Goal: Transaction & Acquisition: Purchase product/service

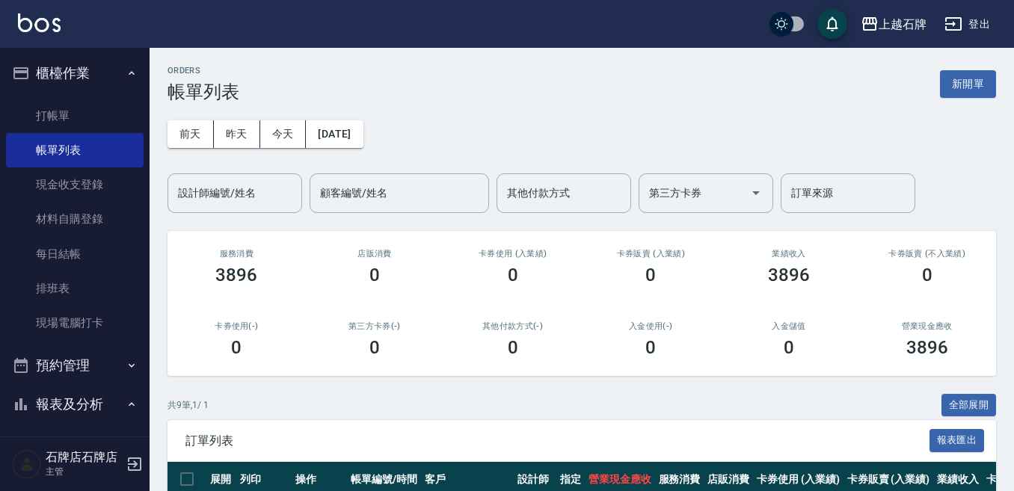
scroll to position [299, 0]
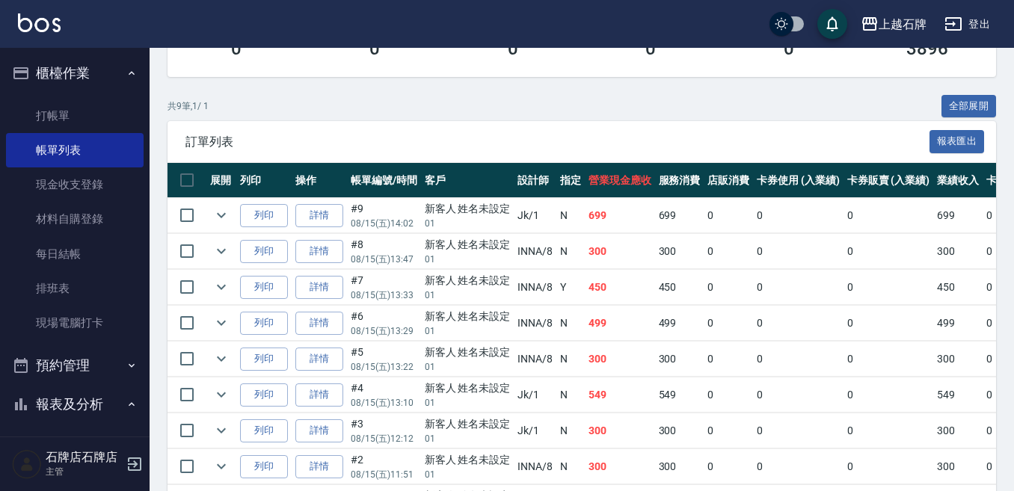
click at [94, 95] on ul "打帳單 帳單列表 現金收支登錄 材料自購登錄 每日結帳 排班表 現場電腦打卡" at bounding box center [75, 220] width 138 height 254
click at [95, 102] on link "打帳單" at bounding box center [75, 116] width 138 height 34
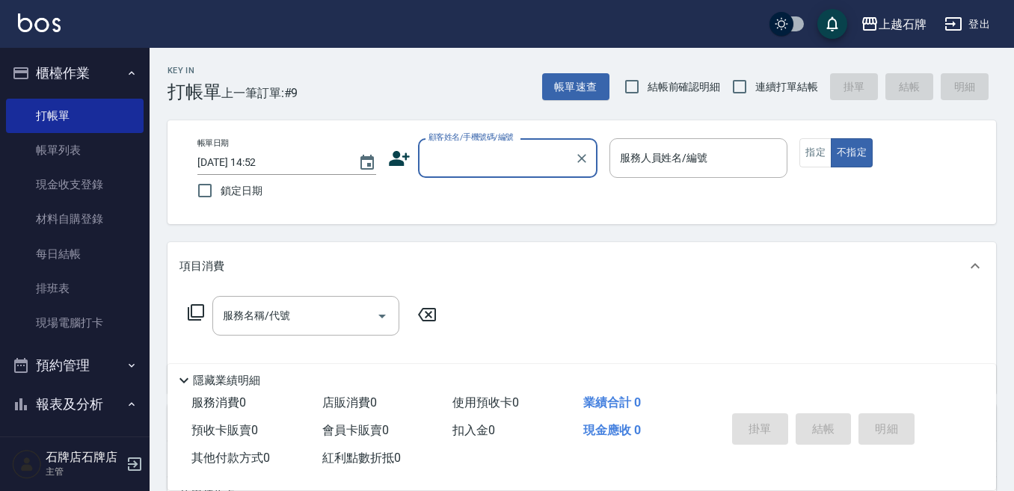
click at [541, 157] on input "顧客姓名/手機號碼/編號" at bounding box center [497, 158] width 144 height 26
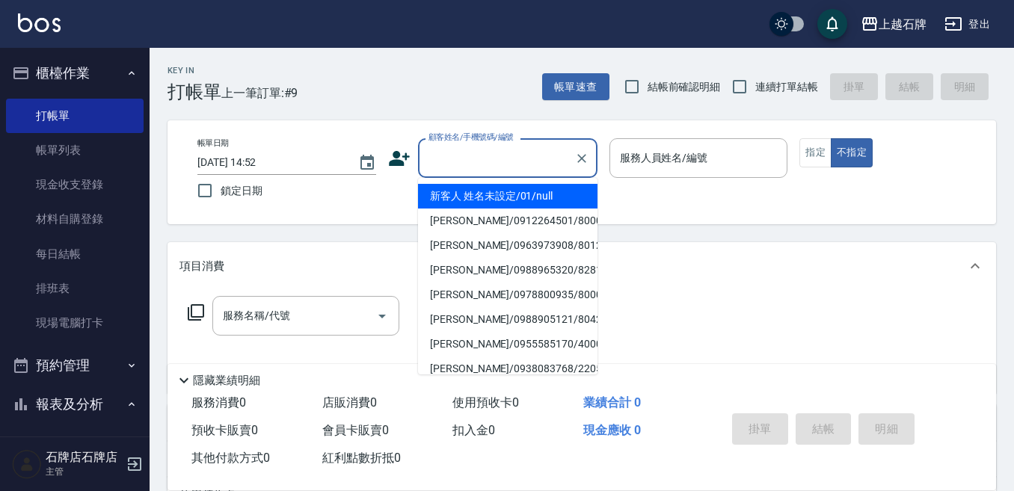
drag, startPoint x: 530, startPoint y: 188, endPoint x: 644, endPoint y: 194, distance: 113.8
click at [531, 188] on li "新客人 姓名未設定/01/null" at bounding box center [507, 196] width 179 height 25
type input "1"
type input "新客人 姓名未設定/01/null"
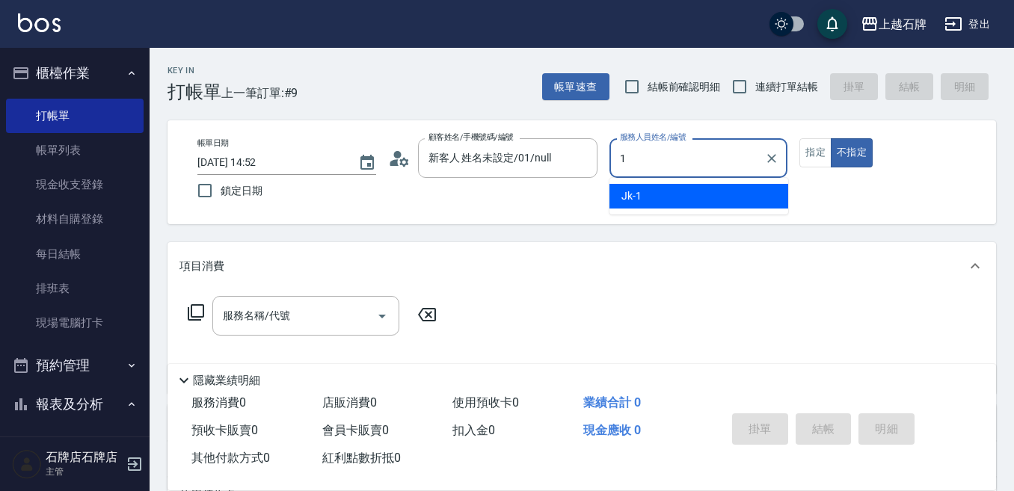
click at [644, 194] on div "Jk -1" at bounding box center [698, 196] width 179 height 25
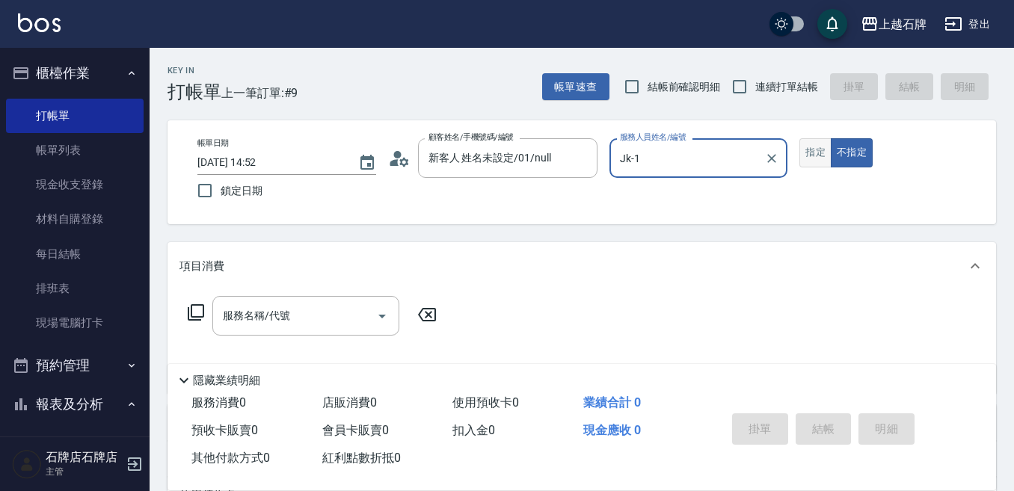
type input "Jk-1"
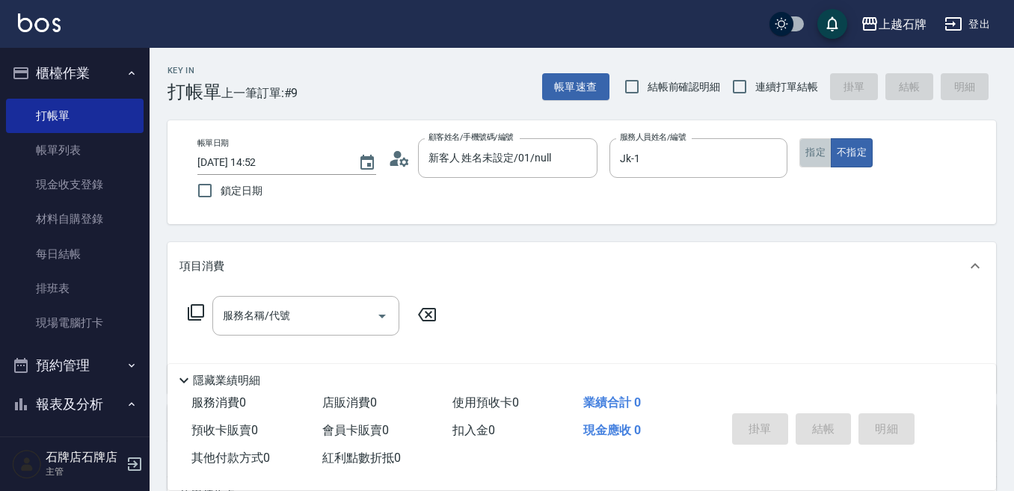
click at [825, 160] on button "指定" at bounding box center [815, 152] width 32 height 29
click at [307, 336] on div "服務名稱/代號 服務名稱/代號" at bounding box center [312, 338] width 266 height 85
click at [307, 332] on div "服務名稱/代號" at bounding box center [305, 316] width 187 height 40
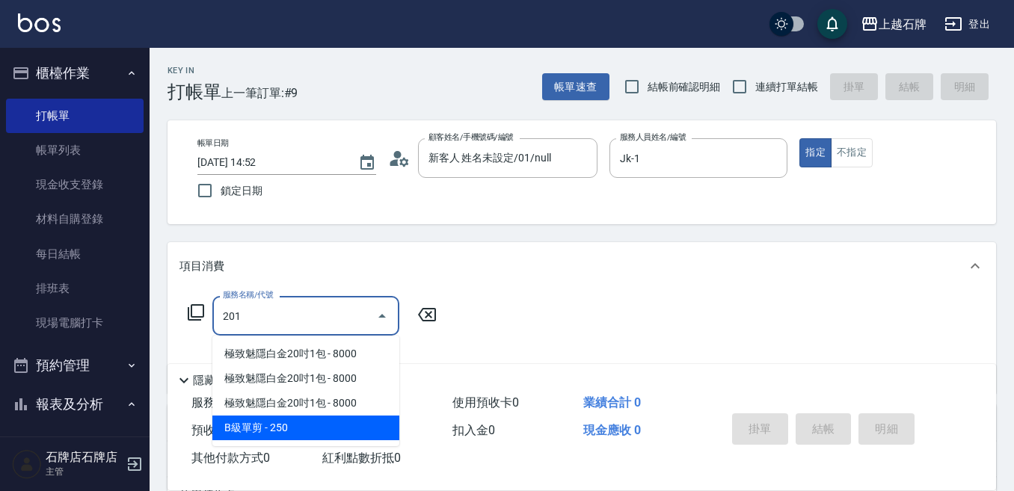
click at [300, 433] on span "B級單剪 - 250" at bounding box center [305, 428] width 187 height 25
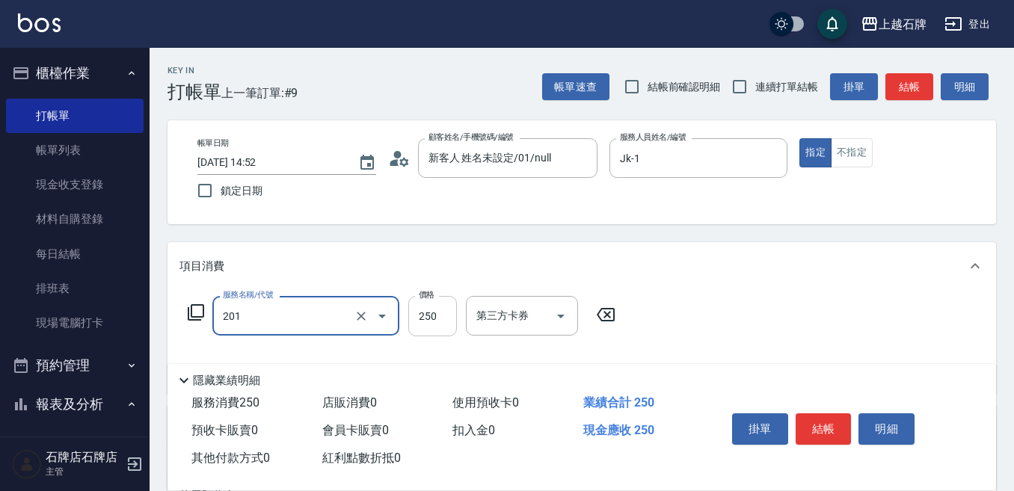
type input "B級單剪(201)"
click at [419, 310] on input "250" at bounding box center [432, 316] width 49 height 40
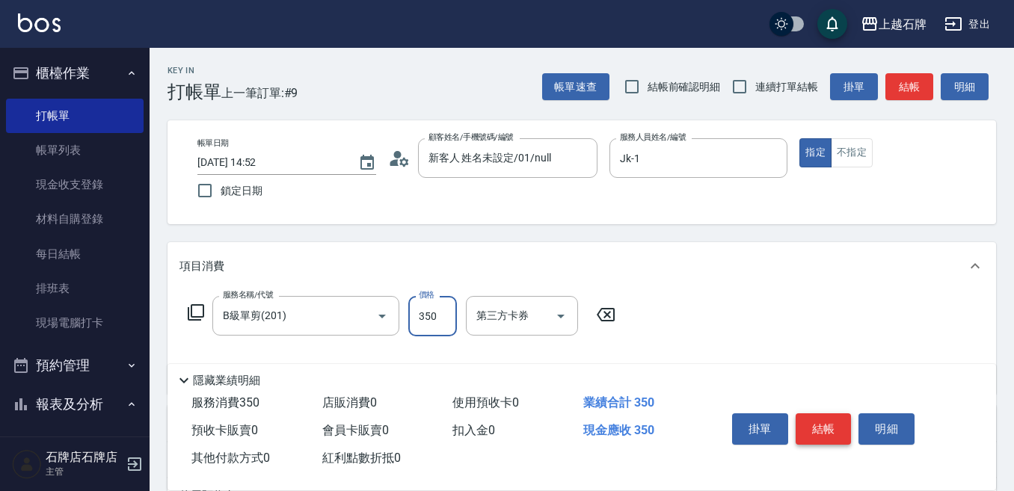
type input "350"
click at [819, 423] on button "結帳" at bounding box center [823, 428] width 56 height 31
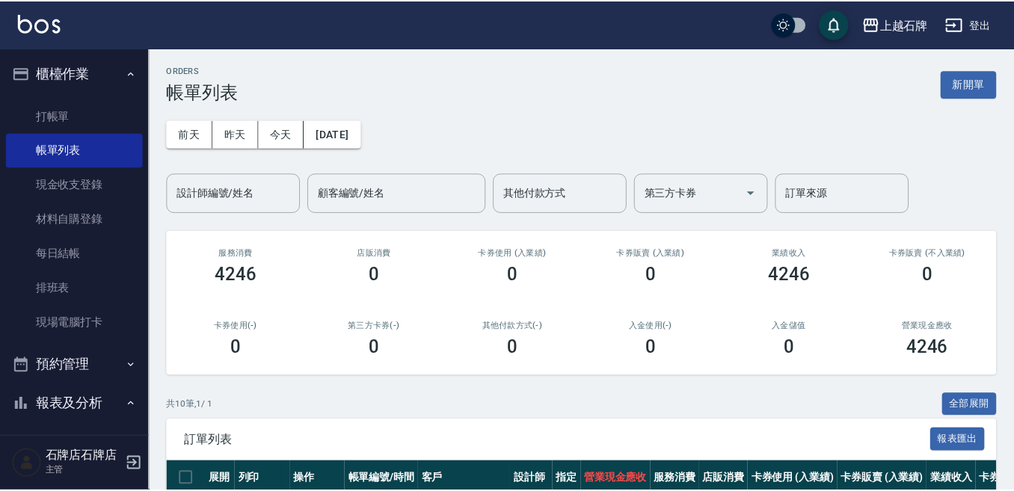
scroll to position [75, 0]
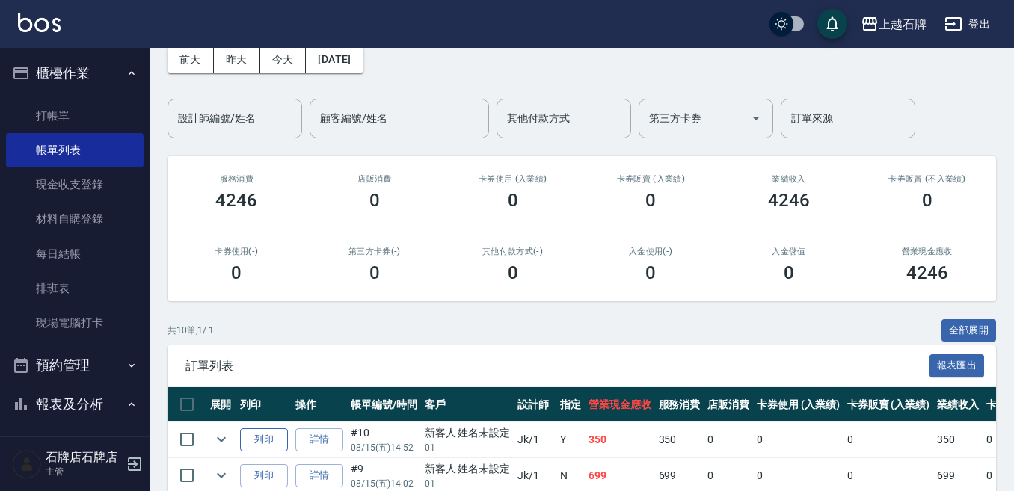
click at [263, 440] on button "列印" at bounding box center [264, 439] width 48 height 23
click at [120, 100] on link "打帳單" at bounding box center [75, 116] width 138 height 34
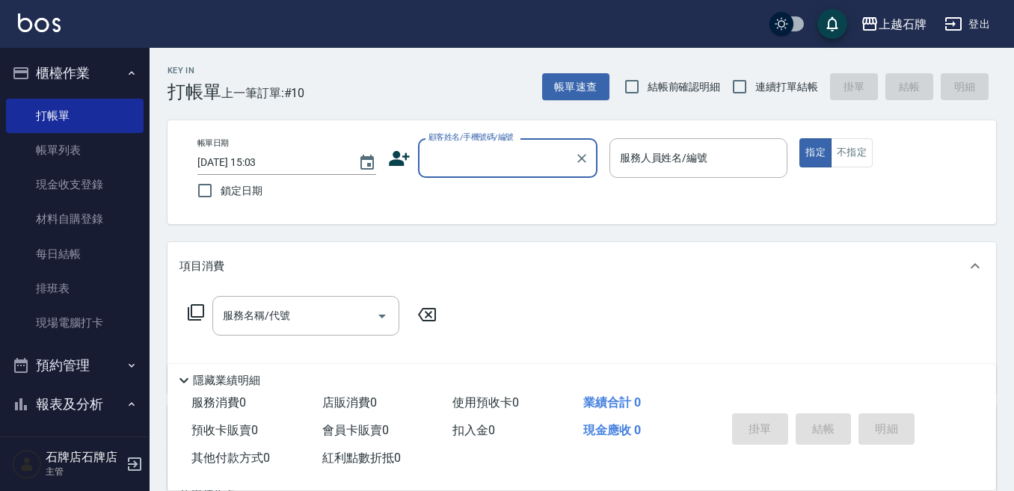
click at [517, 151] on input "顧客姓名/手機號碼/編號" at bounding box center [497, 158] width 144 height 26
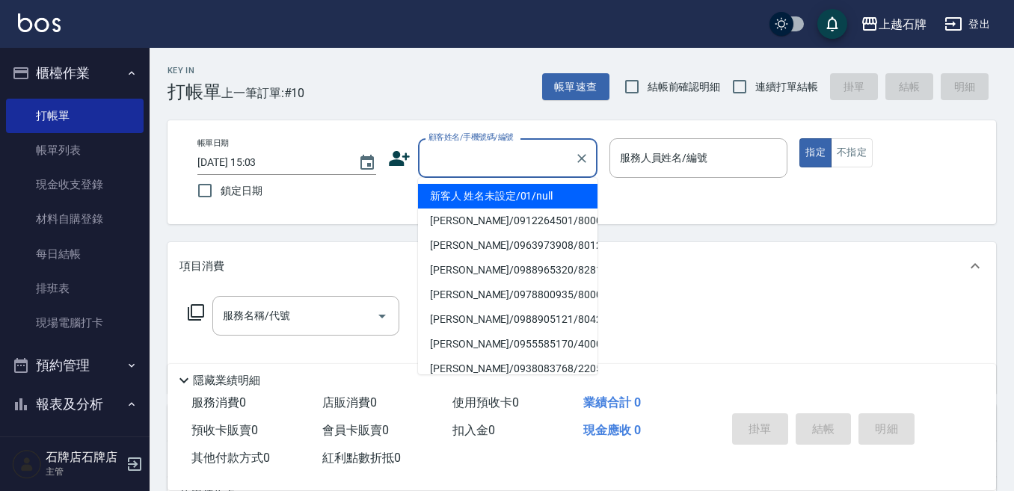
click at [562, 190] on li "新客人 姓名未設定/01/null" at bounding box center [507, 196] width 179 height 25
type input "新客人 姓名未設定/01/null"
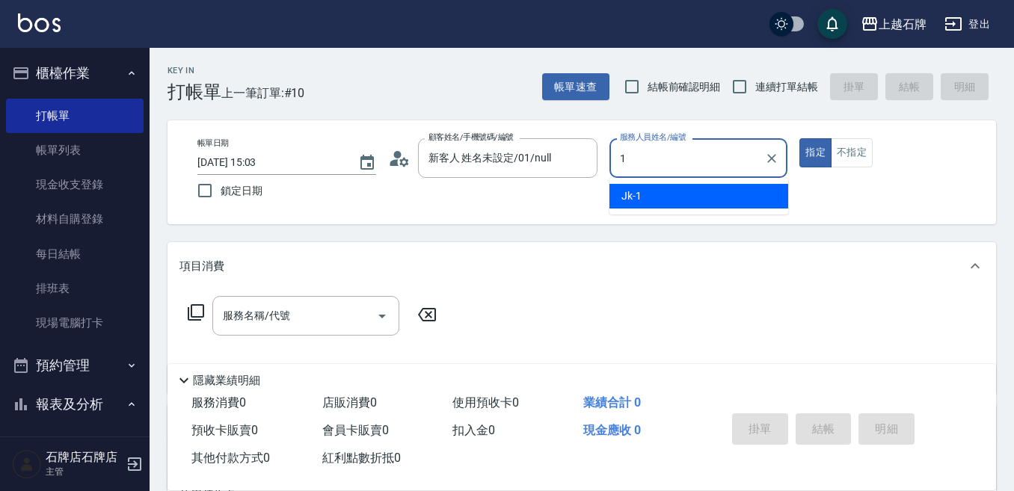
click at [666, 179] on ul "Jk -1" at bounding box center [698, 196] width 179 height 37
click at [667, 188] on div "Jk -1" at bounding box center [698, 196] width 179 height 25
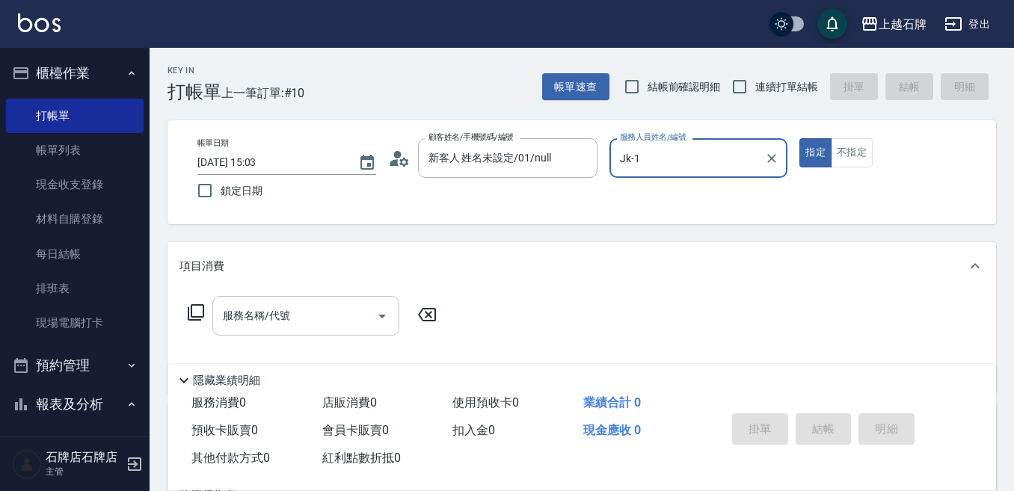
type input "Jk-1"
click at [346, 316] on input "服務名稱/代號" at bounding box center [294, 316] width 151 height 26
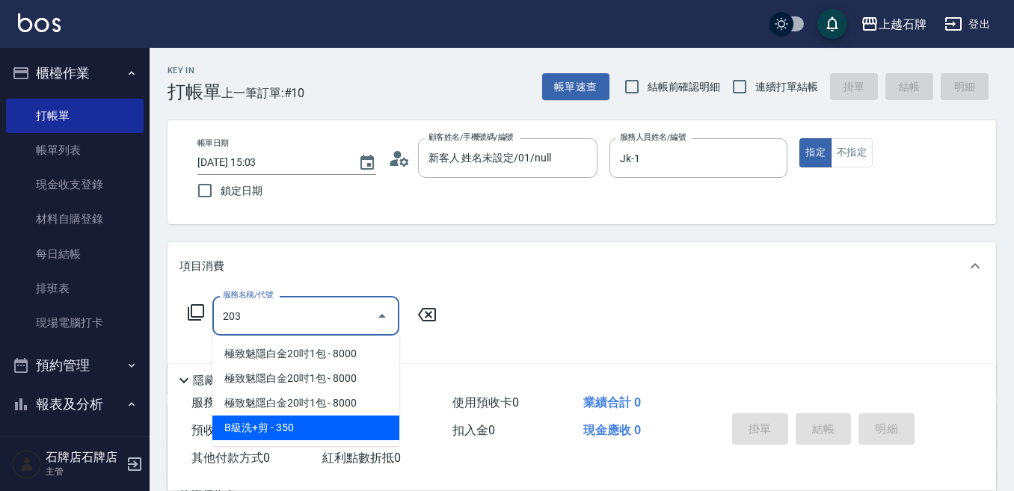
drag, startPoint x: 337, startPoint y: 420, endPoint x: 428, endPoint y: 344, distance: 118.9
click at [338, 420] on span "B級洗+剪 - 350" at bounding box center [305, 428] width 187 height 25
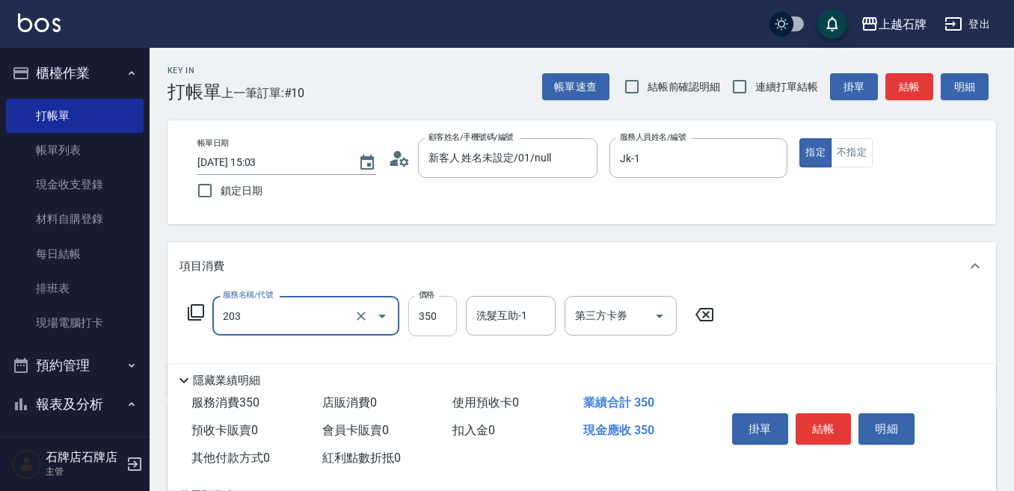
type input "203"
click at [440, 324] on input "350" at bounding box center [432, 316] width 49 height 40
type input "4"
type input "B級洗+剪(203)"
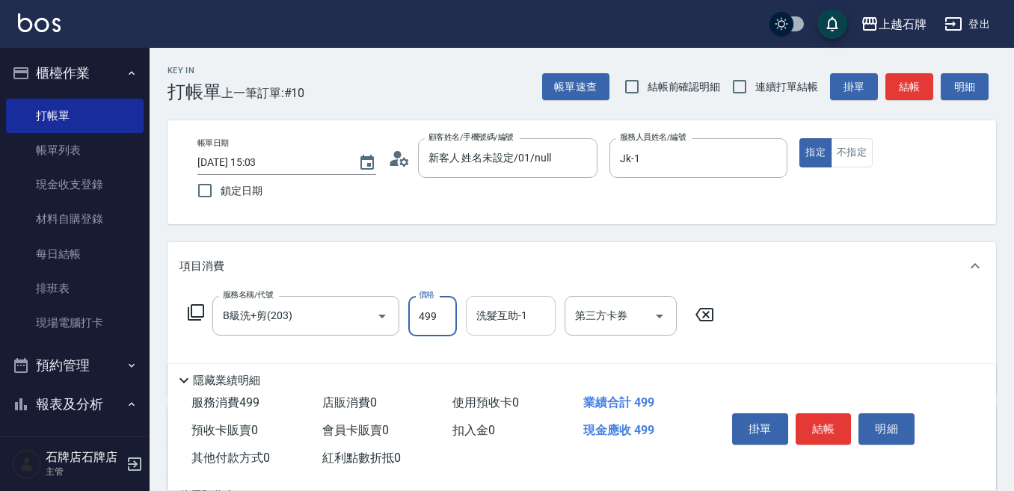
type input "499"
click at [472, 318] on div "服務名稱/代號 B級洗+剪(203) 服務名稱/代號 價格 499 價格 洗髮互助-1 洗髮互助-1 第三方卡券 第三方卡券" at bounding box center [451, 316] width 544 height 40
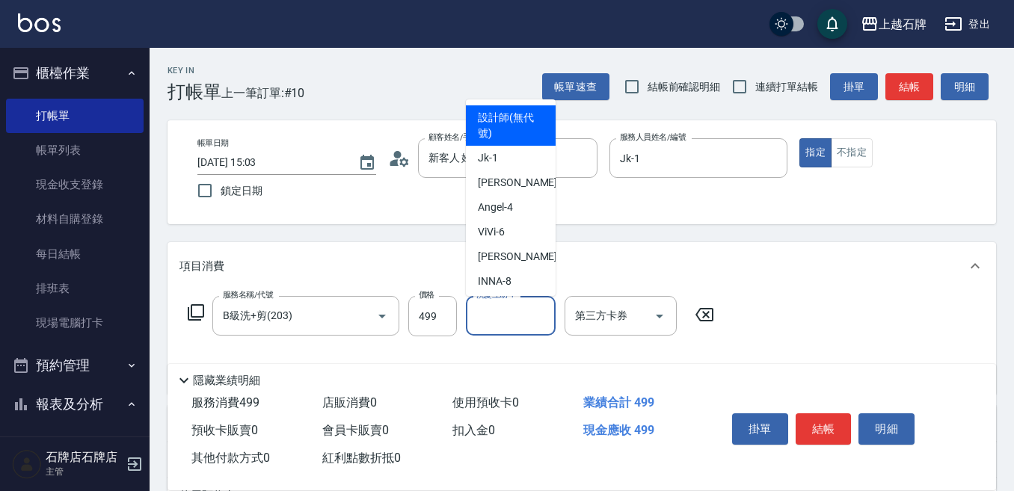
click at [473, 318] on input "洗髮互助-1" at bounding box center [511, 316] width 76 height 26
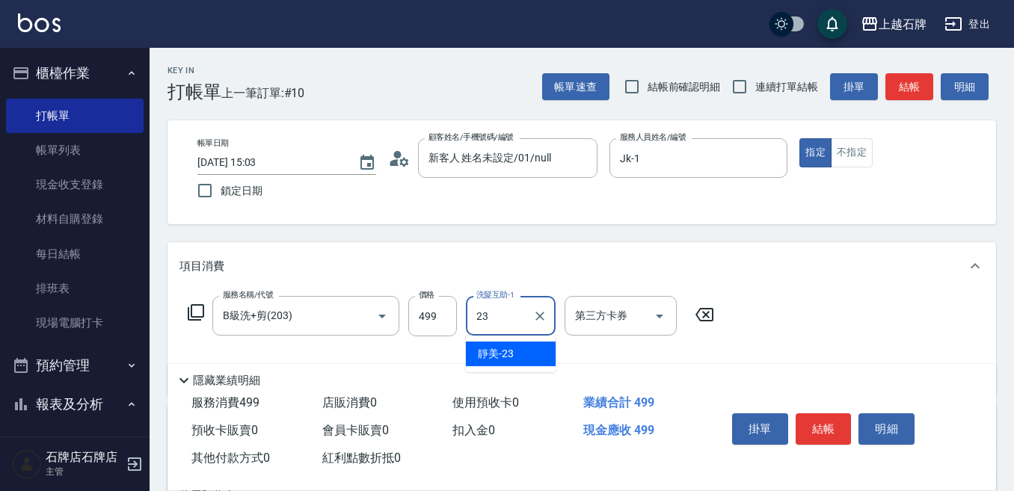
click at [515, 353] on div "靜美 -23" at bounding box center [511, 354] width 90 height 25
type input "靜美-23"
click at [822, 428] on button "結帳" at bounding box center [823, 428] width 56 height 31
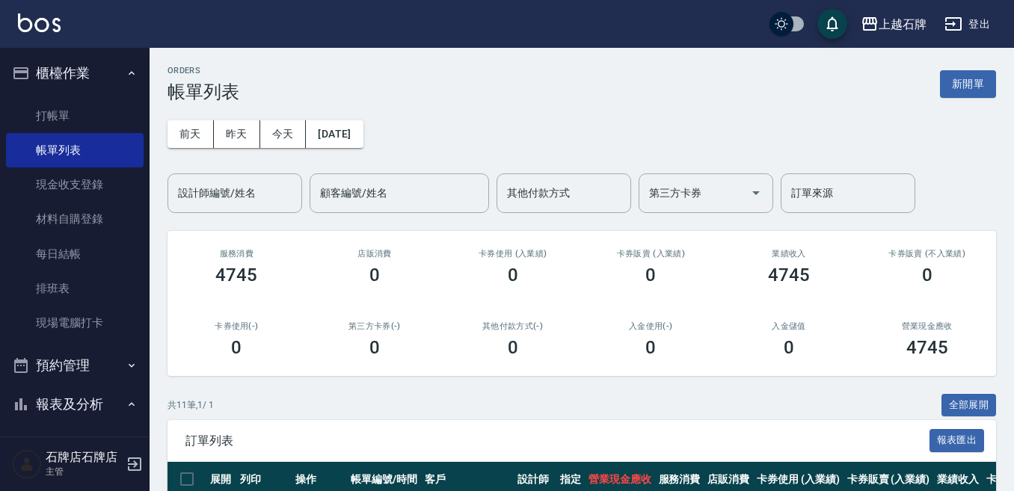
scroll to position [150, 0]
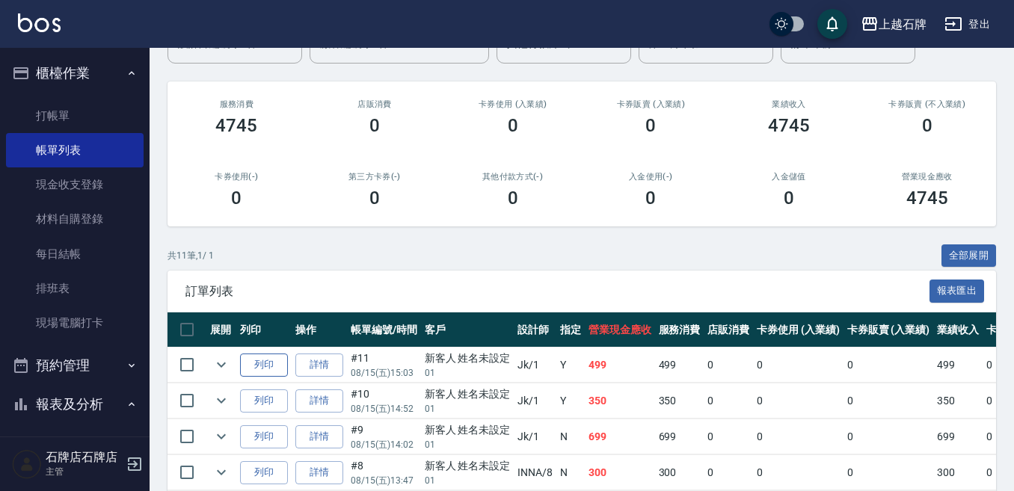
click at [271, 364] on button "列印" at bounding box center [264, 365] width 48 height 23
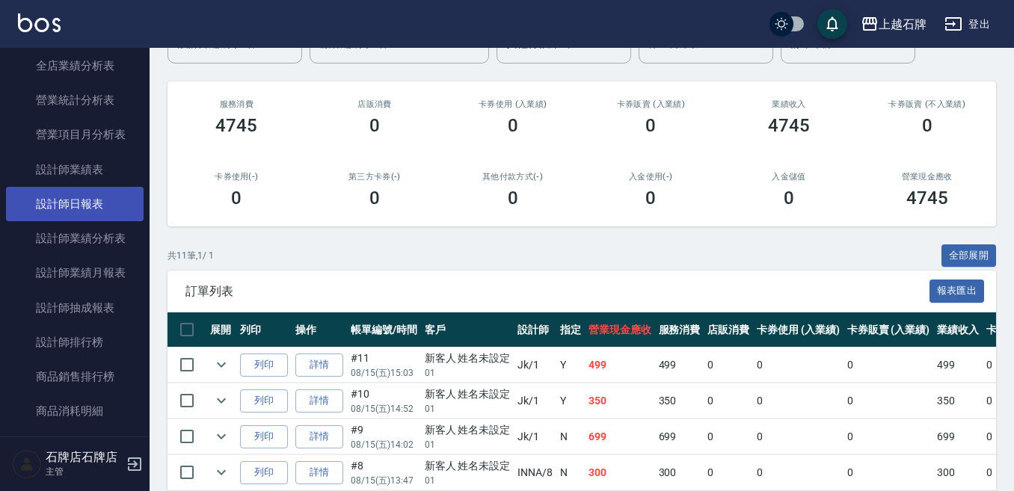
scroll to position [748, 0]
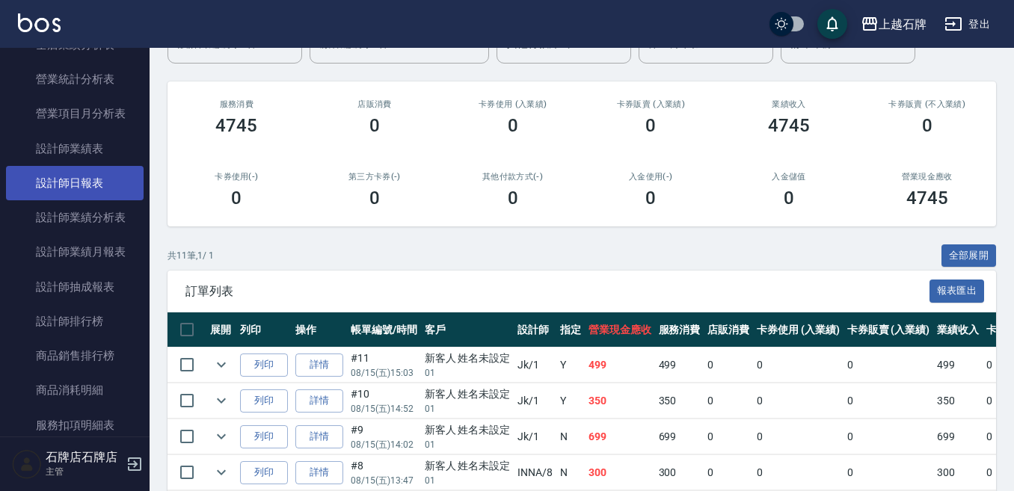
click at [55, 174] on link "設計師日報表" at bounding box center [75, 183] width 138 height 34
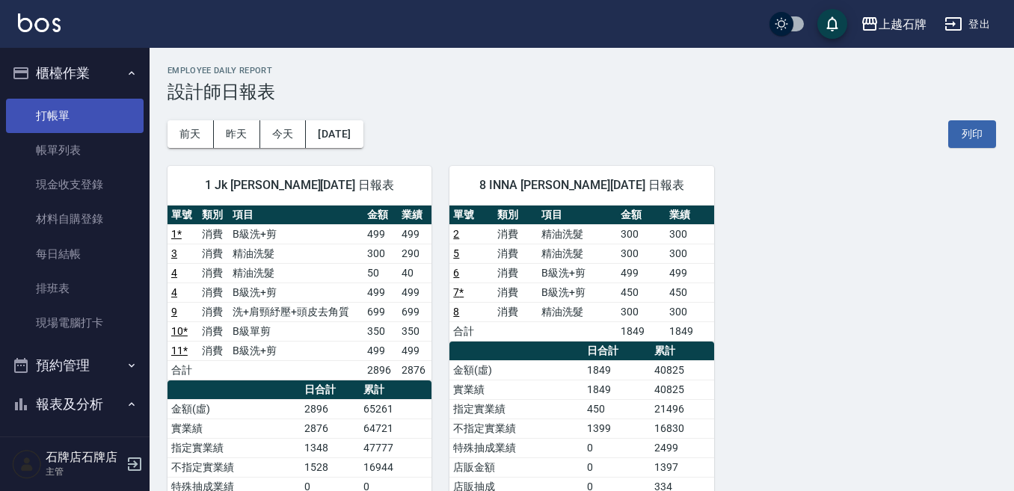
click at [39, 118] on link "打帳單" at bounding box center [75, 116] width 138 height 34
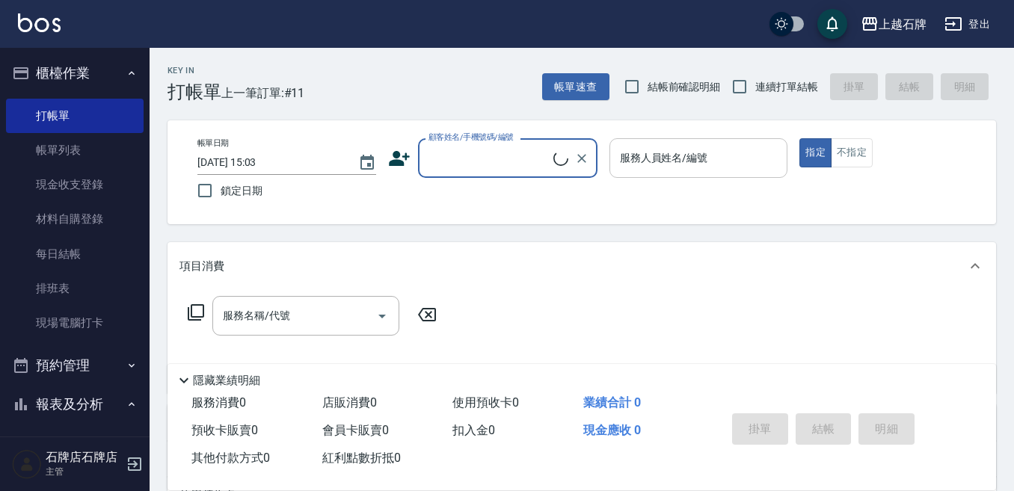
click at [839, 149] on button "不指定" at bounding box center [852, 152] width 42 height 29
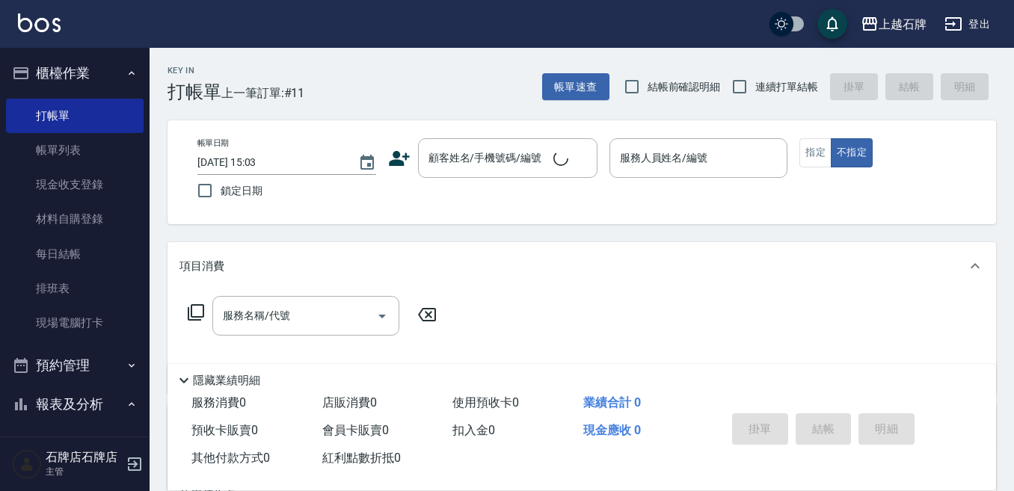
click at [452, 97] on div "Key In 打帳單 上一筆訂單:#11 帳單速查 結帳前確認明細 連續打單結帳 掛單 結帳 明細" at bounding box center [573, 75] width 846 height 55
click at [547, 161] on input "顧客姓名/手機號碼/編號" at bounding box center [497, 158] width 144 height 26
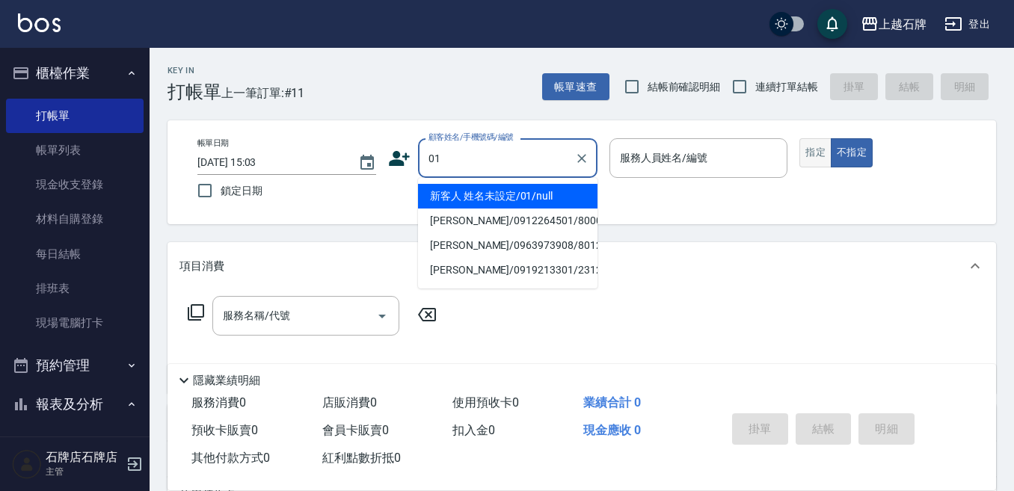
type input "新客人 姓名未設定/01/null"
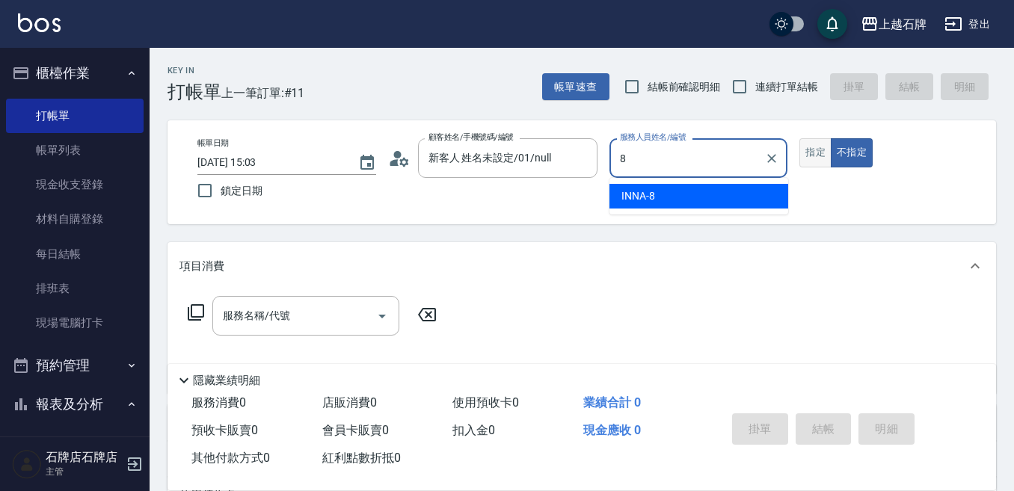
type input "INNA-8"
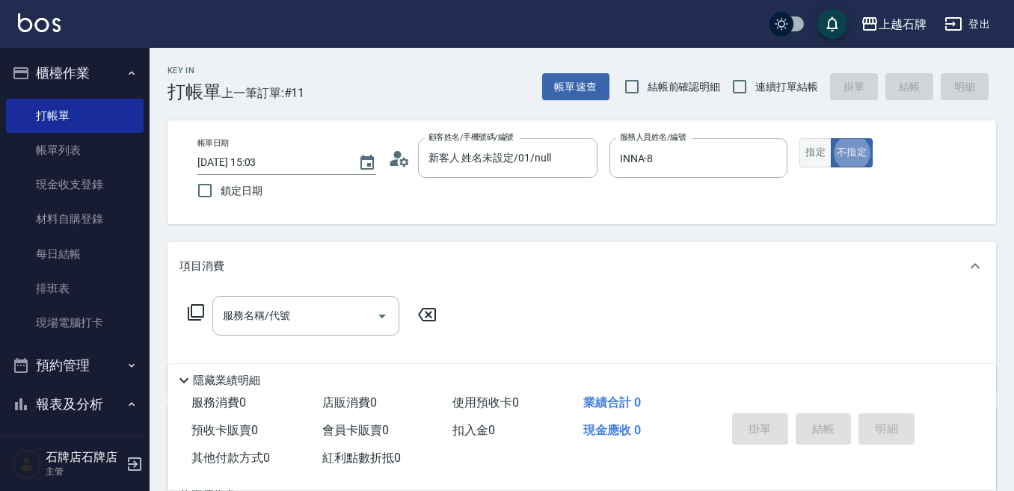
type button "false"
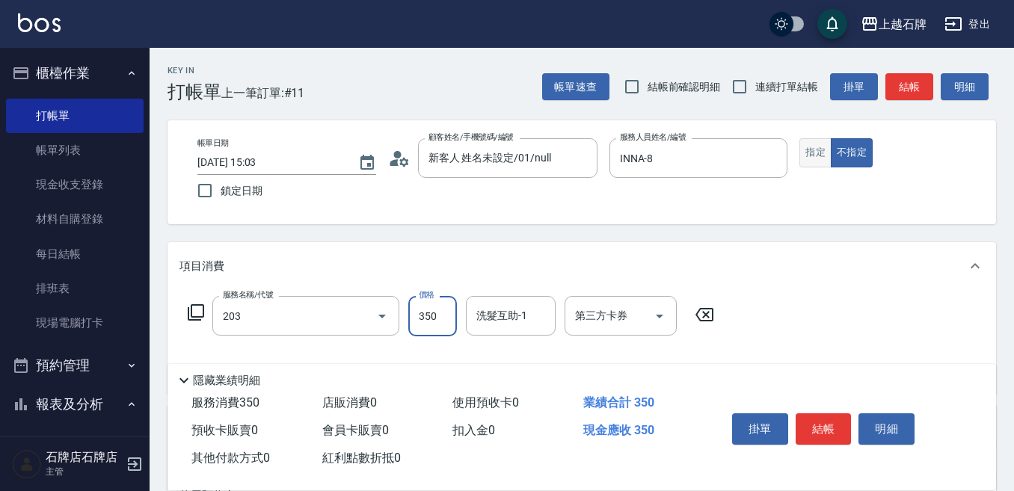
type input "B級洗+剪(203)"
type input "499"
click at [820, 414] on button "結帳" at bounding box center [823, 428] width 56 height 31
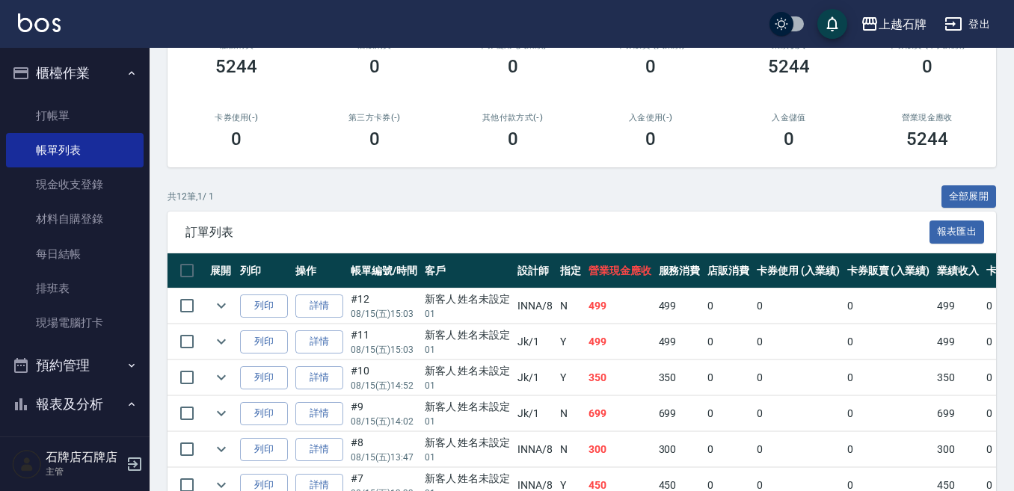
scroll to position [224, 0]
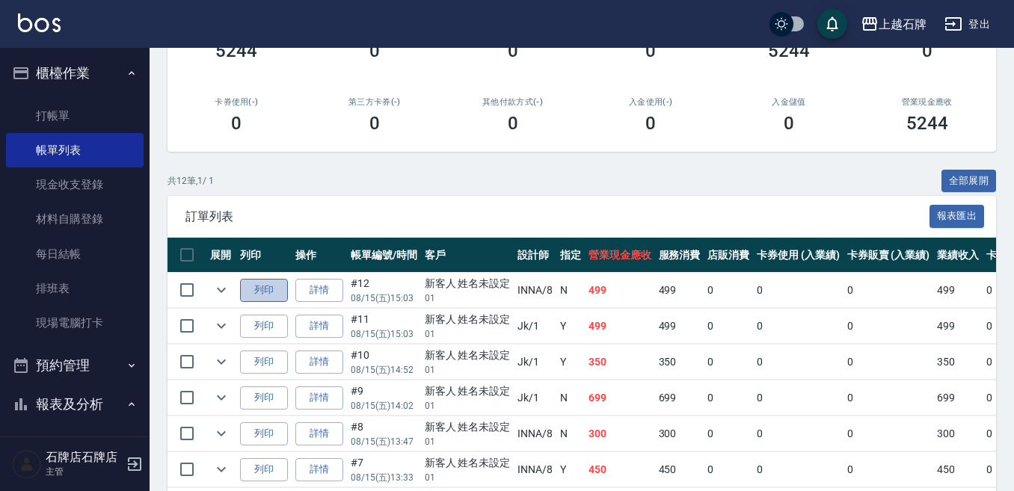
click at [251, 297] on button "列印" at bounding box center [264, 290] width 48 height 23
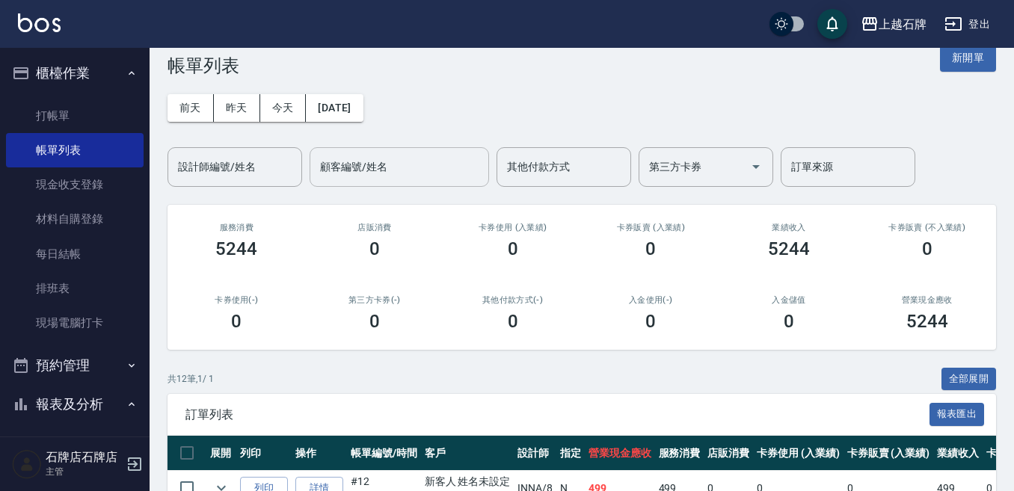
scroll to position [0, 0]
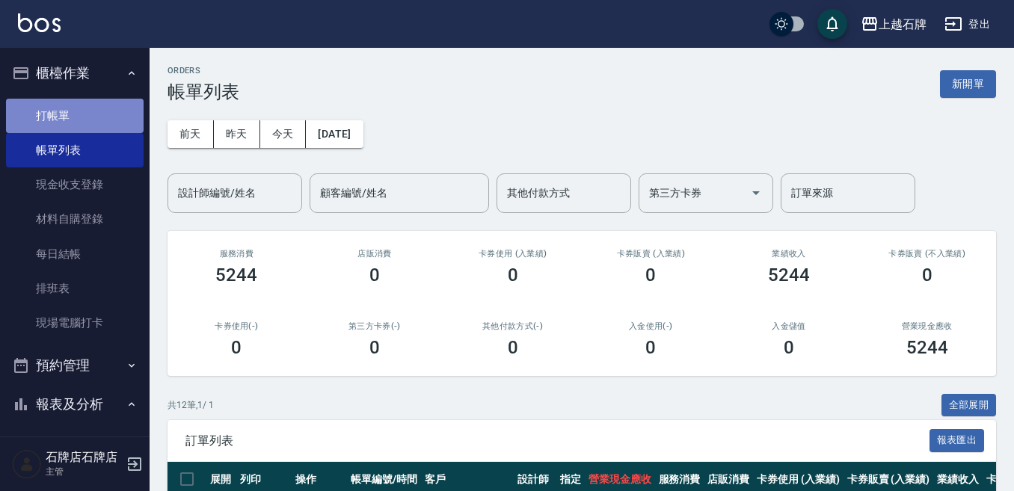
click at [96, 114] on link "打帳單" at bounding box center [75, 116] width 138 height 34
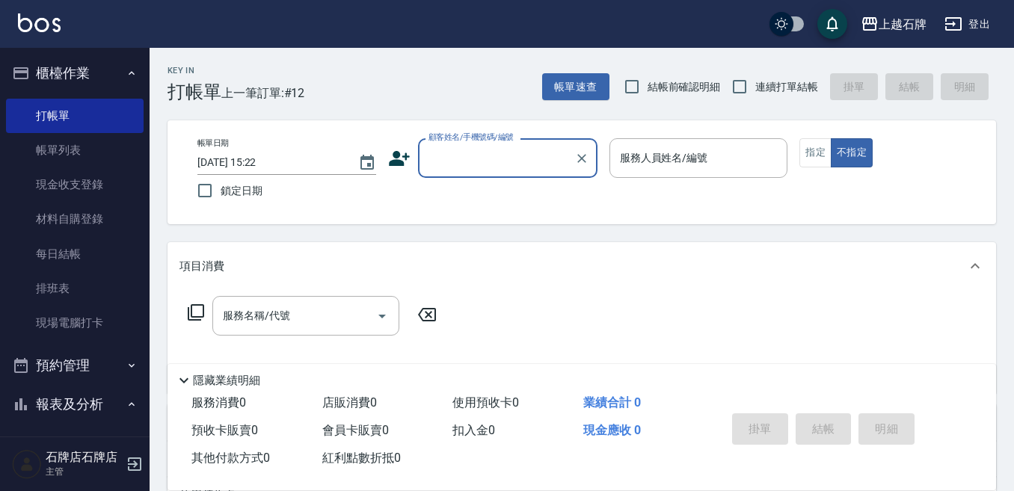
click at [478, 156] on input "顧客姓名/手機號碼/編號" at bounding box center [497, 158] width 144 height 26
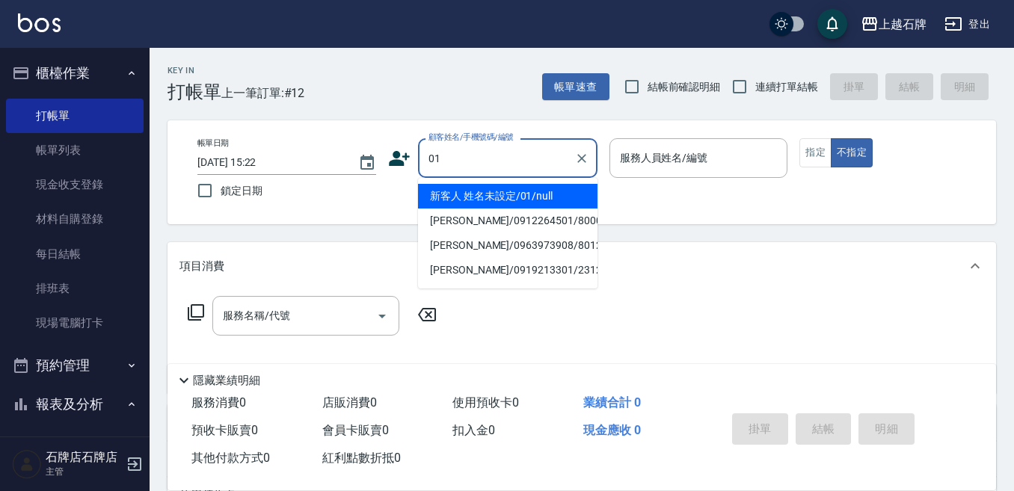
type input "新客人 姓名未設定/01/null"
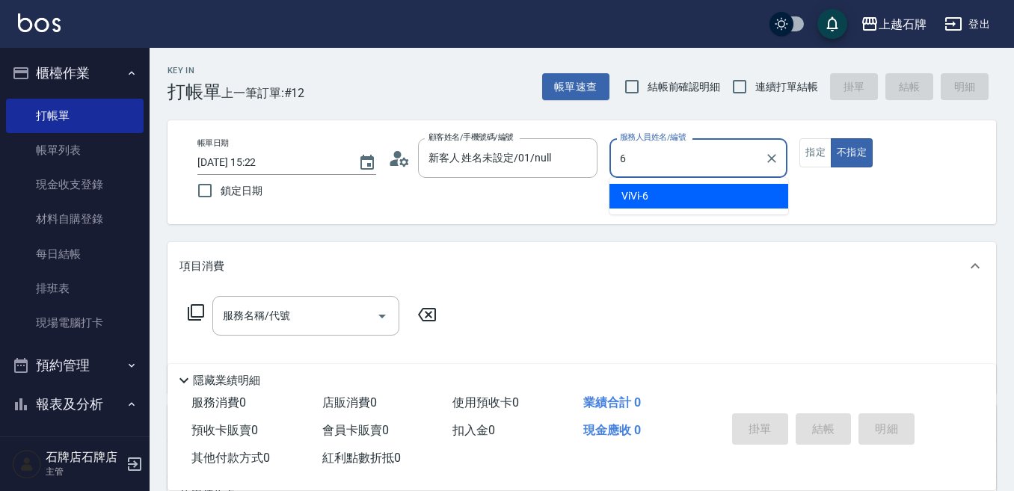
type input "ViVi-6"
type button "false"
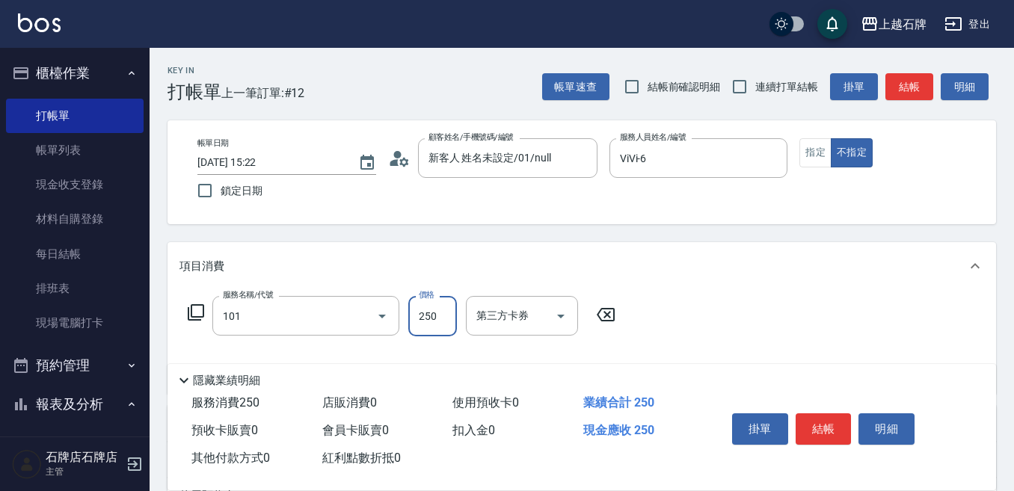
type input "洗髮(101)"
type input "300"
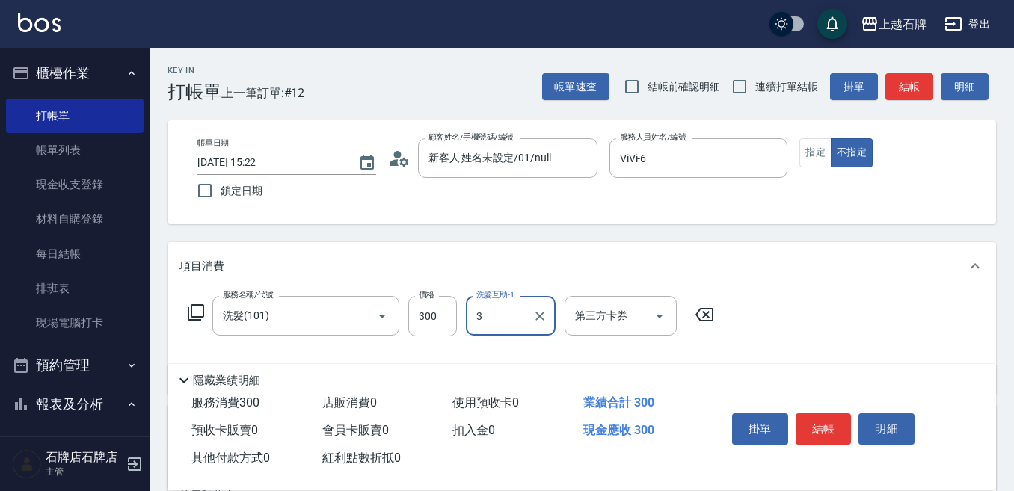
type input "3"
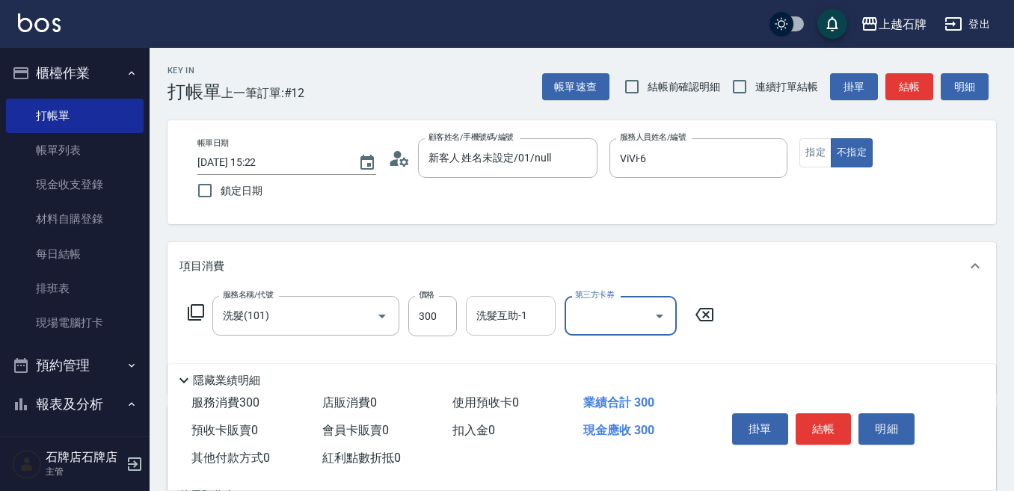
click at [504, 301] on div "洗髮互助-1" at bounding box center [511, 316] width 90 height 40
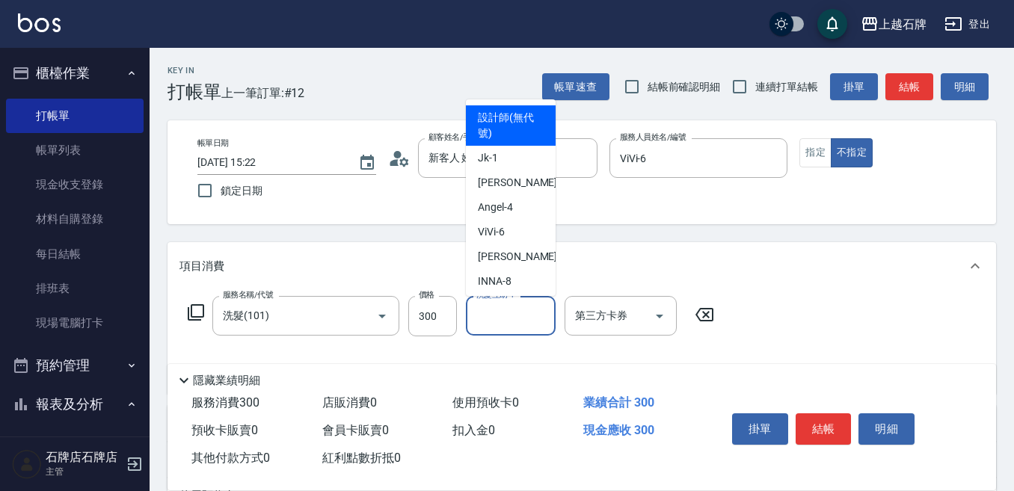
click at [504, 301] on label "洗髮互助-1" at bounding box center [495, 294] width 38 height 11
click at [504, 303] on input "洗髮互助-1" at bounding box center [511, 316] width 76 height 26
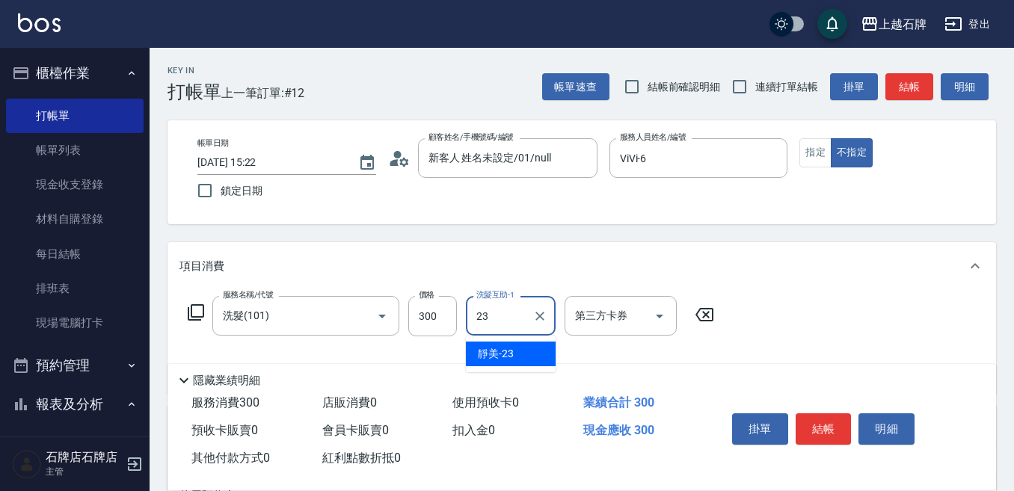
type input "靜美-23"
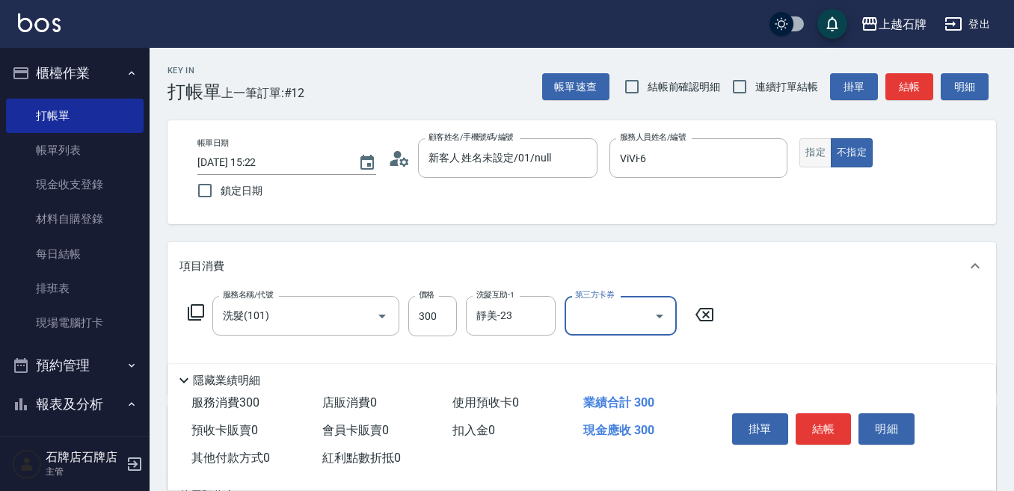
click at [826, 147] on button "指定" at bounding box center [815, 152] width 32 height 29
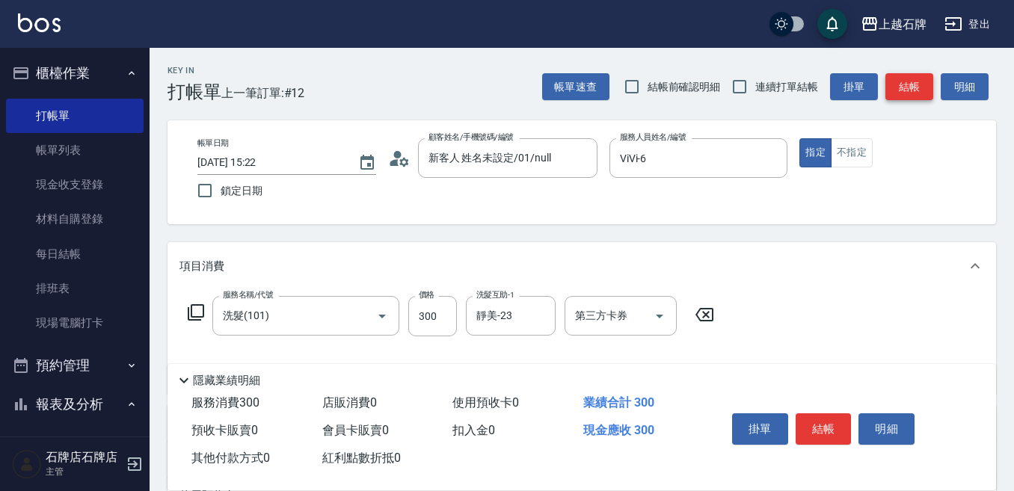
click at [901, 87] on button "結帳" at bounding box center [909, 87] width 48 height 28
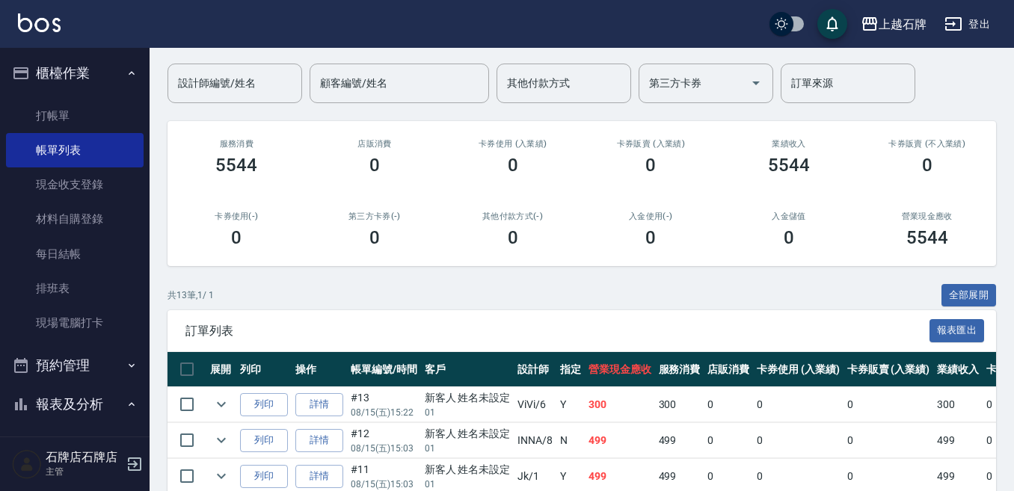
scroll to position [224, 0]
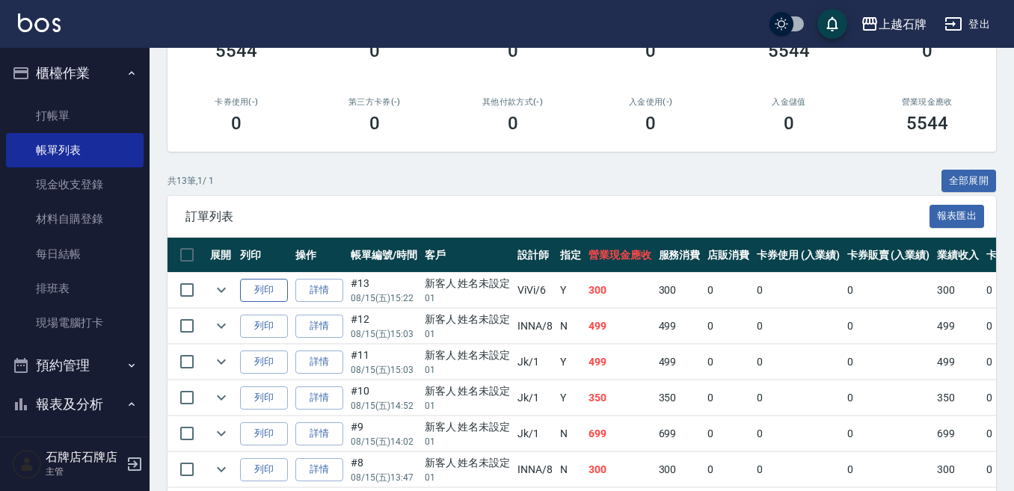
click at [259, 283] on button "列印" at bounding box center [264, 290] width 48 height 23
click at [90, 101] on link "打帳單" at bounding box center [75, 116] width 138 height 34
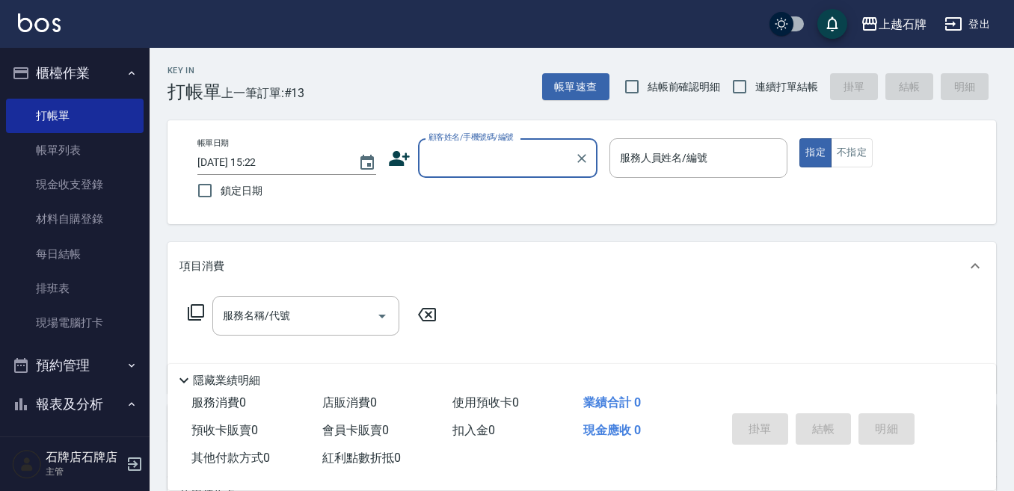
click at [547, 141] on div "顧客姓名/手機號碼/編號" at bounding box center [507, 158] width 179 height 40
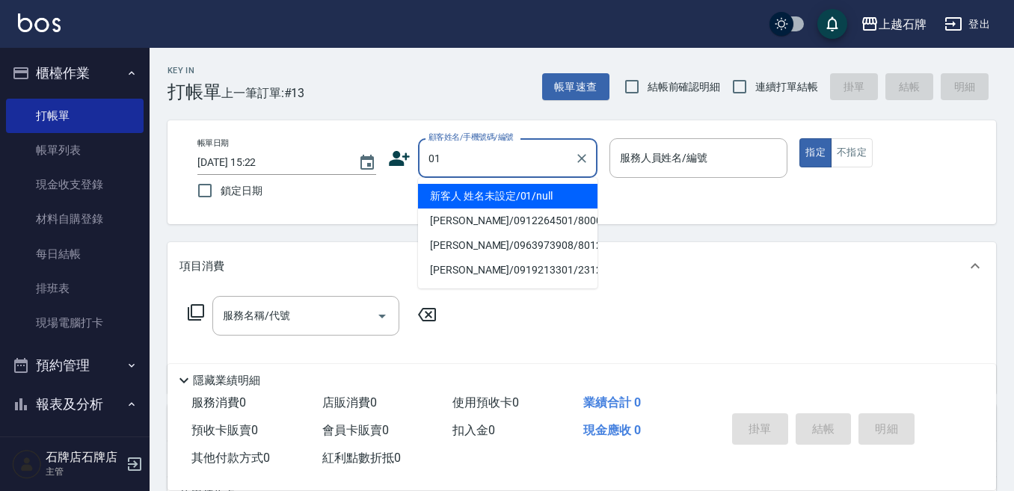
type input "新客人 姓名未設定/01/null"
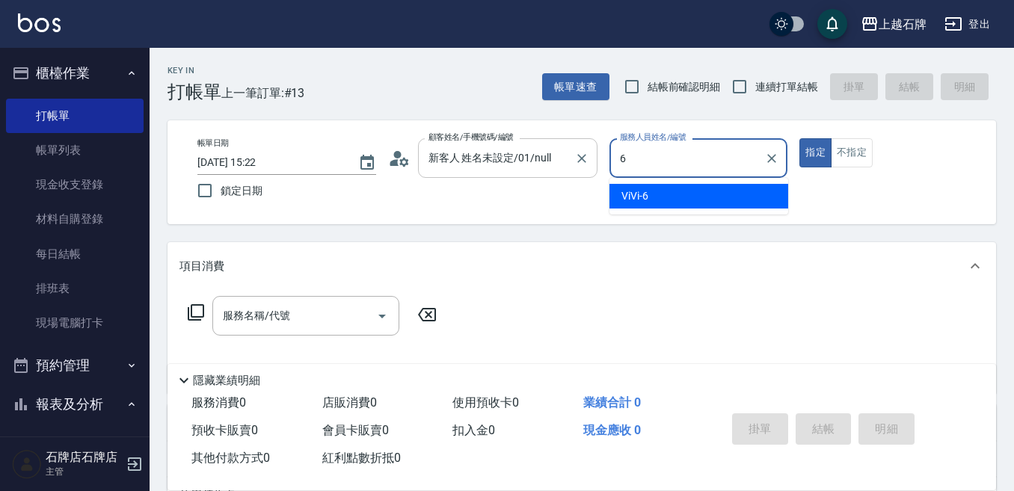
type input "ViVi-6"
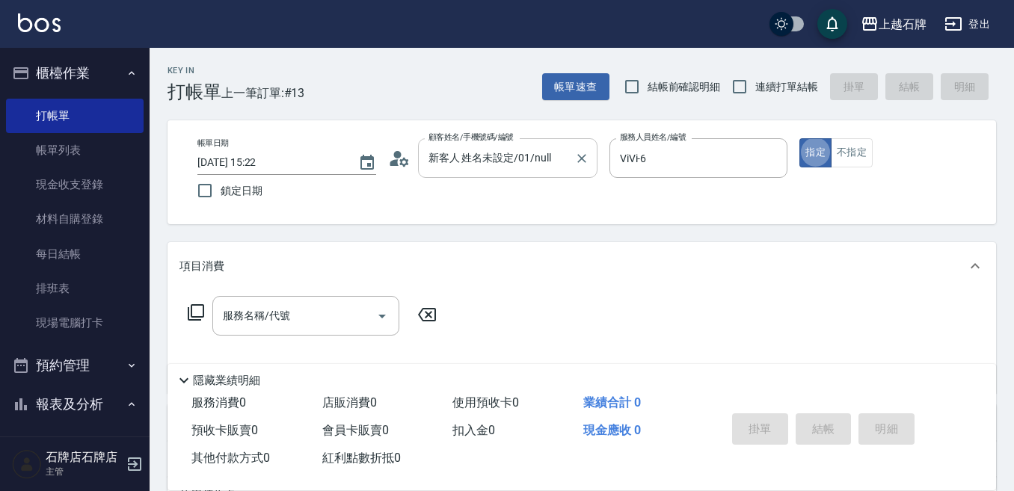
type button "true"
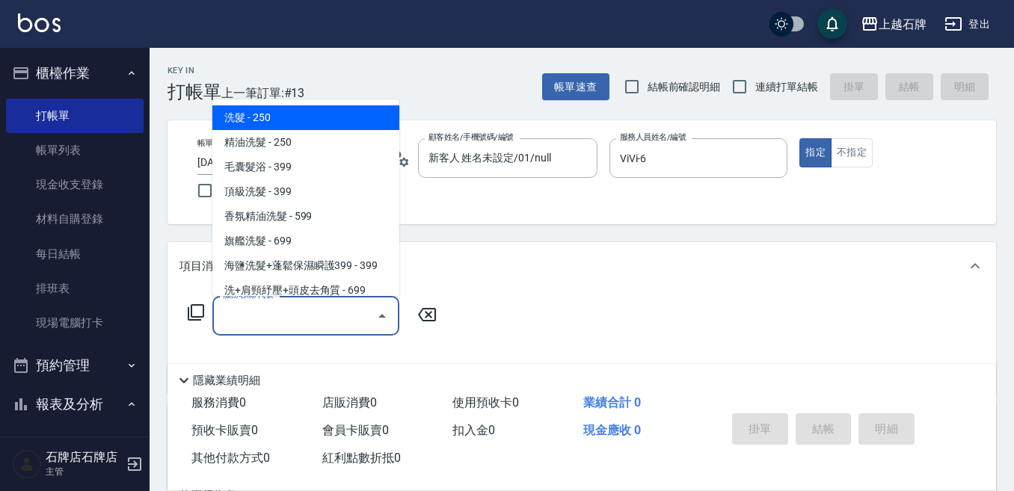
click at [236, 316] on input "服務名稱/代號" at bounding box center [294, 316] width 151 height 26
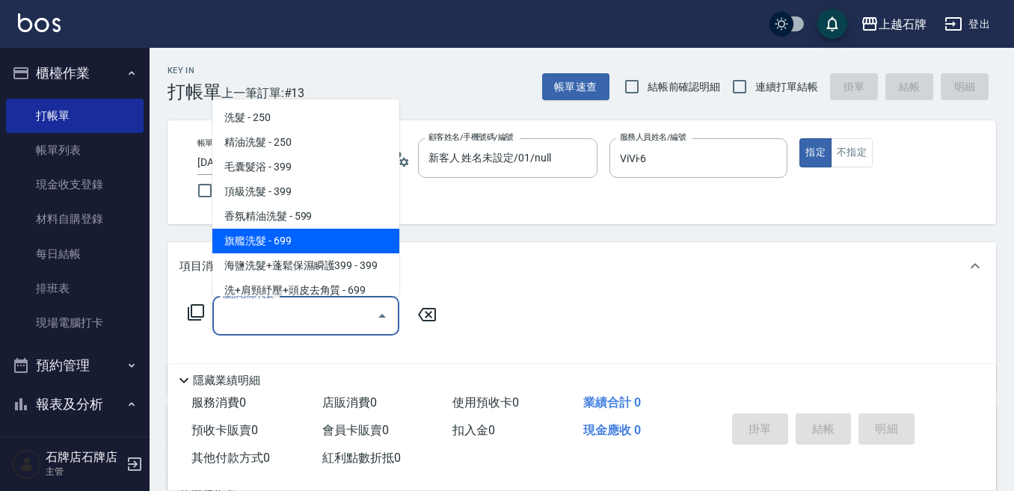
scroll to position [75, 0]
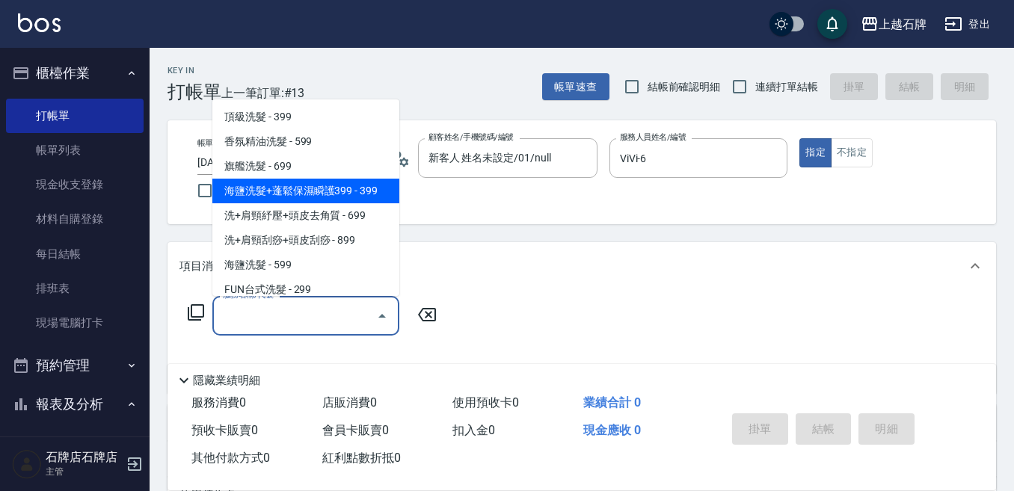
click at [300, 242] on span "洗+肩頸刮痧+頭皮刮痧 - 899" at bounding box center [305, 240] width 187 height 25
type input "洗+肩頸刮痧+頭皮刮痧(109)"
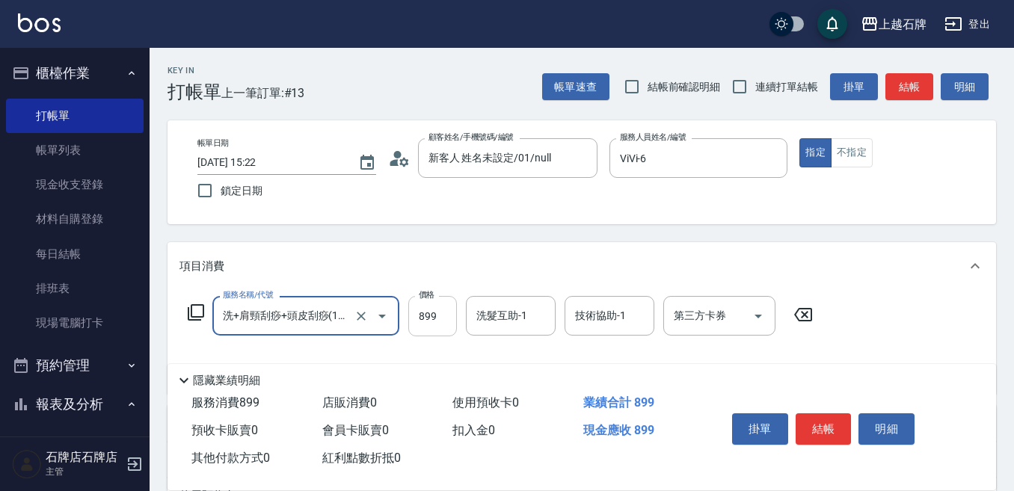
click at [441, 315] on input "899" at bounding box center [432, 316] width 49 height 40
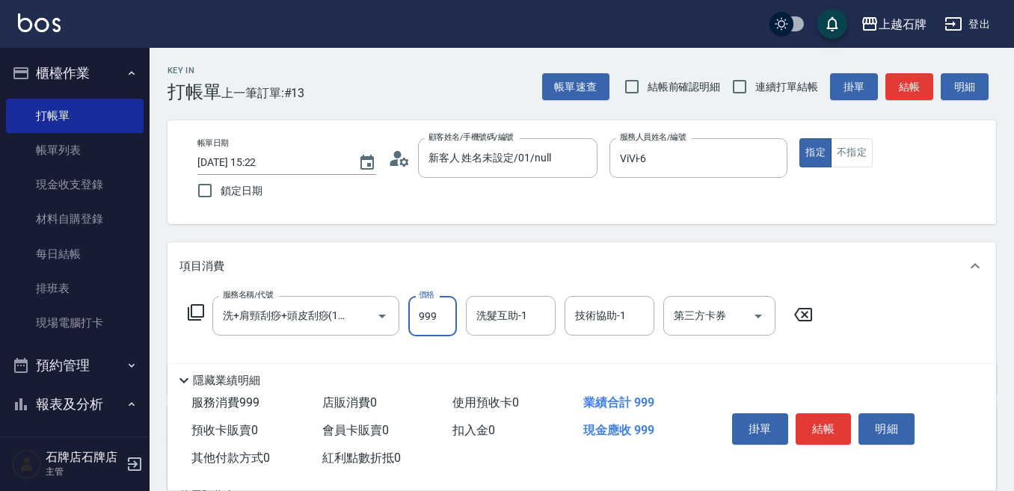
type input "999"
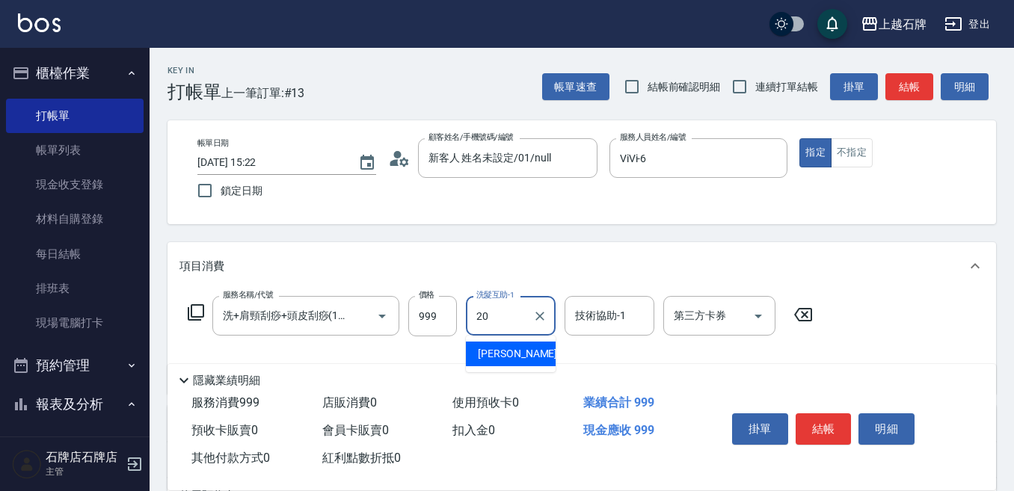
type input "[PERSON_NAME]-20"
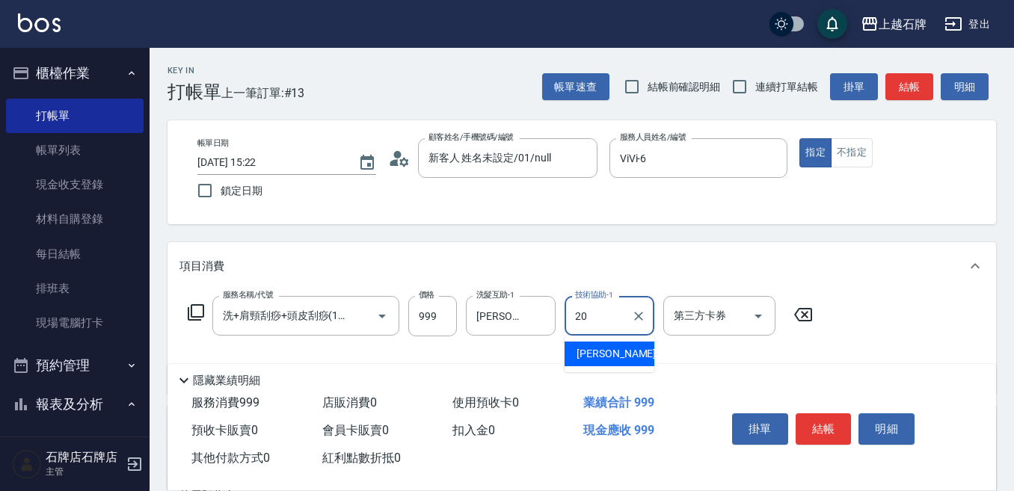
type input "[PERSON_NAME]-20"
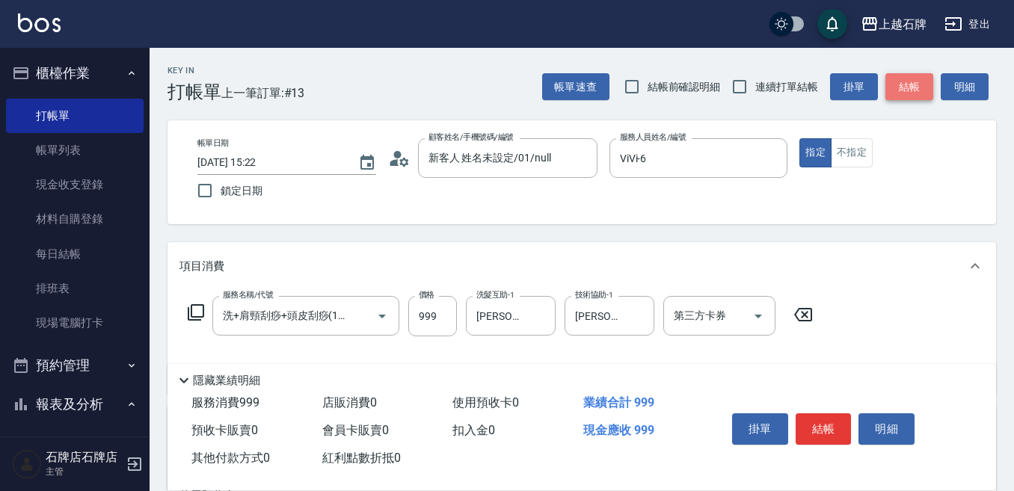
click at [919, 83] on button "結帳" at bounding box center [909, 87] width 48 height 28
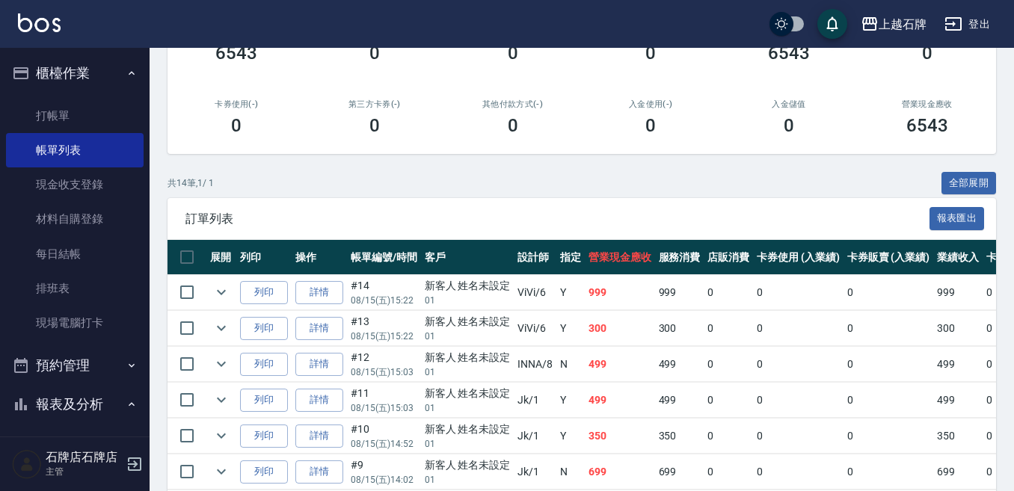
scroll to position [224, 0]
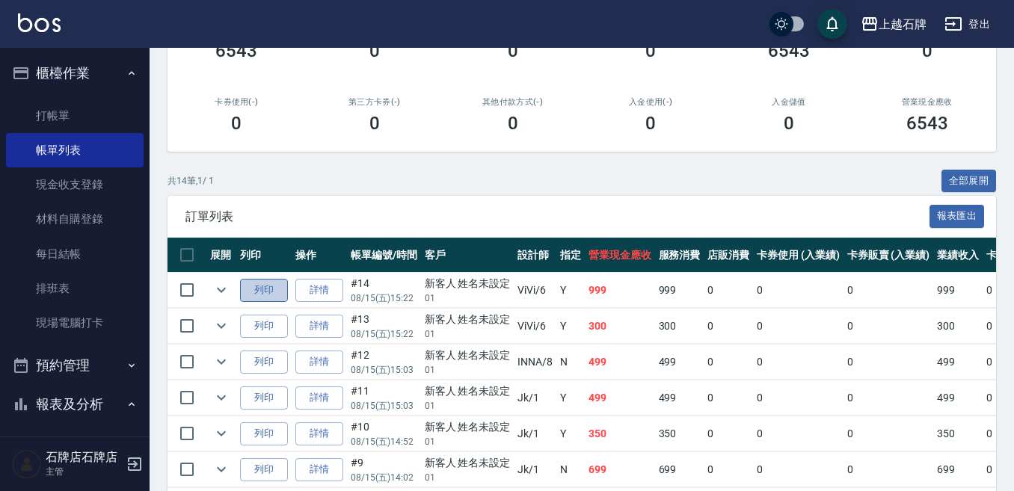
click at [247, 281] on button "列印" at bounding box center [264, 290] width 48 height 23
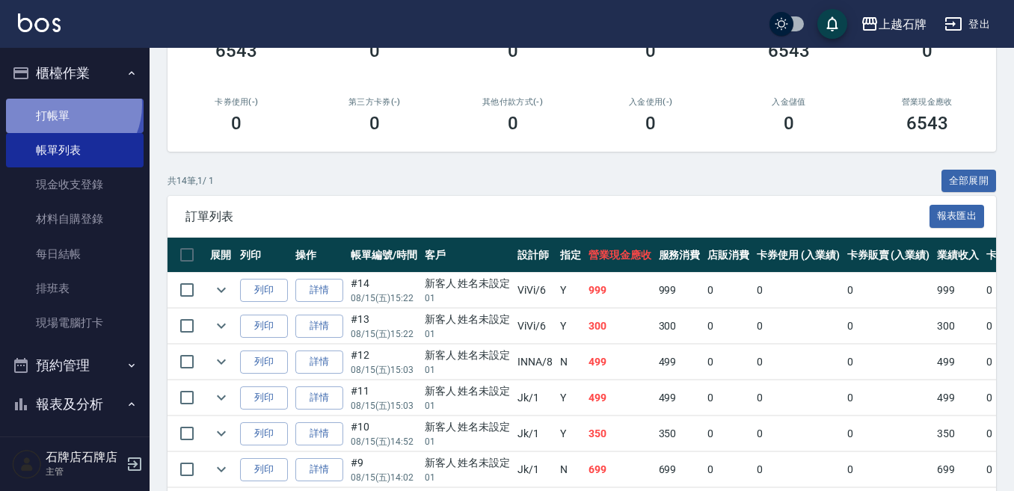
click at [67, 105] on link "打帳單" at bounding box center [75, 116] width 138 height 34
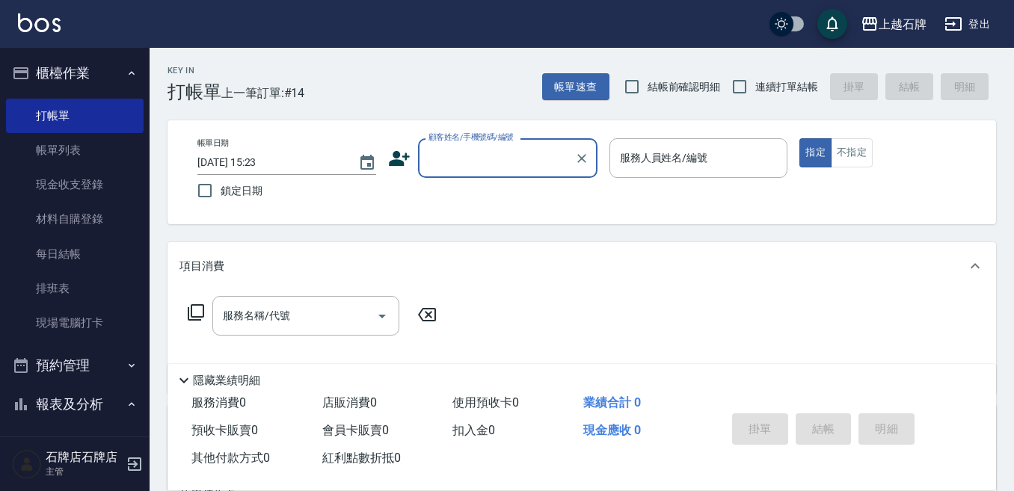
click at [471, 136] on label "顧客姓名/手機號碼/編號" at bounding box center [470, 137] width 85 height 11
click at [471, 145] on input "顧客姓名/手機號碼/編號" at bounding box center [497, 158] width 144 height 26
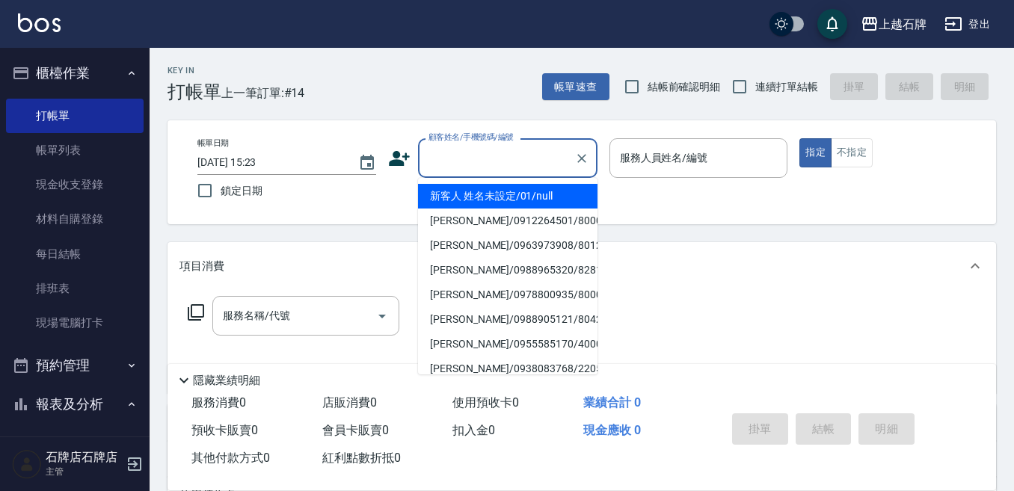
click at [470, 145] on input "顧客姓名/手機號碼/編號" at bounding box center [497, 158] width 144 height 26
type input "新客人 姓名未設定/01/null"
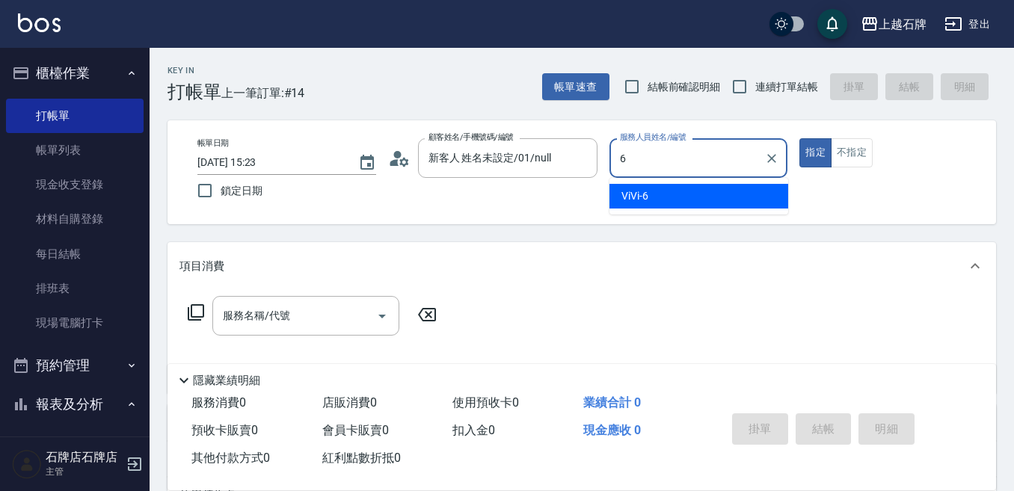
type input "ViVi-6"
type button "true"
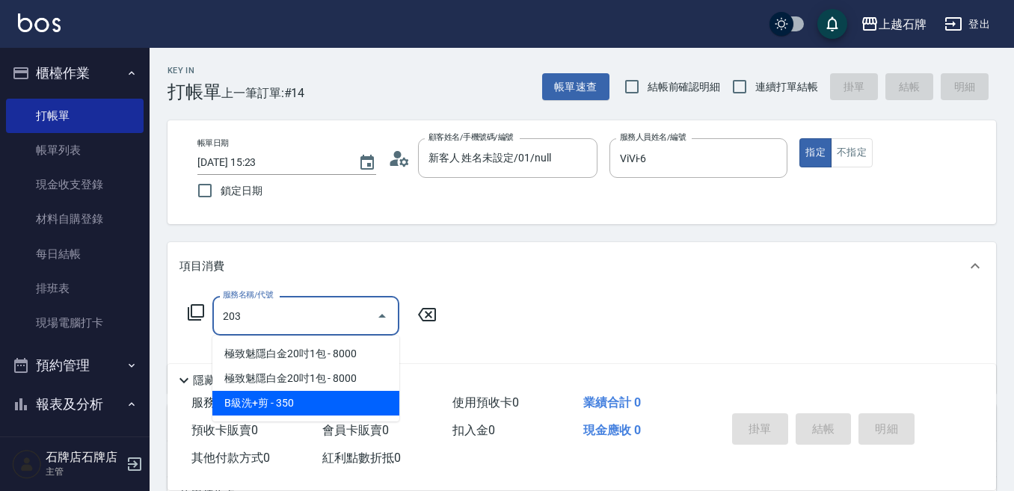
type input "B級洗+剪(203)"
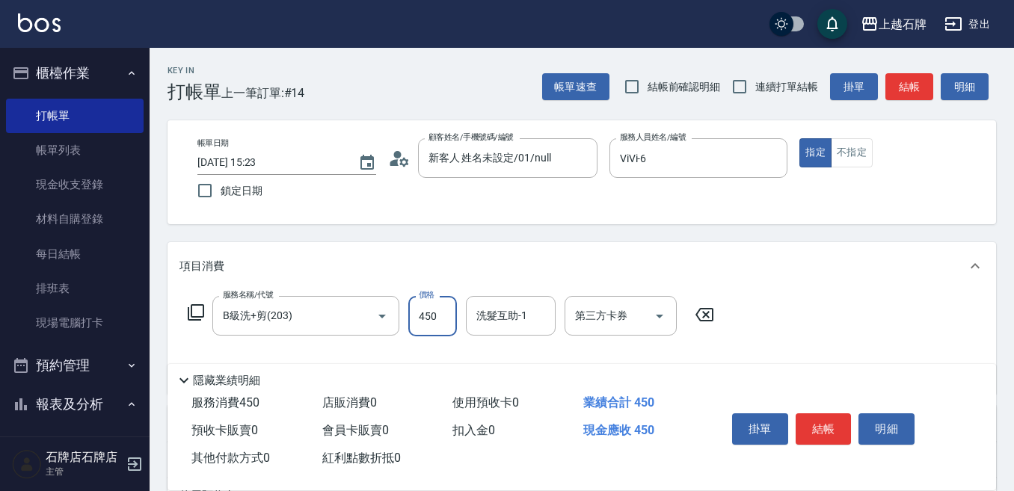
type input "450"
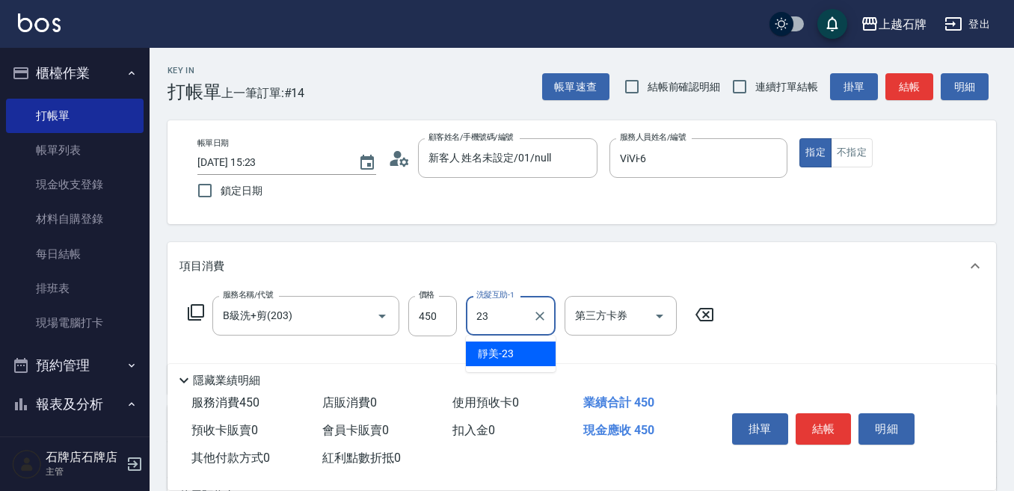
type input "靜美-23"
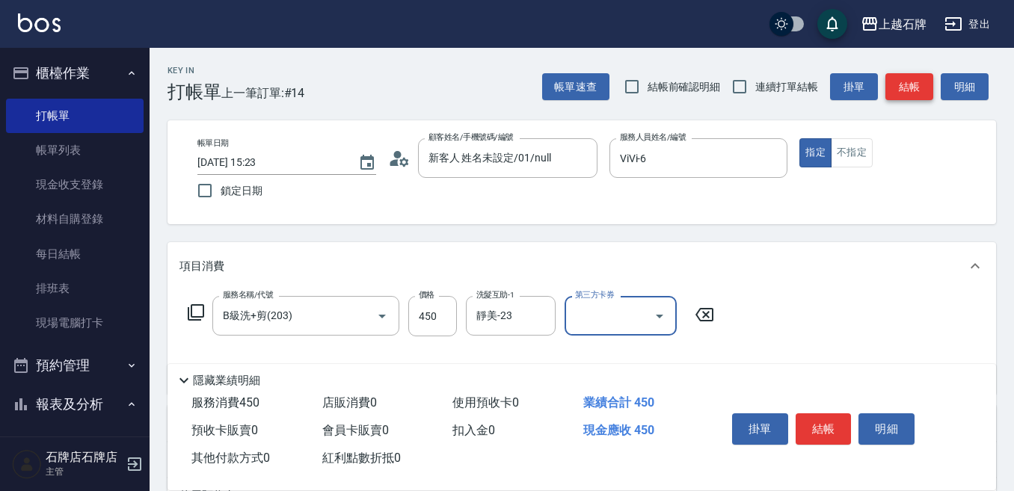
click at [920, 93] on button "結帳" at bounding box center [909, 87] width 48 height 28
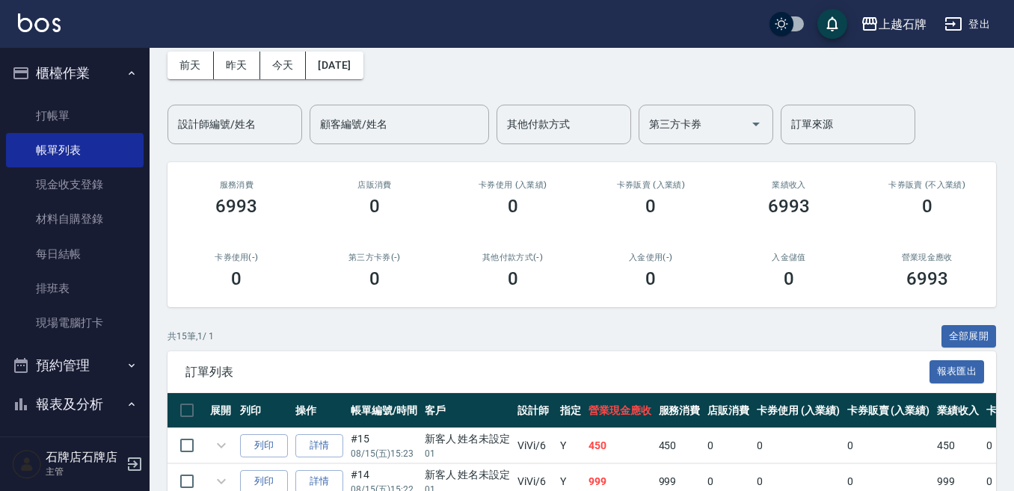
scroll to position [150, 0]
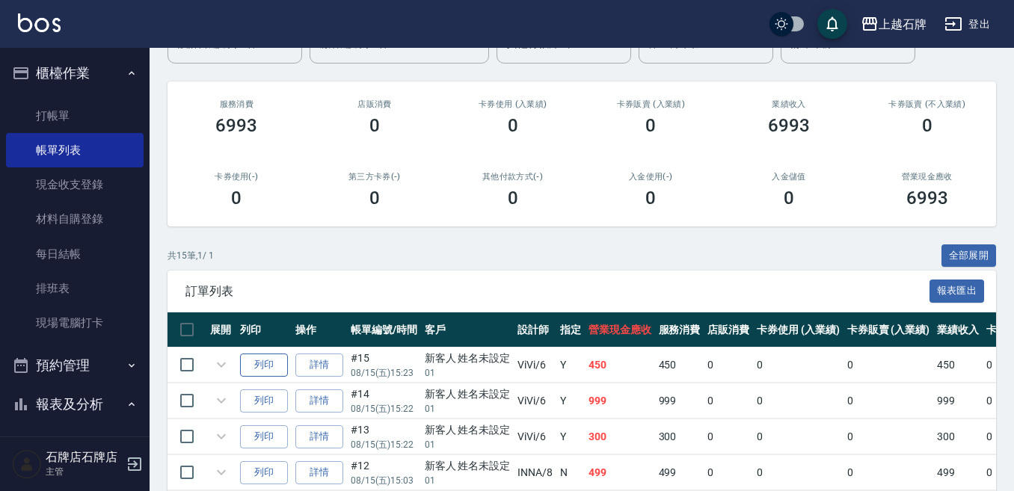
click at [251, 356] on button "列印" at bounding box center [264, 365] width 48 height 23
click at [64, 129] on link "打帳單" at bounding box center [75, 116] width 138 height 34
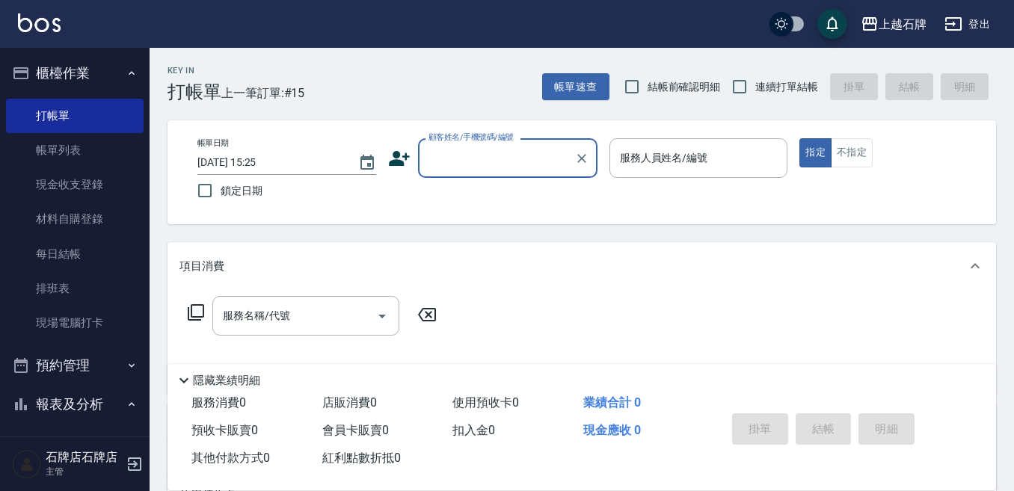
click at [509, 167] on input "顧客姓名/手機號碼/編號" at bounding box center [497, 158] width 144 height 26
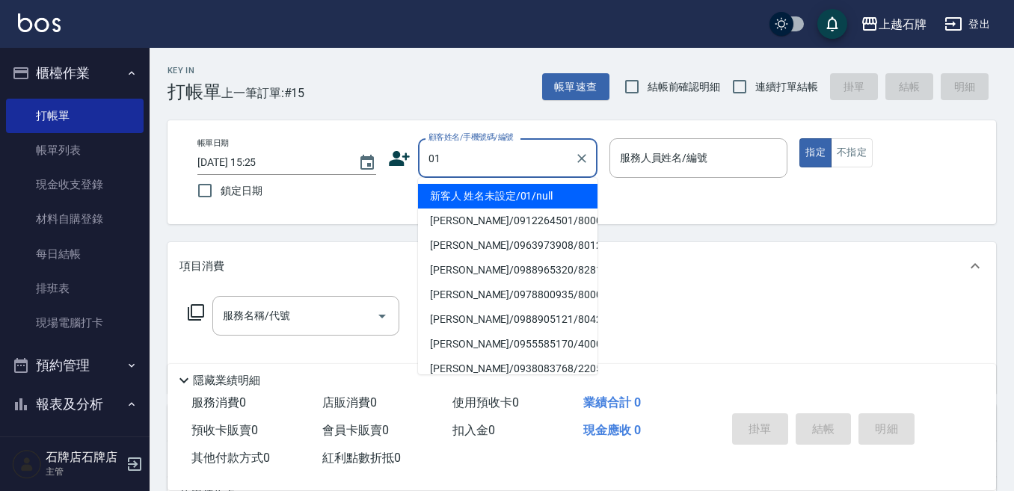
type input "新客人 姓名未設定/01/null"
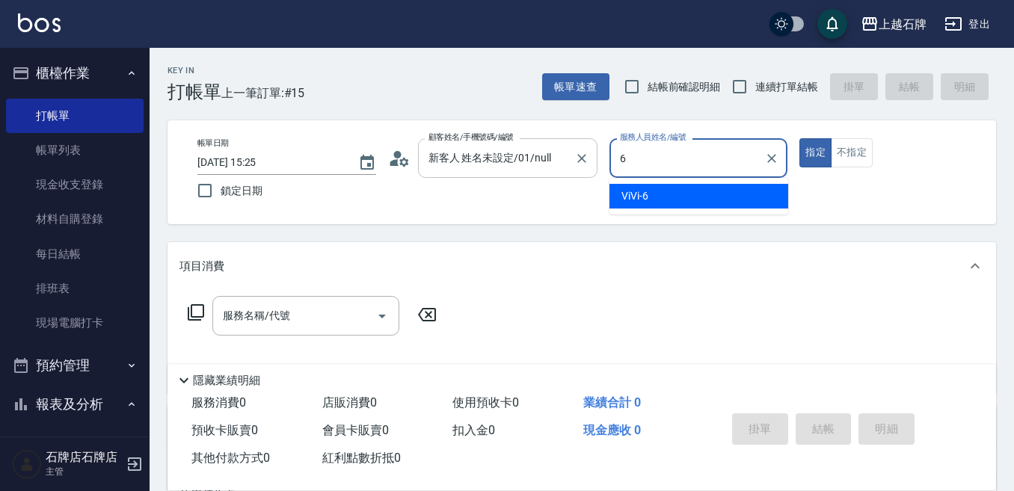
type input "ViVi-6"
type button "true"
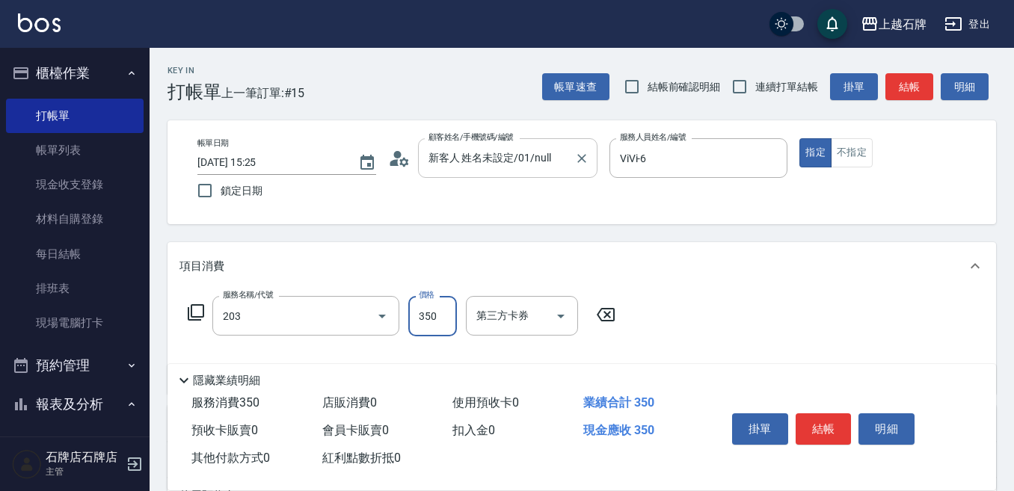
type input "B級洗+剪(203)"
type input "499"
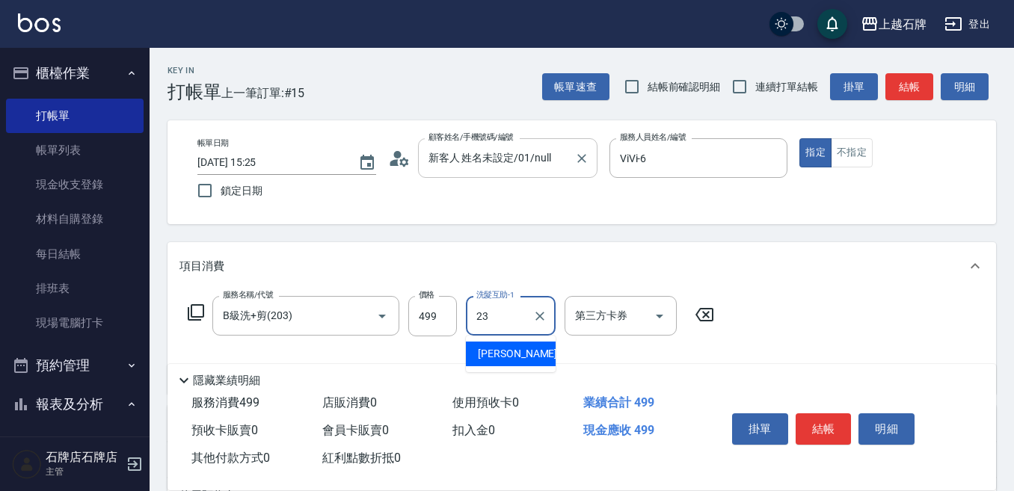
type input "靜美-23"
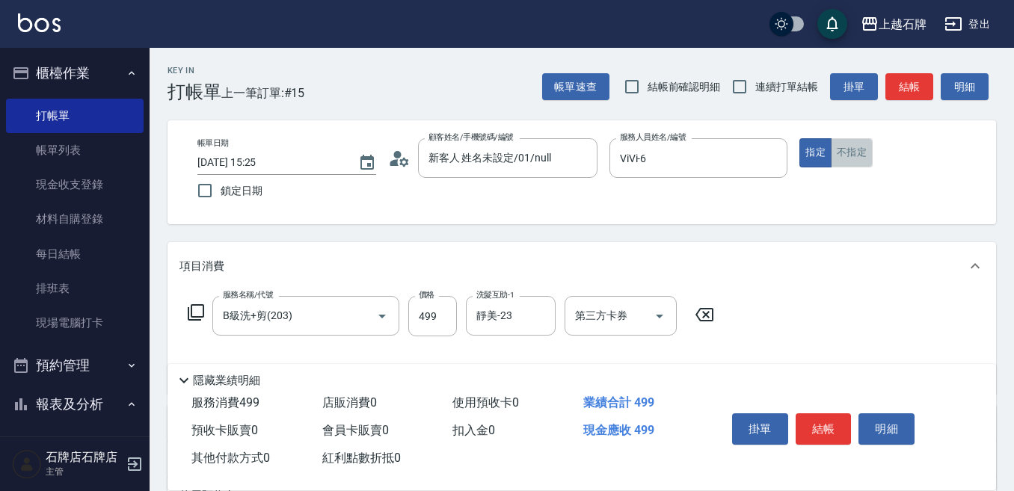
click at [852, 141] on button "不指定" at bounding box center [852, 152] width 42 height 29
click at [905, 90] on button "結帳" at bounding box center [909, 87] width 48 height 28
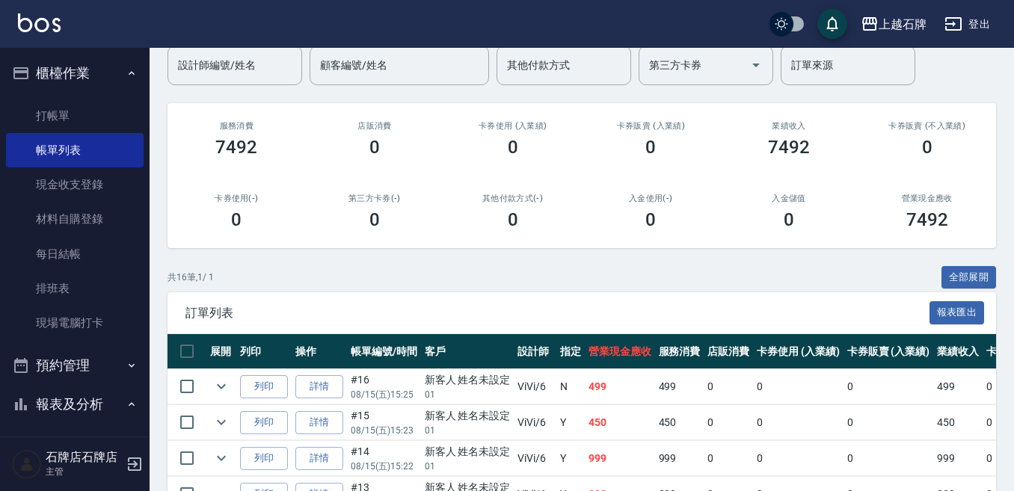
scroll to position [150, 0]
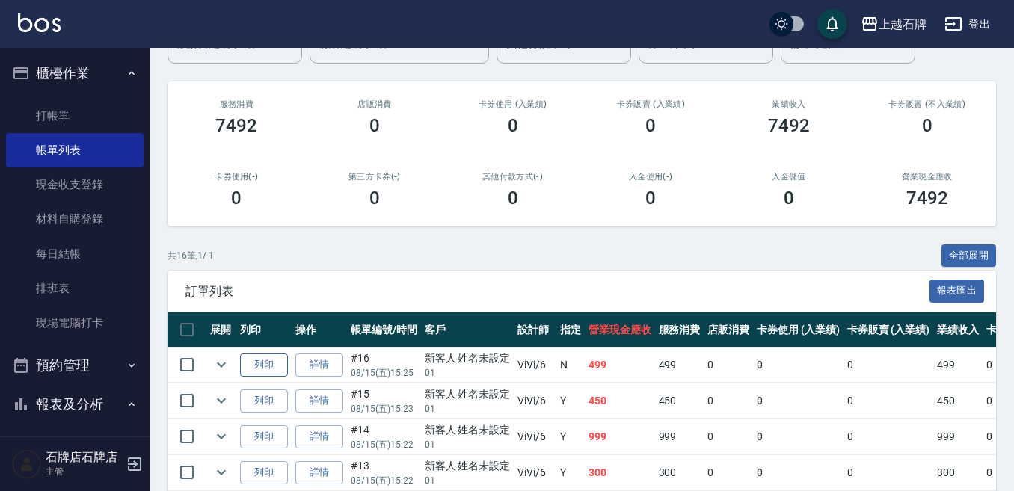
click at [266, 360] on button "列印" at bounding box center [264, 365] width 48 height 23
click at [93, 123] on link "打帳單" at bounding box center [75, 116] width 138 height 34
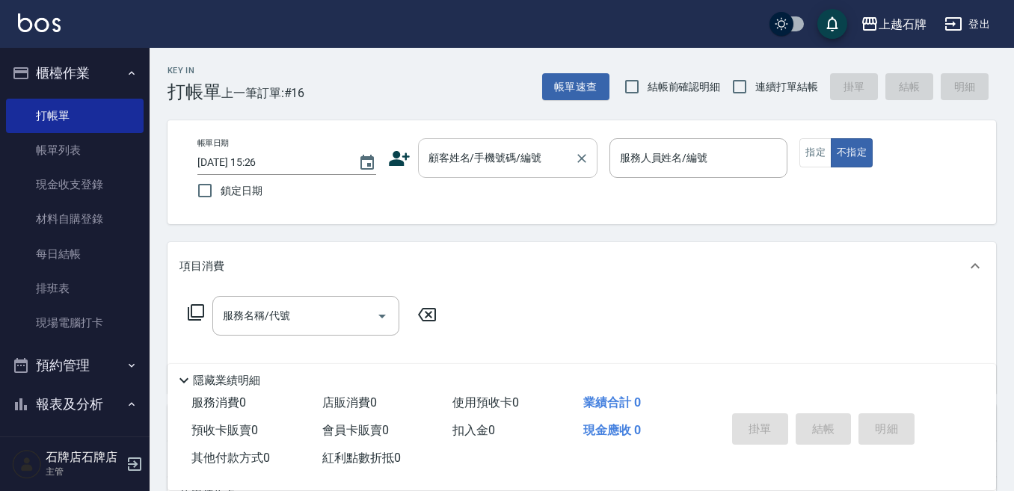
click at [505, 148] on div "顧客姓名/手機號碼/編號 顧客姓名/手機號碼/編號" at bounding box center [507, 158] width 179 height 40
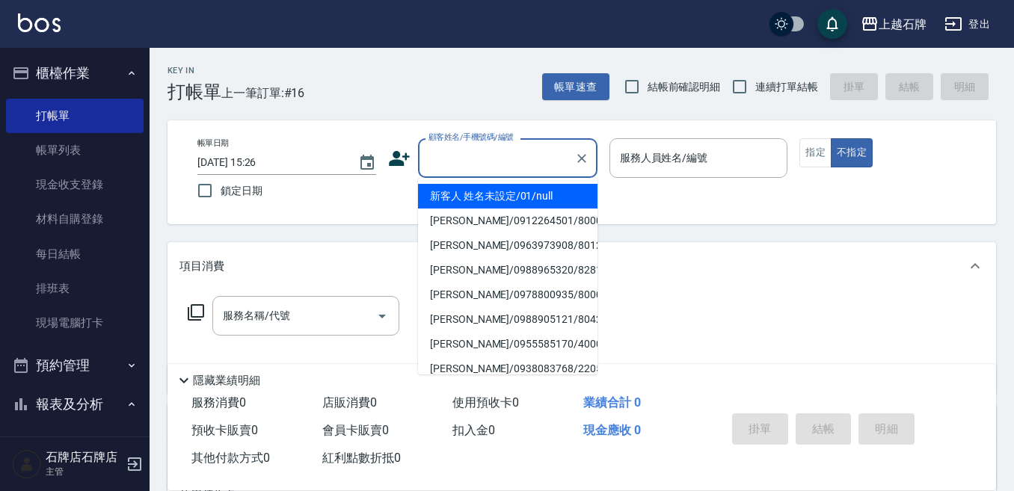
click at [553, 199] on li "新客人 姓名未設定/01/null" at bounding box center [507, 196] width 179 height 25
type input "1"
type input "新客人 姓名未設定/01/null"
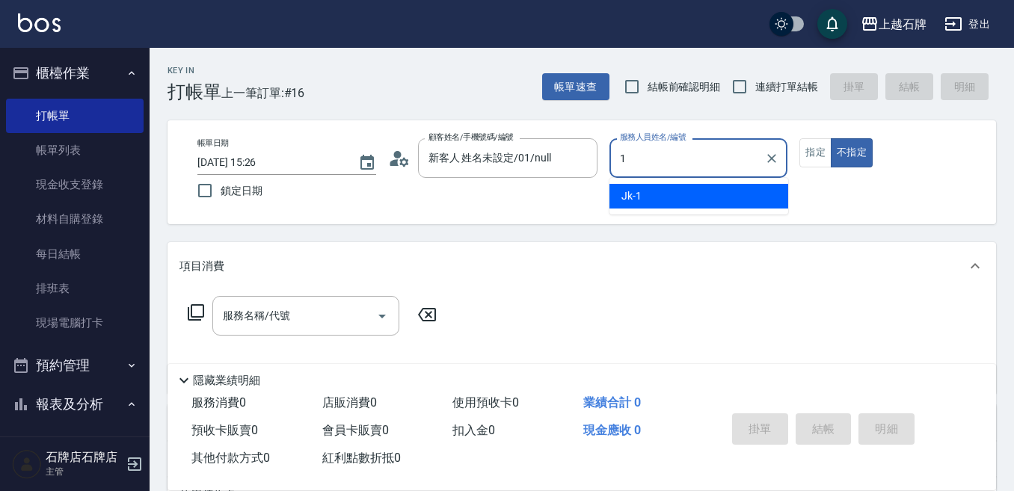
click at [760, 198] on div "Jk -1" at bounding box center [698, 196] width 179 height 25
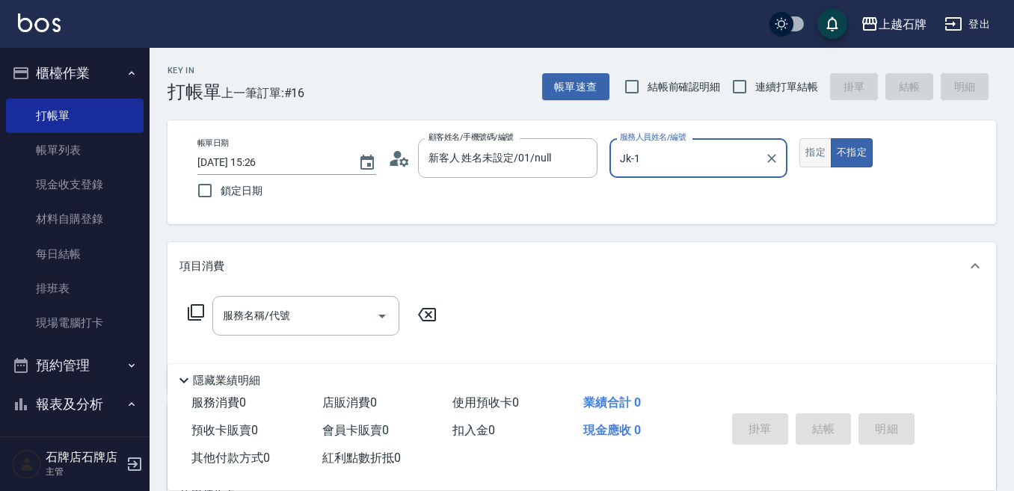
type input "Jk-1"
click at [812, 150] on button "指定" at bounding box center [815, 152] width 32 height 29
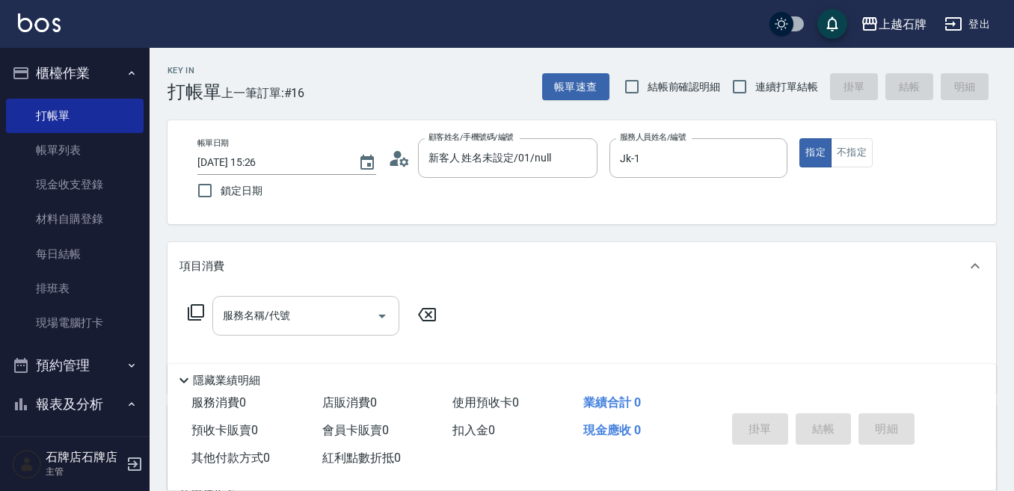
click at [320, 316] on input "服務名稱/代號" at bounding box center [294, 316] width 151 height 26
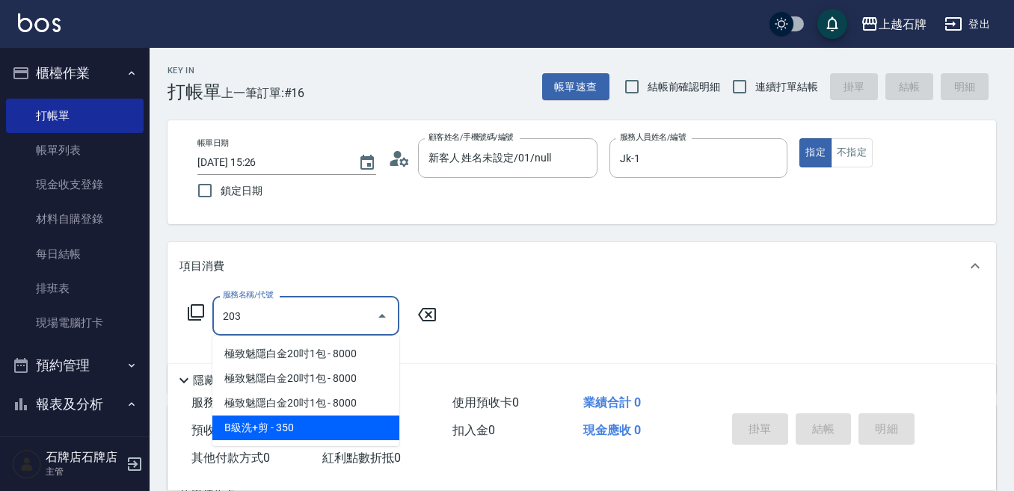
click at [313, 424] on span "B級洗+剪 - 350" at bounding box center [305, 428] width 187 height 25
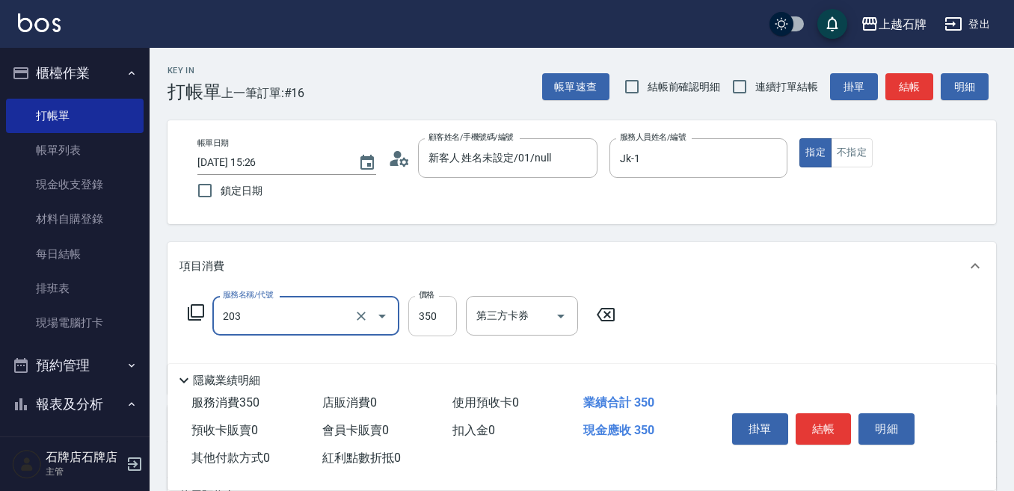
type input "B級洗+剪(203)"
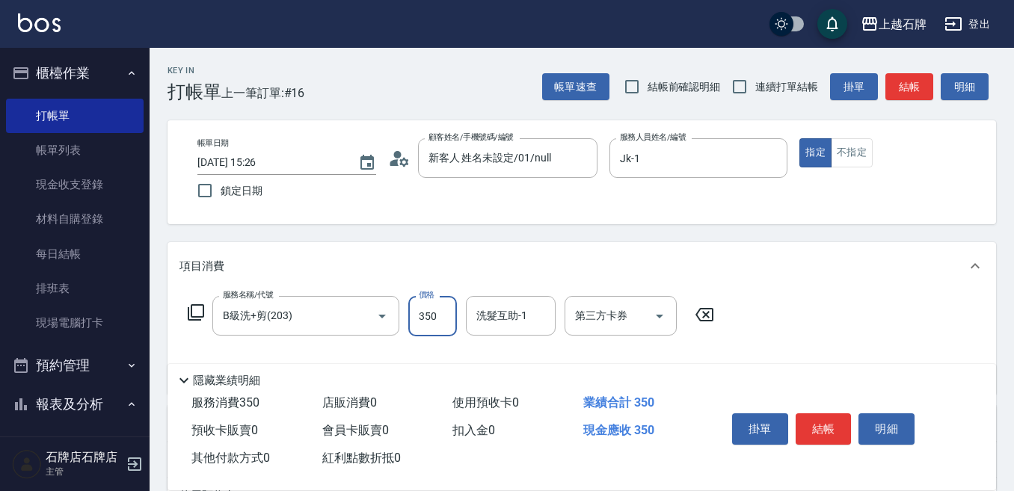
click at [442, 325] on input "350" at bounding box center [432, 316] width 49 height 40
type input "499"
click at [828, 436] on button "結帳" at bounding box center [823, 428] width 56 height 31
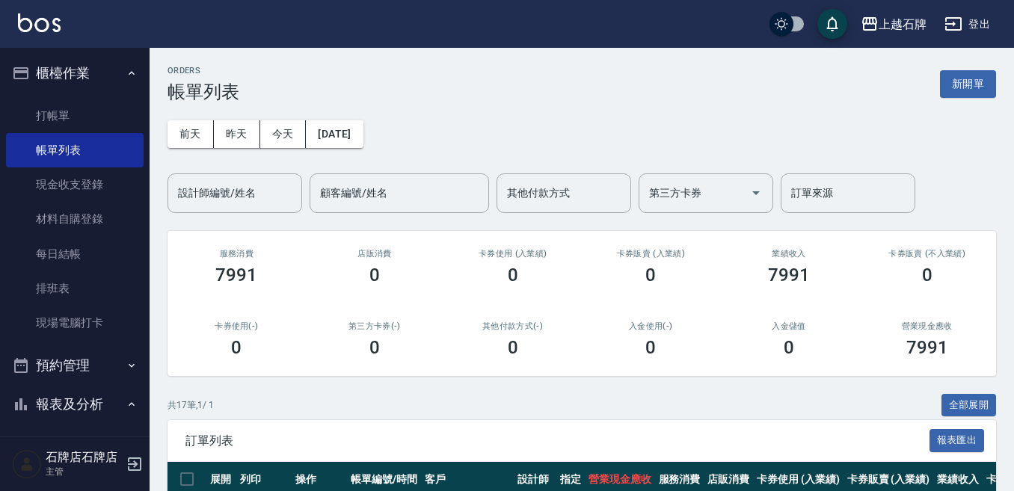
scroll to position [75, 0]
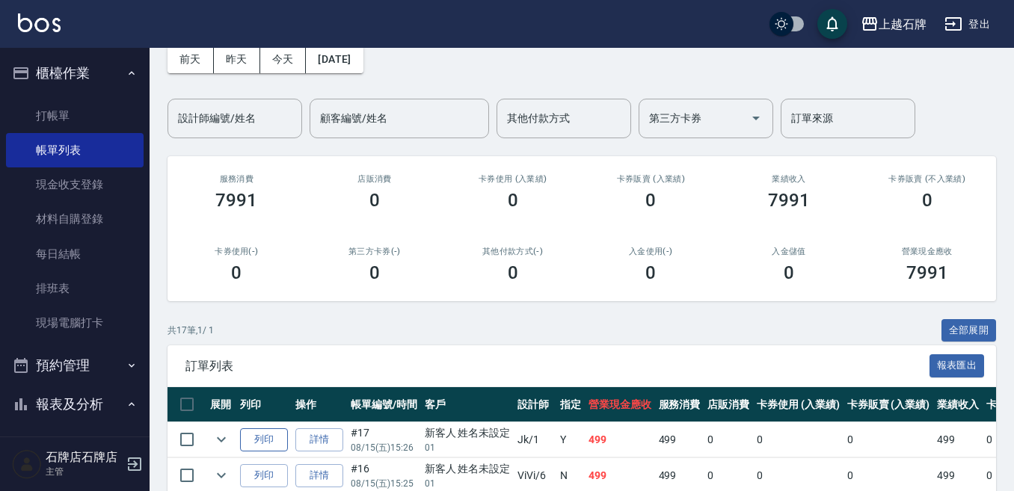
click at [280, 428] on button "列印" at bounding box center [264, 439] width 48 height 23
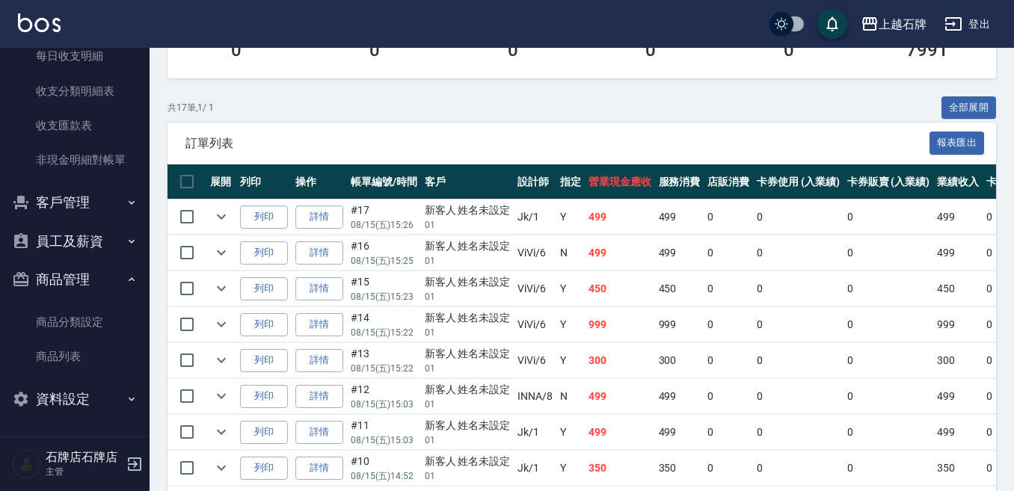
scroll to position [299, 0]
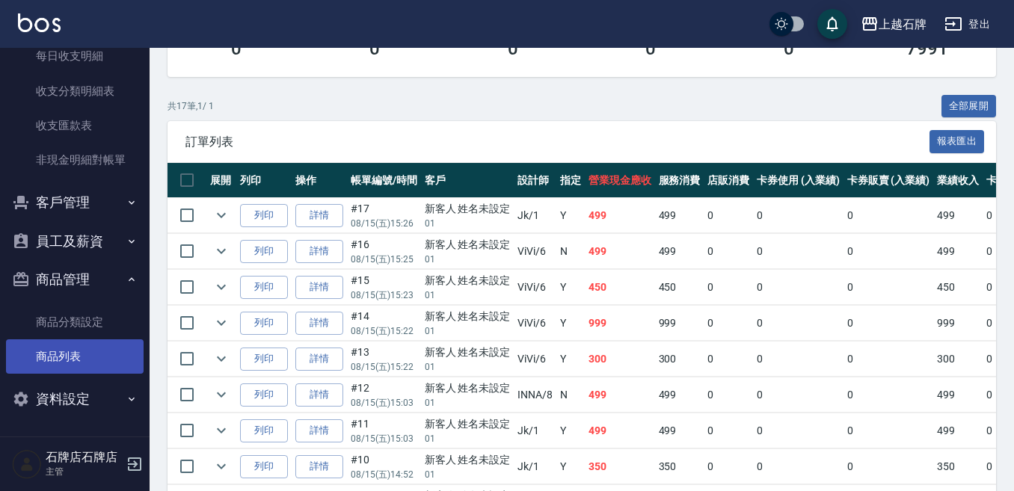
drag, startPoint x: 68, startPoint y: 357, endPoint x: 90, endPoint y: 346, distance: 24.4
click at [68, 357] on link "商品列表" at bounding box center [75, 356] width 138 height 34
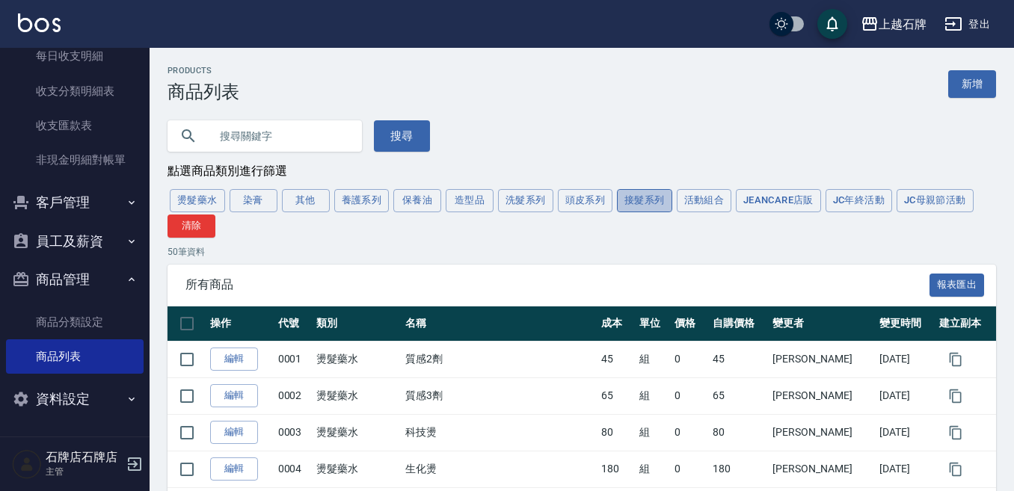
click at [638, 210] on button "接髮系列" at bounding box center [644, 200] width 55 height 23
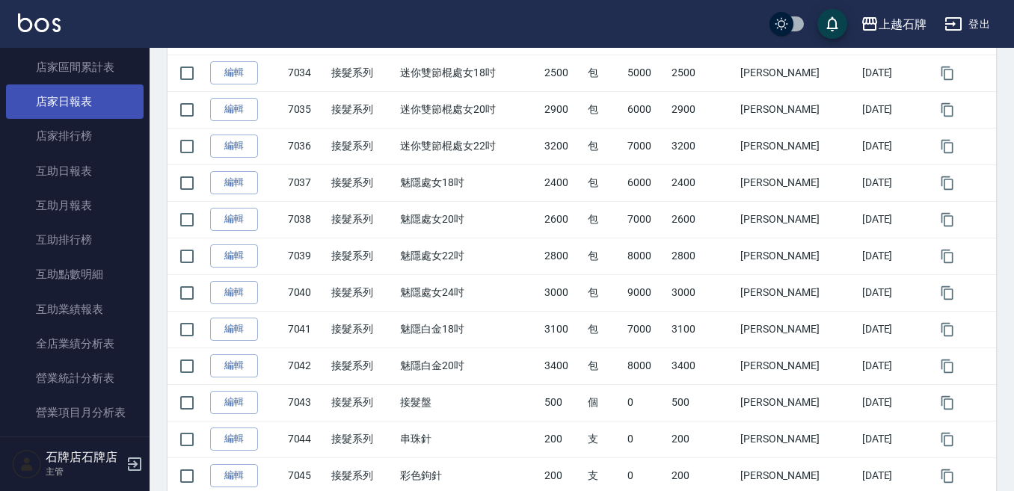
scroll to position [748, 0]
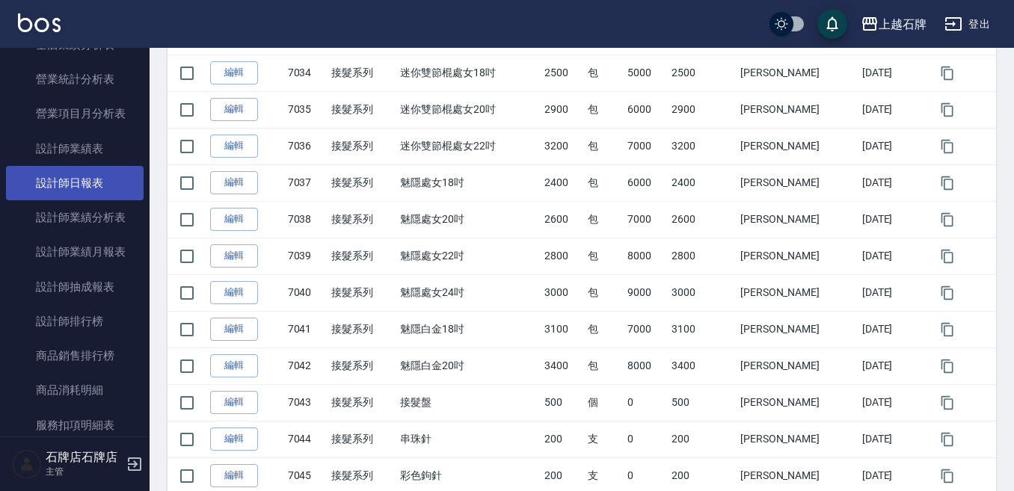
click at [116, 196] on link "設計師日報表" at bounding box center [75, 183] width 138 height 34
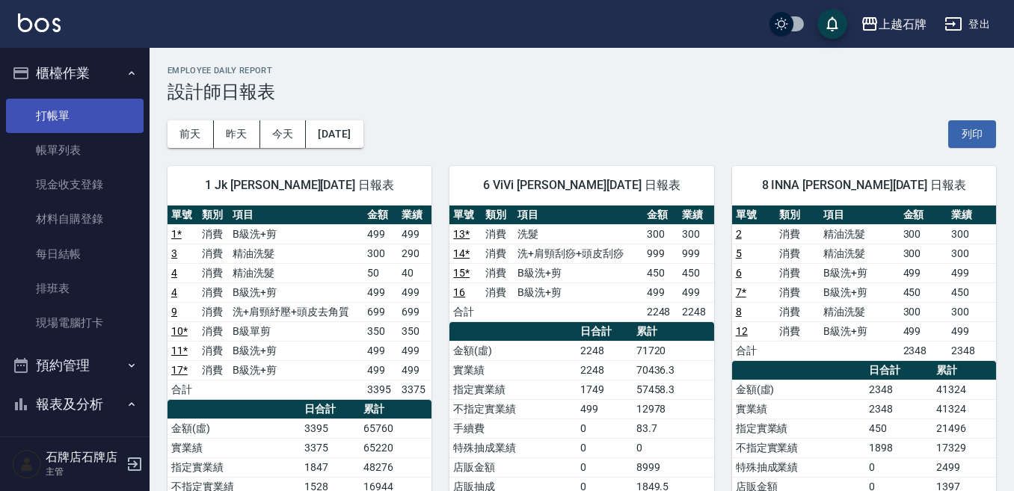
click at [92, 108] on link "打帳單" at bounding box center [75, 116] width 138 height 34
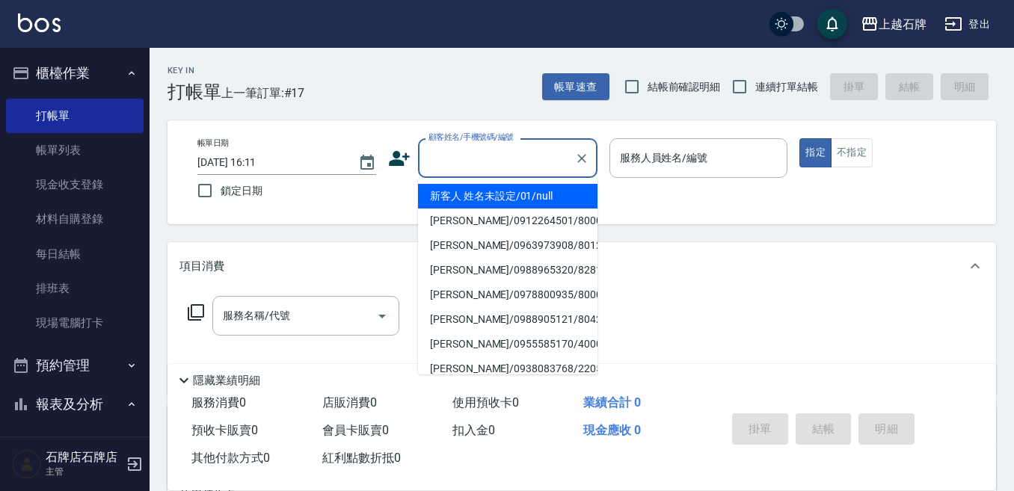
click at [517, 170] on input "顧客姓名/手機號碼/編號" at bounding box center [497, 158] width 144 height 26
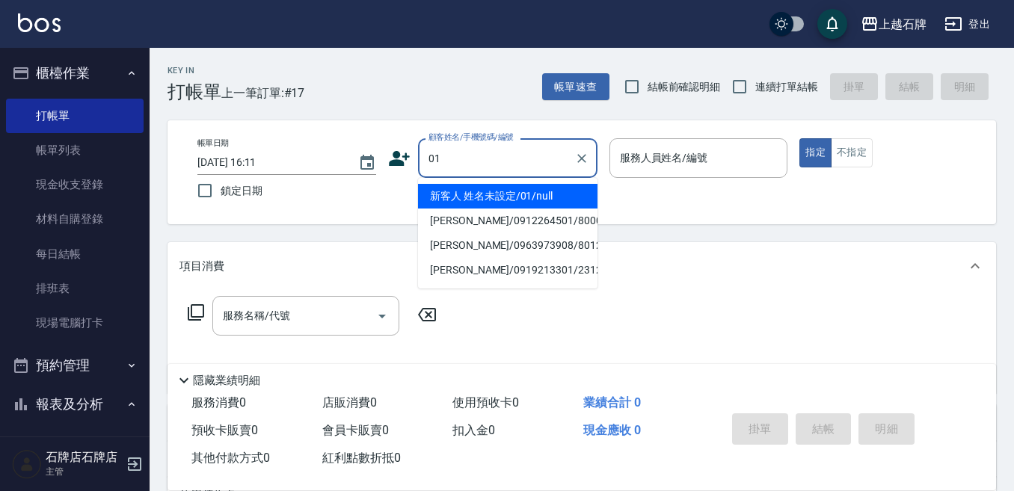
type input "新客人 姓名未設定/01/null"
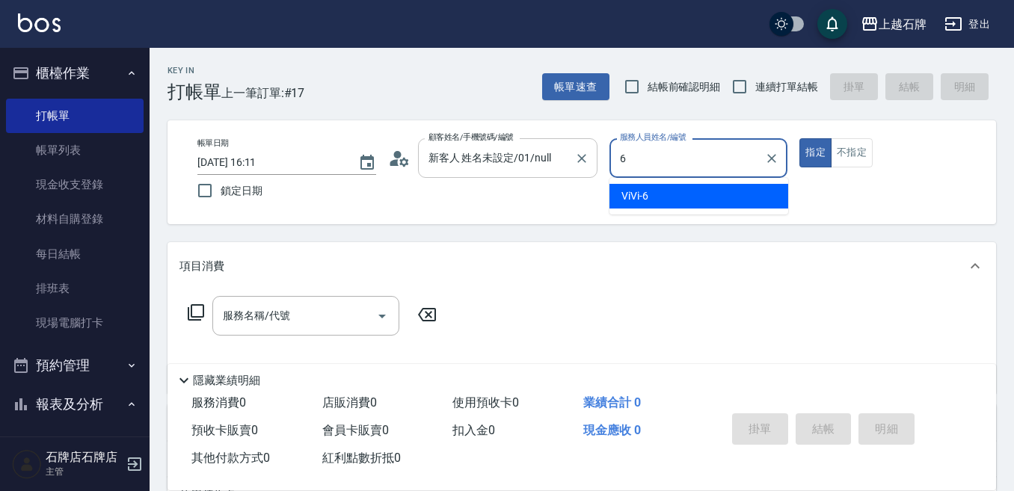
type input "ViVi-6"
type button "true"
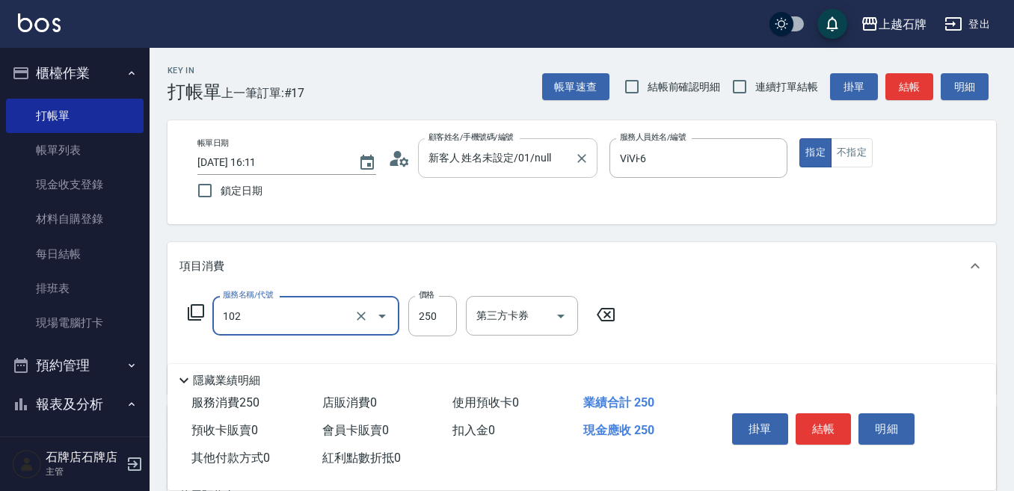
type input "精油洗髮(102)"
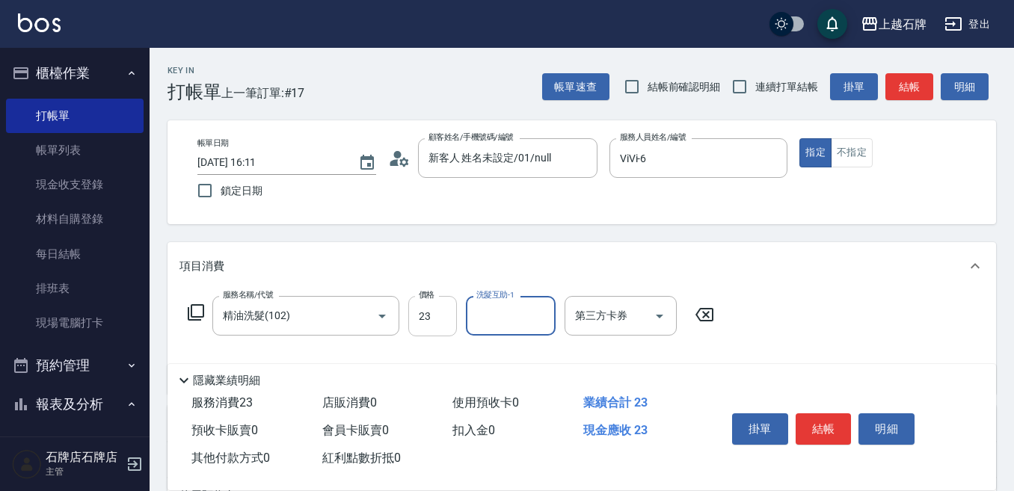
click at [437, 301] on input "23" at bounding box center [432, 316] width 49 height 40
type input "300"
type input "靜美-23"
click at [862, 147] on button "不指定" at bounding box center [852, 152] width 42 height 29
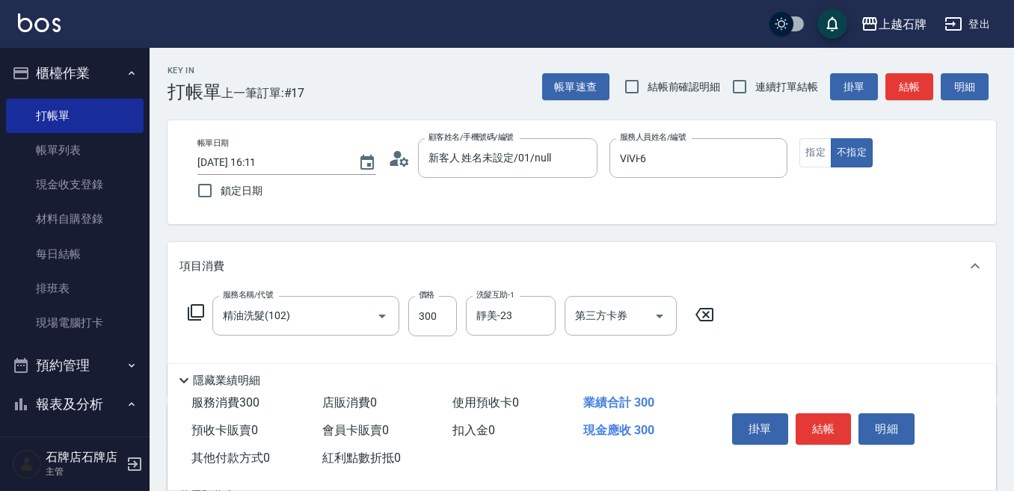
click at [910, 101] on div "帳單速查 結帳前確認明細 連續打單結帳 掛單 結帳 明細" at bounding box center [769, 86] width 454 height 31
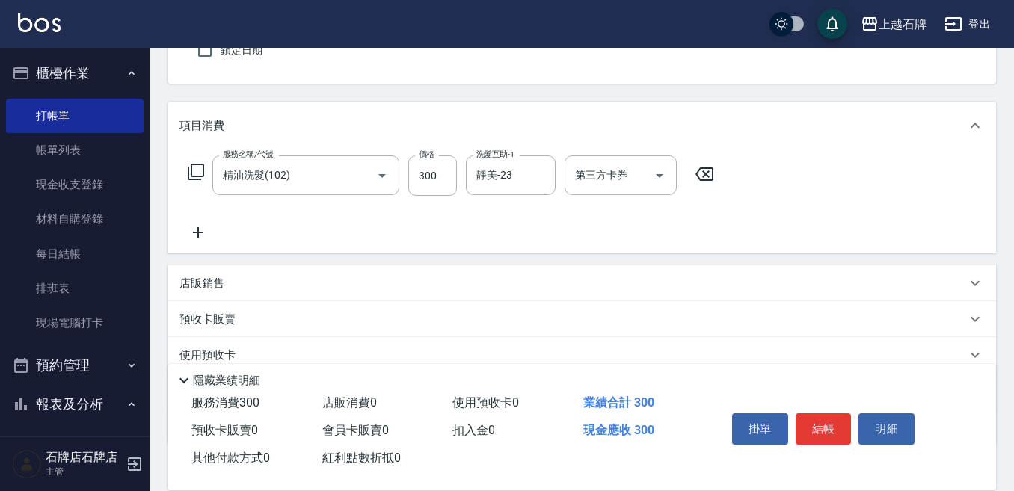
scroll to position [150, 0]
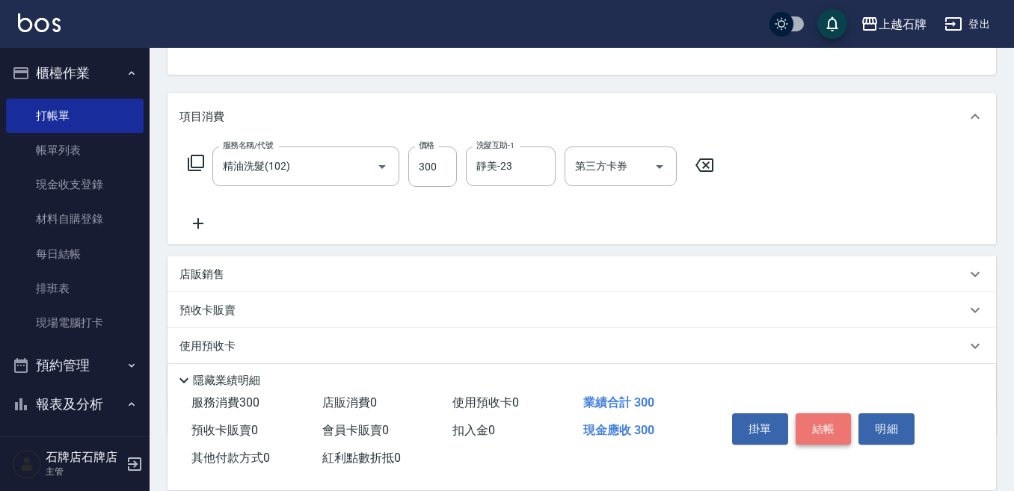
click at [804, 415] on button "結帳" at bounding box center [823, 428] width 56 height 31
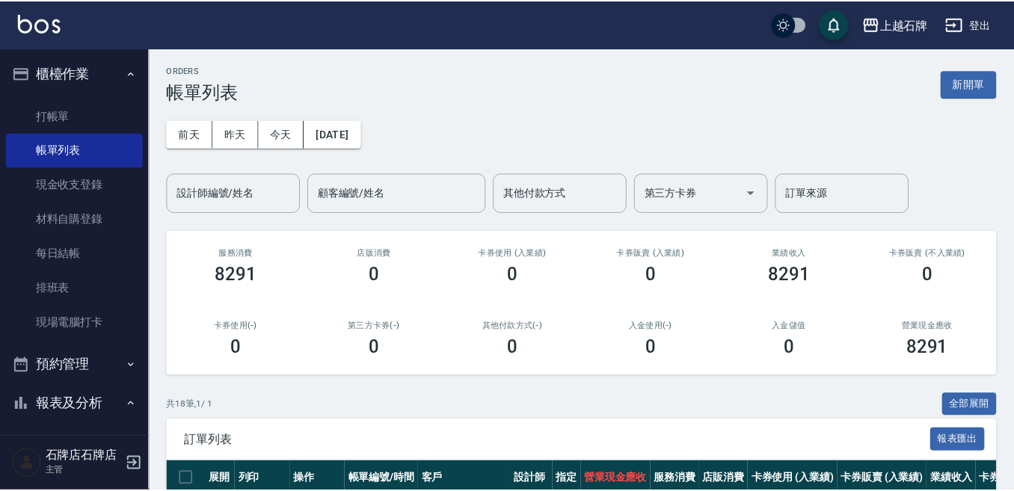
scroll to position [150, 0]
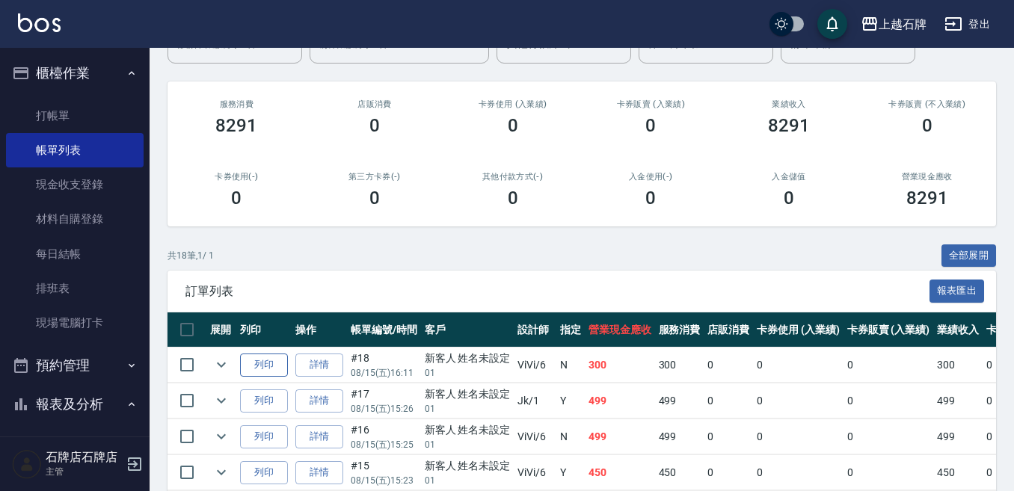
click at [284, 366] on button "列印" at bounding box center [264, 365] width 48 height 23
click at [54, 120] on link "打帳單" at bounding box center [75, 116] width 138 height 34
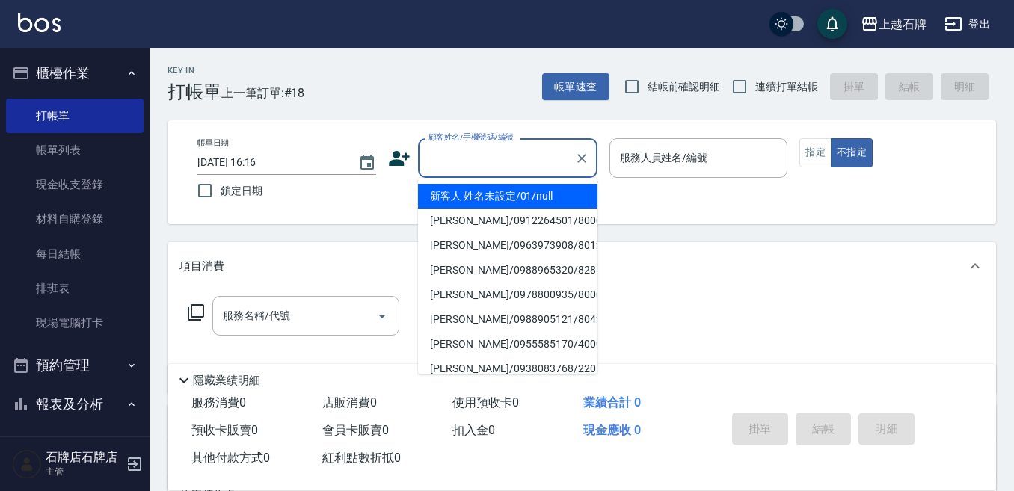
click at [496, 147] on input "顧客姓名/手機號碼/編號" at bounding box center [497, 158] width 144 height 26
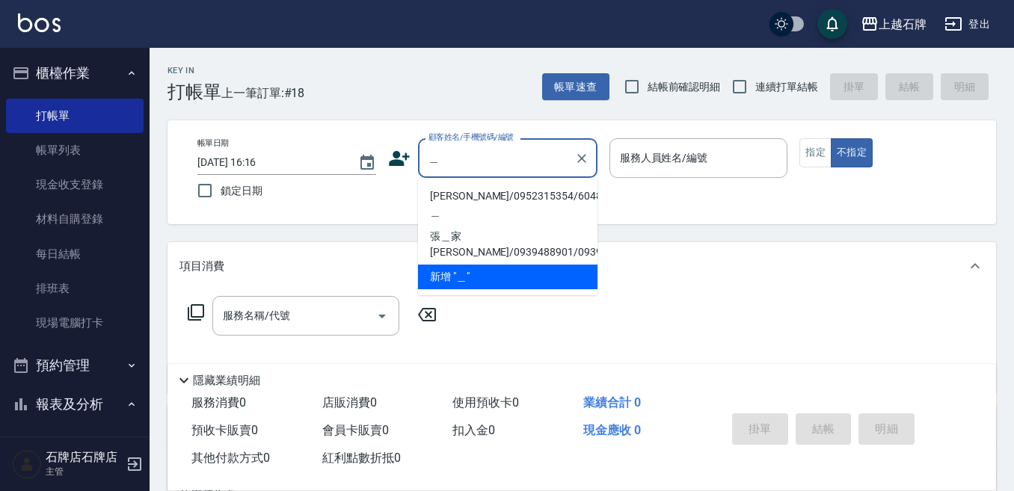
type input "侯"
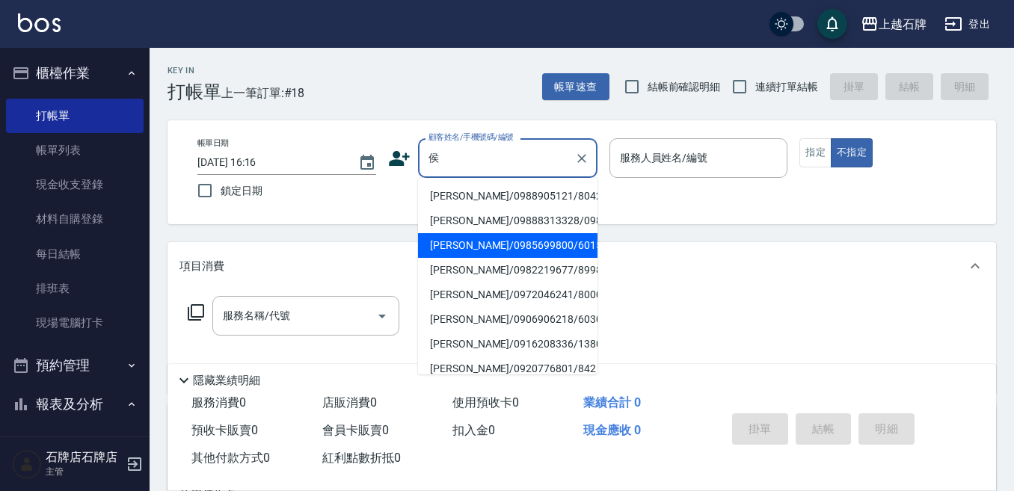
click at [593, 149] on div "侯 顧客姓名/手機號碼/編號" at bounding box center [507, 158] width 179 height 40
click at [585, 150] on button "Clear" at bounding box center [581, 158] width 21 height 21
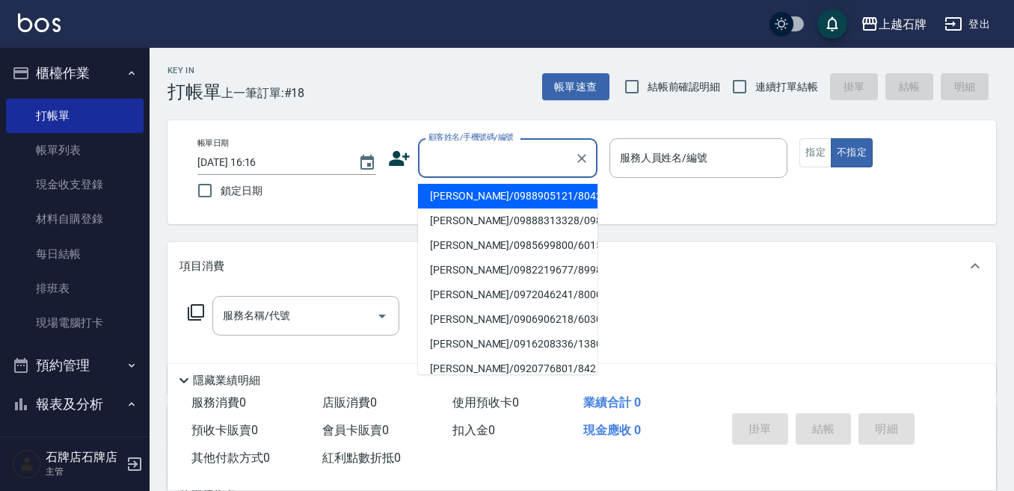
click at [554, 154] on input "顧客姓名/手機號碼/編號" at bounding box center [497, 158] width 144 height 26
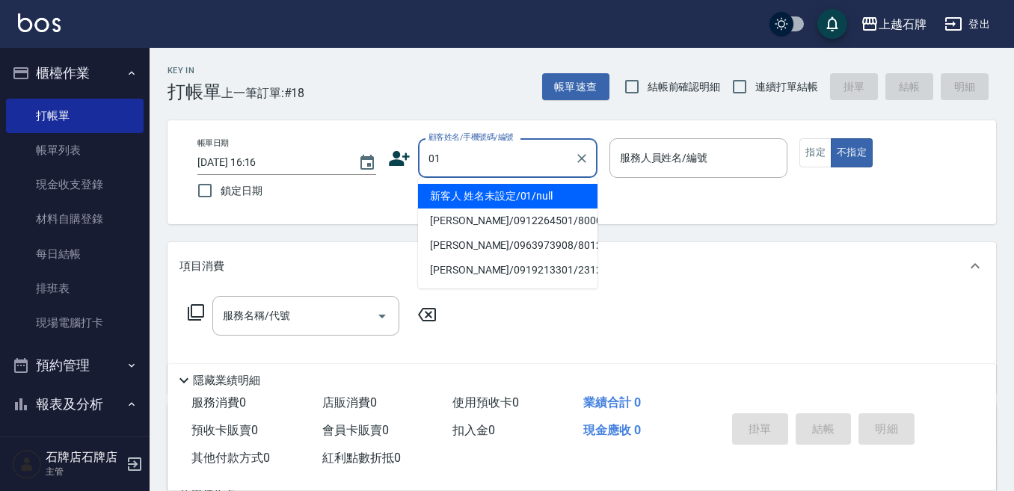
click at [540, 200] on li "新客人 姓名未設定/01/null" at bounding box center [507, 196] width 179 height 25
type input "01"
type input "1"
type input "新客人 姓名未設定/01/null"
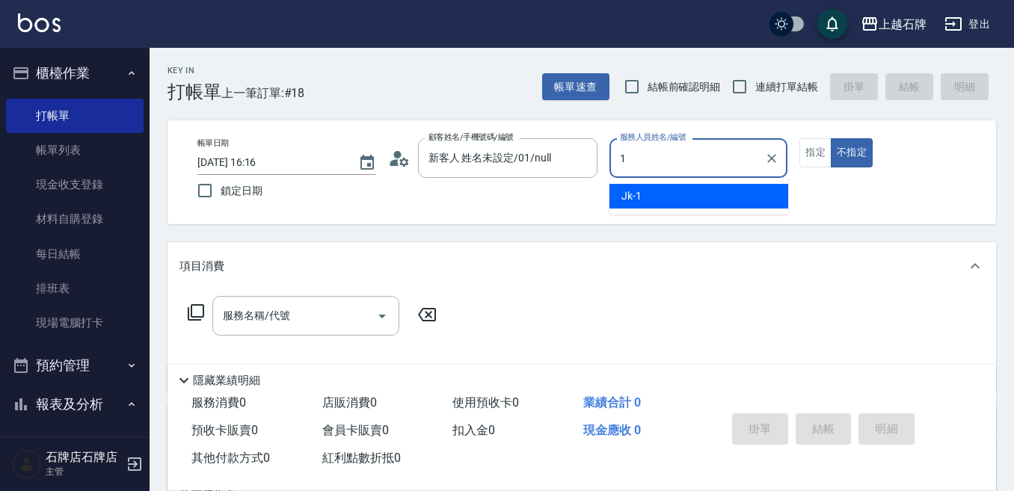
click at [654, 185] on div "Jk -1" at bounding box center [698, 196] width 179 height 25
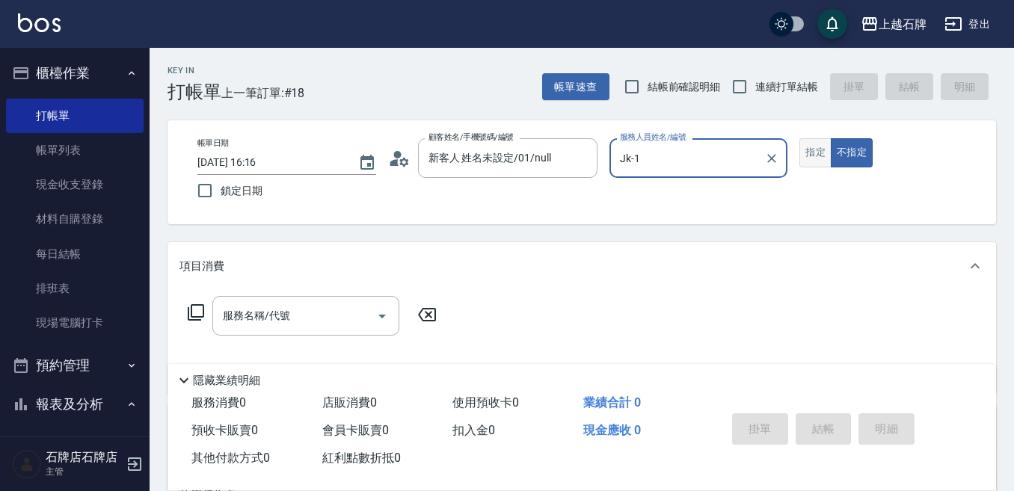
type input "Jk-1"
click at [818, 150] on button "指定" at bounding box center [815, 152] width 32 height 29
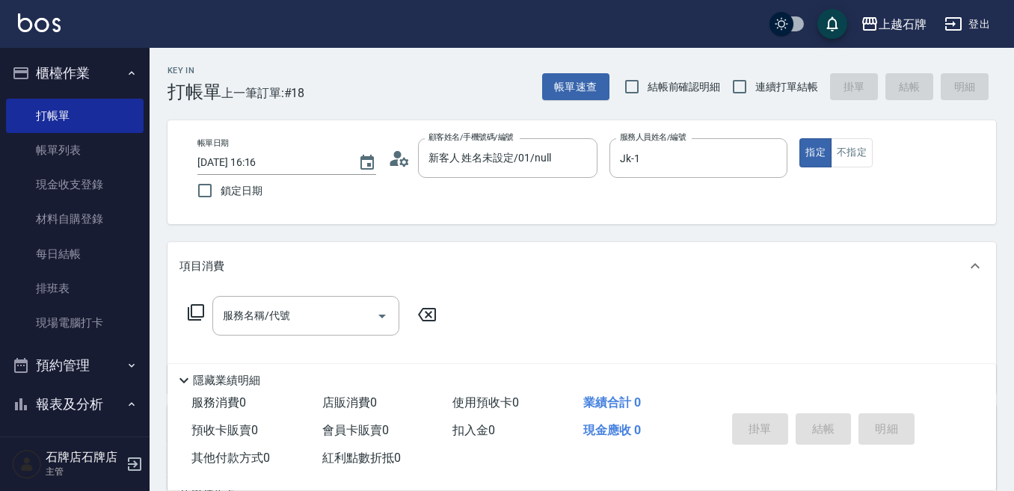
click at [265, 316] on div "服務名稱/代號 服務名稱/代號" at bounding box center [305, 316] width 187 height 40
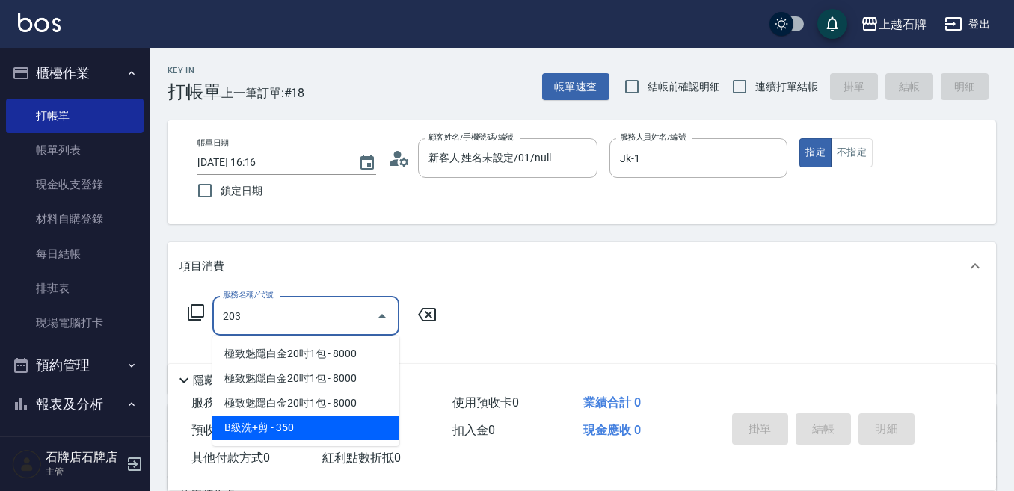
drag, startPoint x: 280, startPoint y: 429, endPoint x: 312, endPoint y: 422, distance: 32.1
click at [280, 429] on span "B級洗+剪 - 350" at bounding box center [305, 428] width 187 height 25
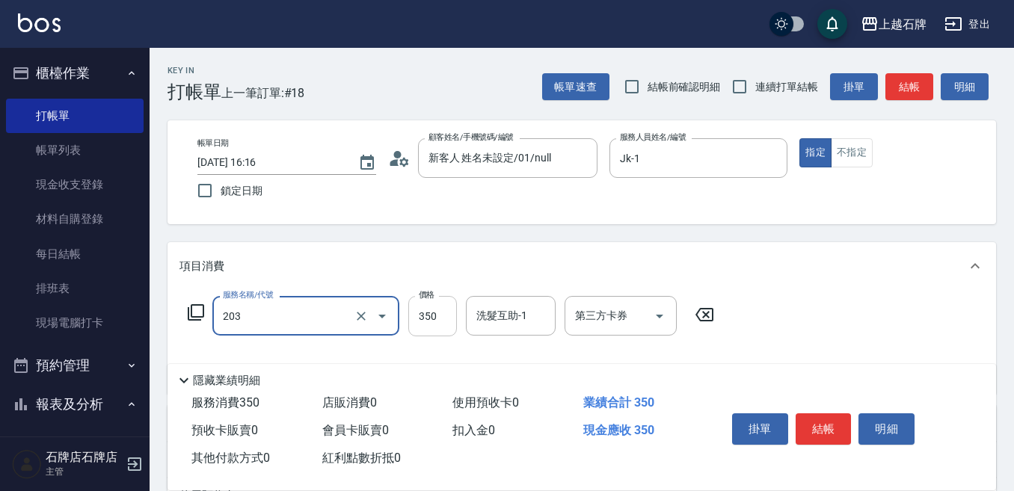
type input "B級洗+剪(203)"
click at [447, 325] on input "350" at bounding box center [432, 316] width 49 height 40
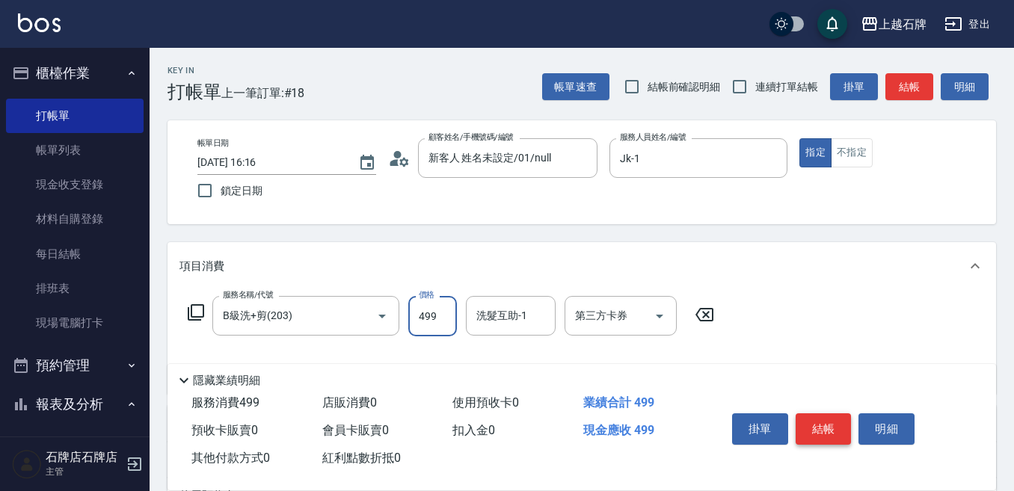
type input "499"
click at [837, 419] on button "結帳" at bounding box center [823, 428] width 56 height 31
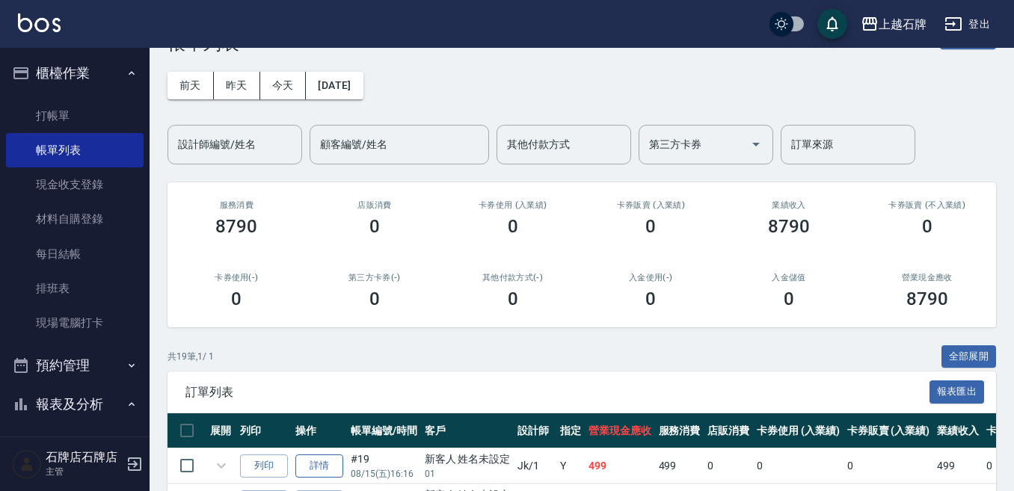
scroll to position [150, 0]
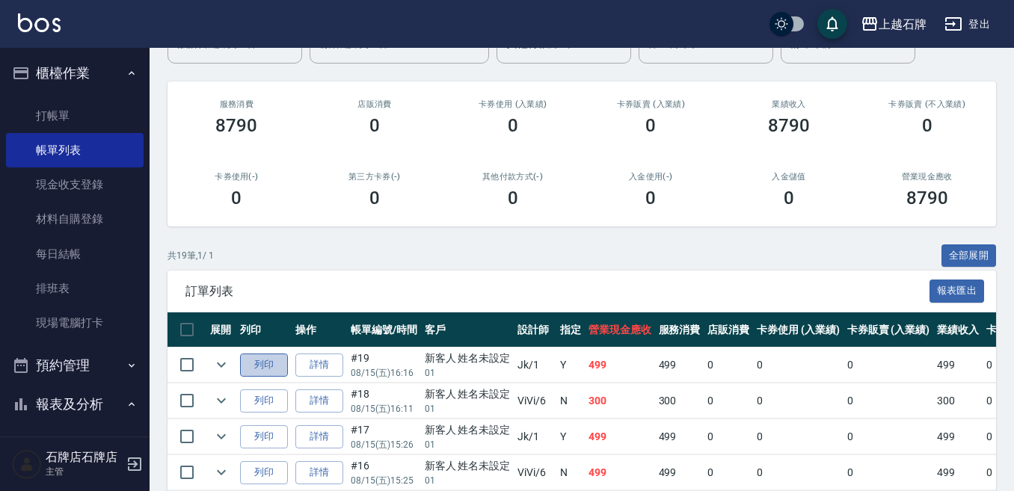
click at [268, 368] on button "列印" at bounding box center [264, 365] width 48 height 23
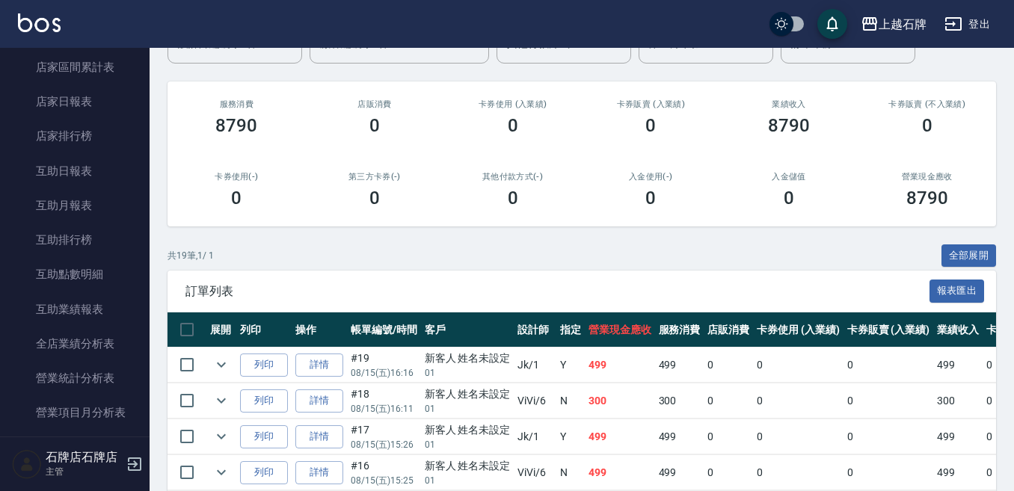
scroll to position [673, 0]
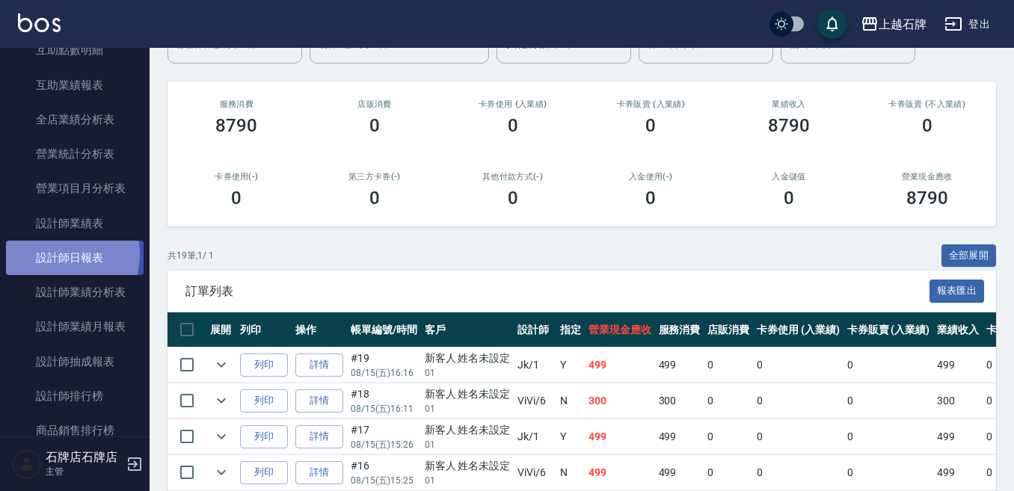
click at [55, 254] on link "設計師日報表" at bounding box center [75, 258] width 138 height 34
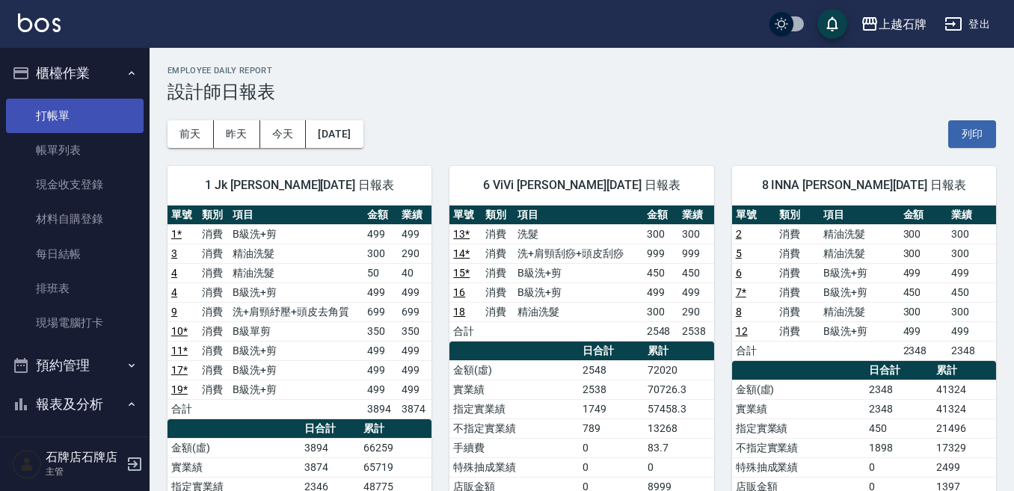
click at [56, 115] on link "打帳單" at bounding box center [75, 116] width 138 height 34
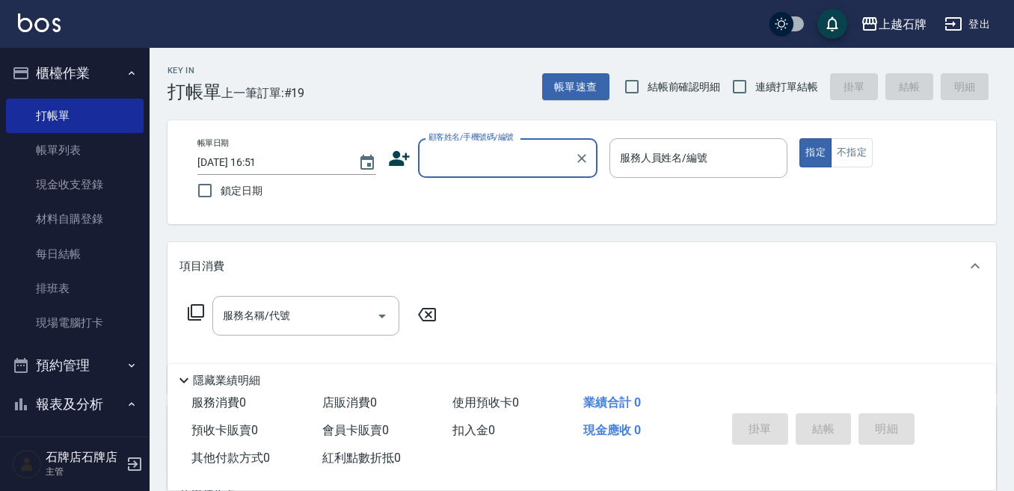
click at [437, 77] on div "Key In 打帳單 上一筆訂單:#19 帳單速查 結帳前確認明細 連續打單結帳 掛單 結帳 明細" at bounding box center [573, 75] width 846 height 55
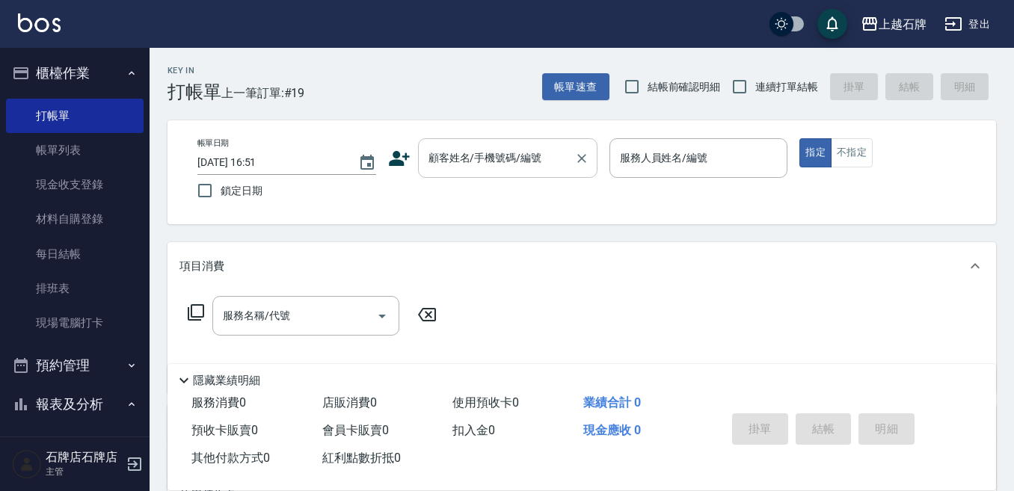
click at [462, 177] on div "顧客姓名/手機號碼/編號" at bounding box center [507, 158] width 179 height 40
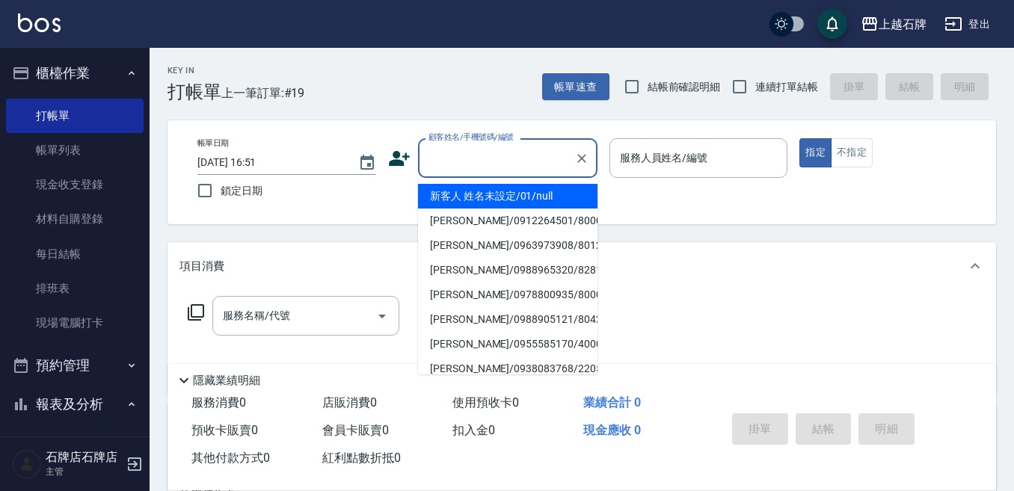
click at [512, 188] on li "新客人 姓名未設定/01/null" at bounding box center [507, 196] width 179 height 25
type input "新客人 姓名未設定/01/null"
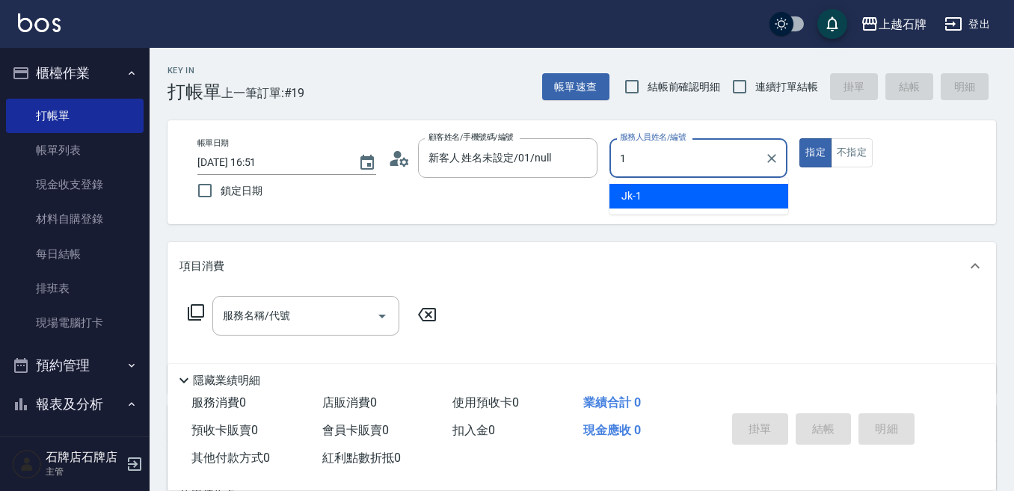
click at [689, 201] on div "Jk -1" at bounding box center [698, 196] width 179 height 25
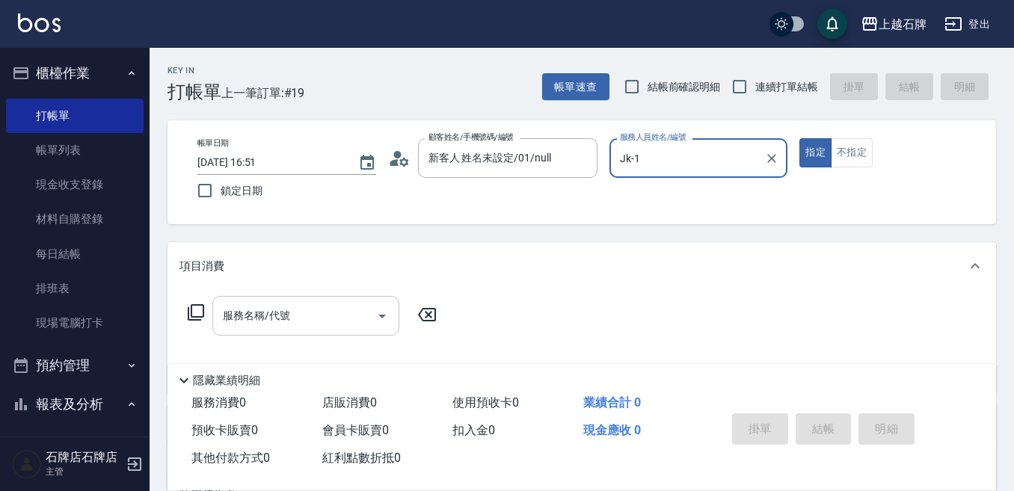
click at [322, 301] on div "服務名稱/代號" at bounding box center [305, 316] width 187 height 40
type input "Jk-1"
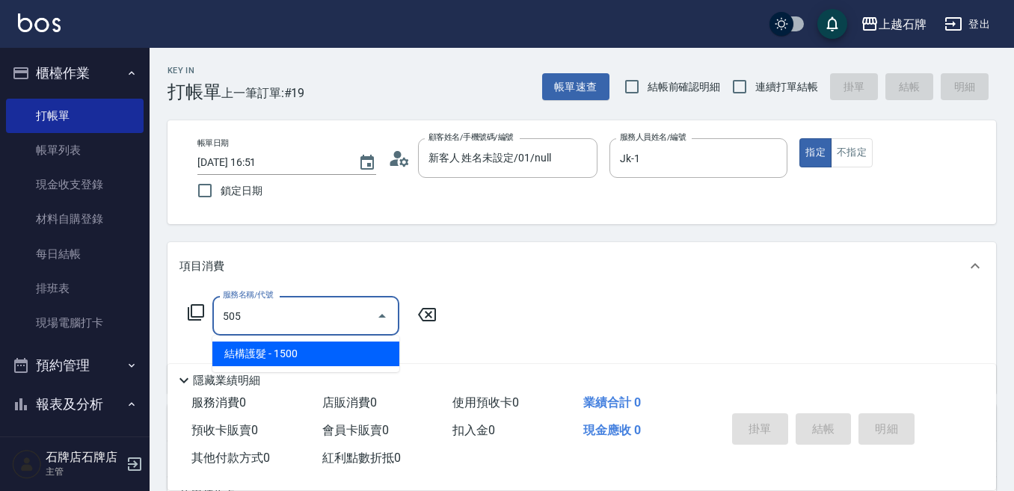
click at [322, 364] on span "結構護髮 - 1500" at bounding box center [305, 354] width 187 height 25
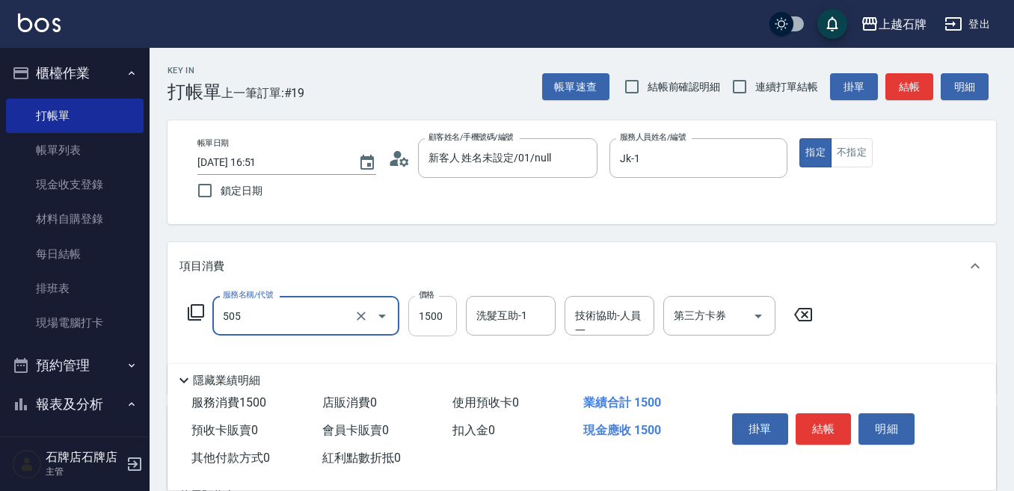
type input "結構護髮(505)"
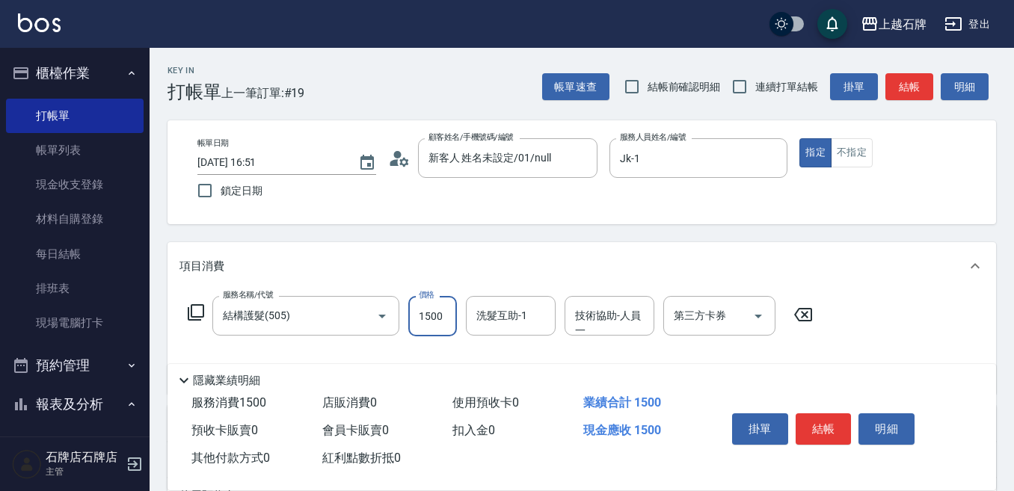
click at [427, 327] on input "1500" at bounding box center [432, 316] width 49 height 40
type input "800"
click at [501, 316] on div "洗髮互助-1 洗髮互助-1" at bounding box center [511, 316] width 90 height 40
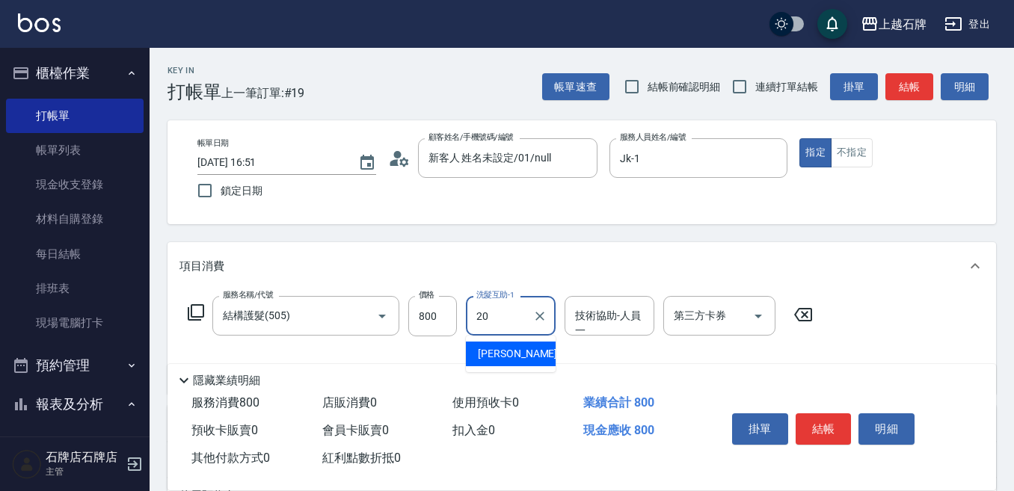
drag, startPoint x: 536, startPoint y: 346, endPoint x: 591, endPoint y: 342, distance: 54.7
click at [536, 347] on div "[PERSON_NAME] -20" at bounding box center [511, 354] width 90 height 25
type input "[PERSON_NAME]-20"
click at [595, 336] on div "技術協助-人員一 技術協助-人員[PERSON_NAME]" at bounding box center [613, 316] width 99 height 40
click at [594, 329] on div "技術協助-人員一 技術協助-人員[PERSON_NAME]" at bounding box center [609, 316] width 90 height 40
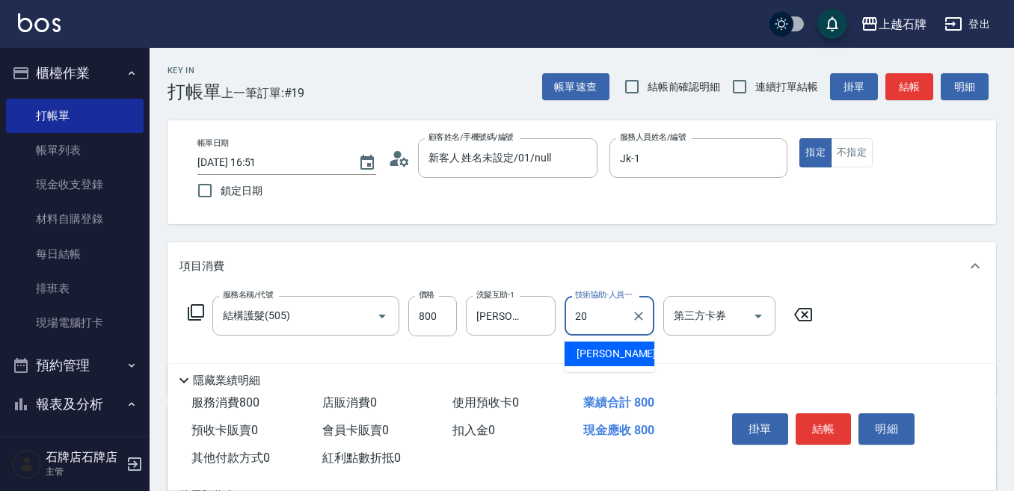
click at [618, 357] on div "[PERSON_NAME] -20" at bounding box center [609, 354] width 90 height 25
type input "[PERSON_NAME]-20"
click at [837, 416] on button "結帳" at bounding box center [823, 428] width 56 height 31
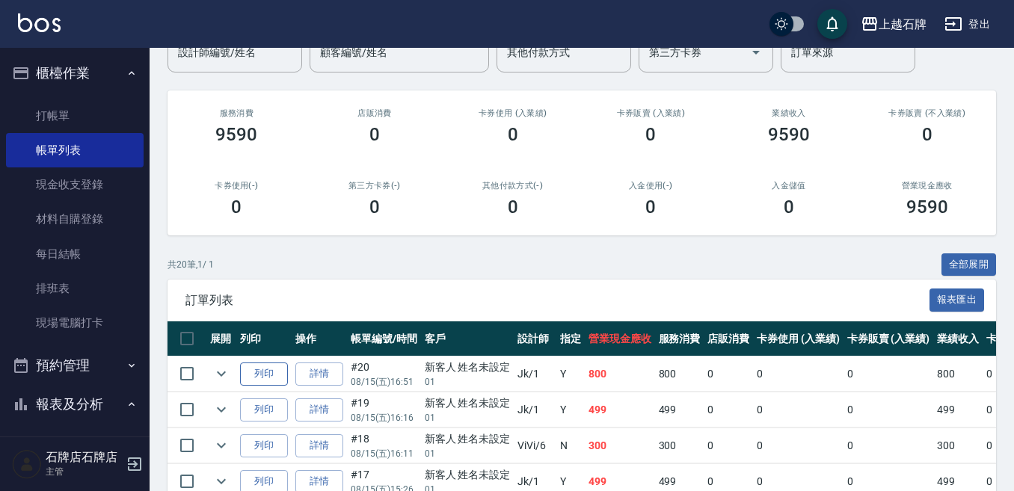
scroll to position [150, 0]
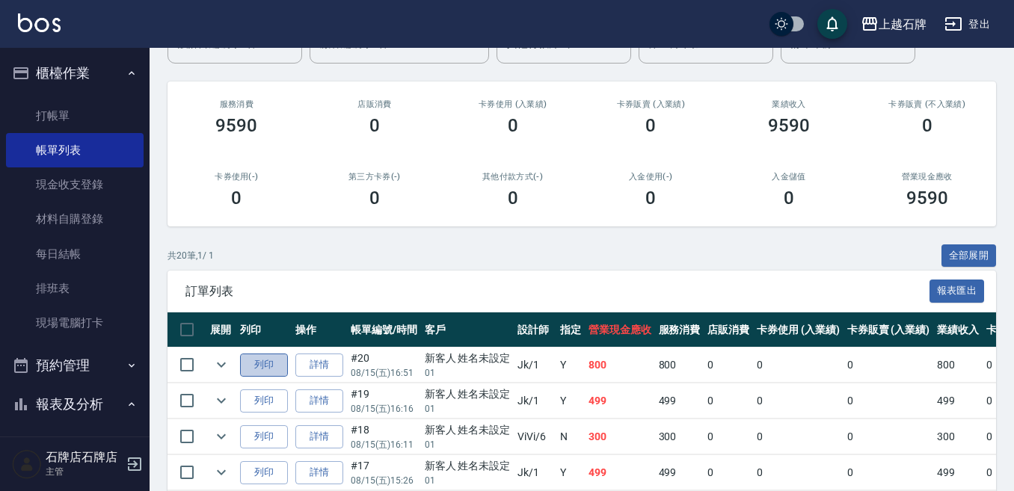
click at [265, 359] on button "列印" at bounding box center [264, 365] width 48 height 23
drag, startPoint x: 128, startPoint y: 111, endPoint x: 140, endPoint y: 108, distance: 12.2
click at [128, 111] on link "打帳單" at bounding box center [75, 116] width 138 height 34
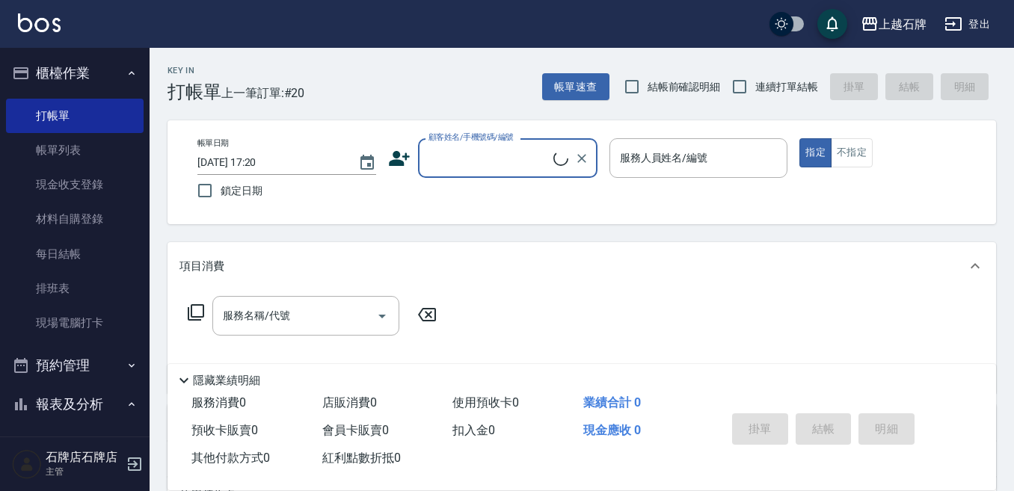
click at [445, 152] on input "顧客姓名/手機號碼/編號" at bounding box center [489, 158] width 129 height 26
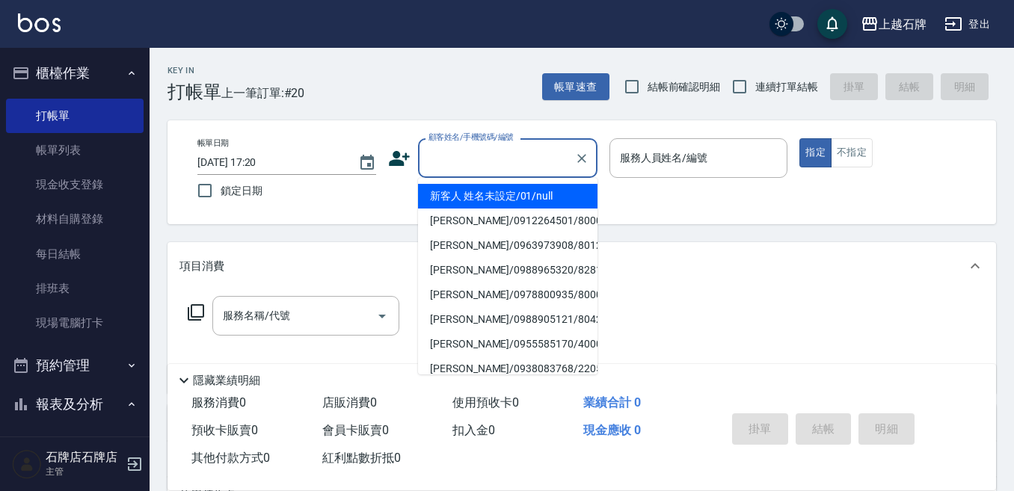
click at [556, 200] on li "新客人 姓名未設定/01/null" at bounding box center [507, 196] width 179 height 25
type input "1"
type input "新客人 姓名未設定/01/null"
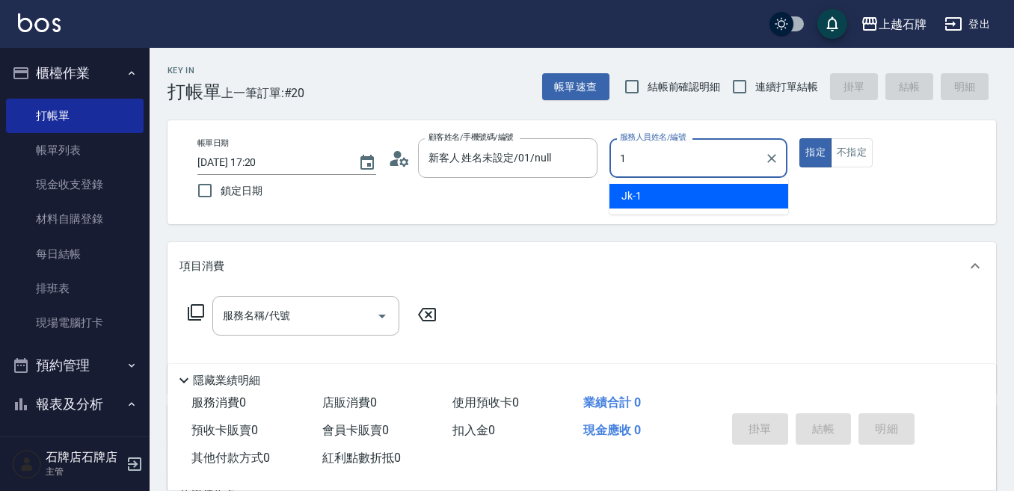
click at [663, 209] on ul "Jk -1" at bounding box center [698, 196] width 179 height 37
click at [668, 201] on div "Jk -1" at bounding box center [698, 196] width 179 height 25
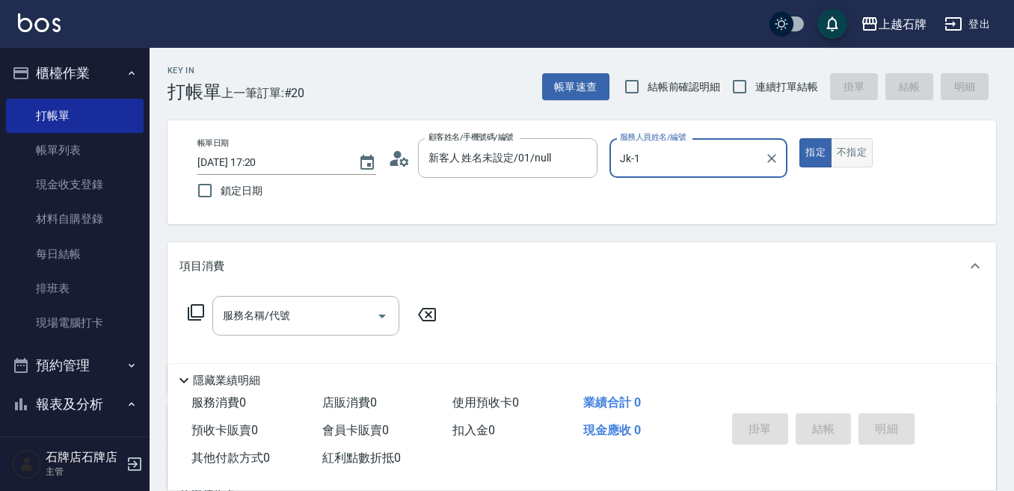
type input "Jk-1"
click at [858, 161] on button "不指定" at bounding box center [852, 152] width 42 height 29
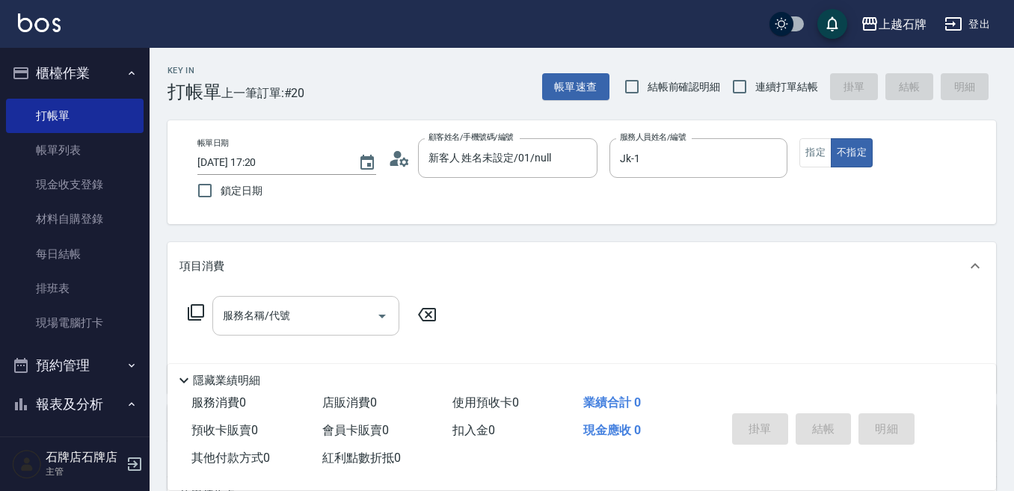
click at [298, 304] on input "服務名稱/代號" at bounding box center [294, 316] width 151 height 26
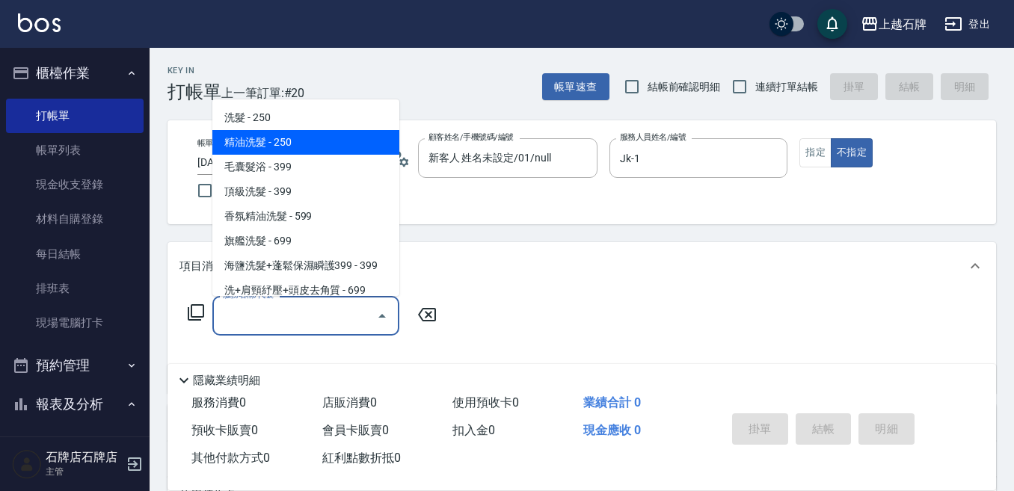
click at [367, 150] on span "精油洗髮 - 250" at bounding box center [305, 142] width 187 height 25
type input "精油洗髮(102)"
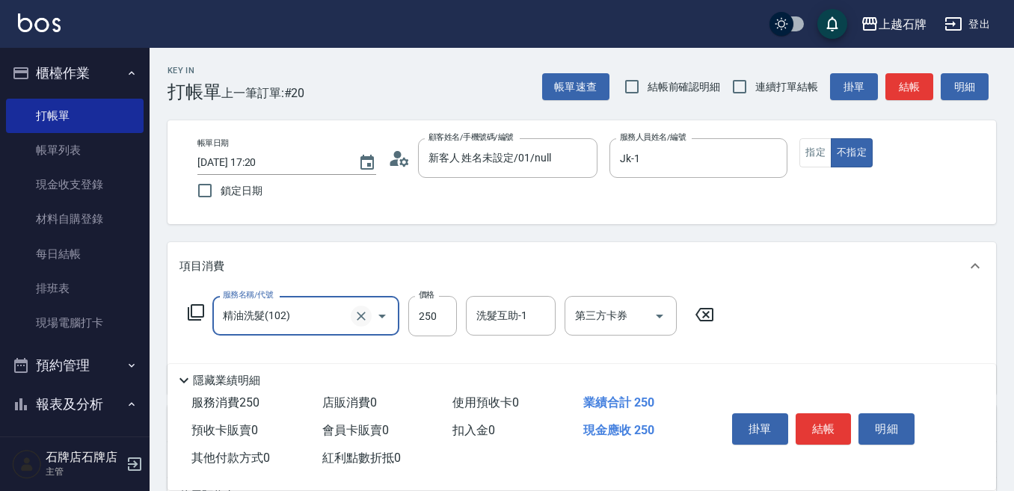
click at [360, 312] on icon "Clear" at bounding box center [361, 316] width 15 height 15
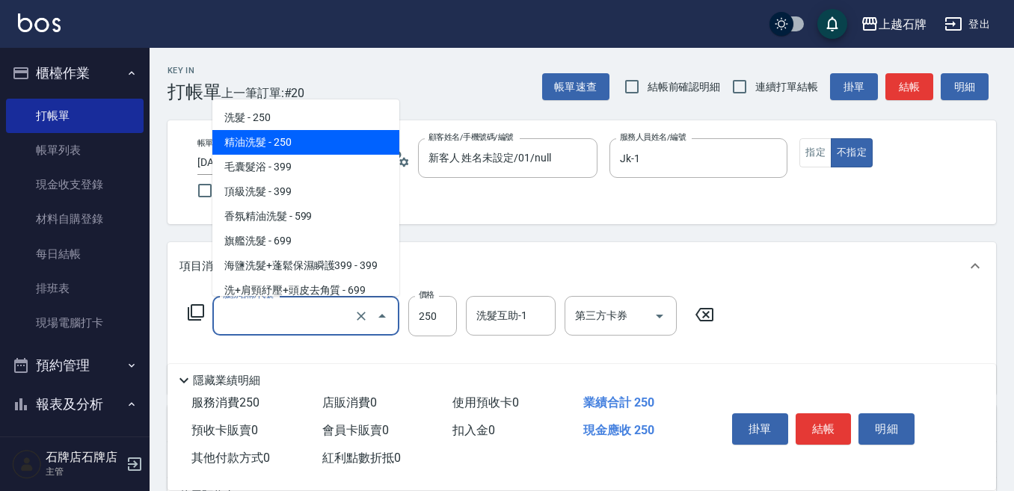
click at [311, 312] on input "服務名稱/代號" at bounding box center [285, 316] width 132 height 26
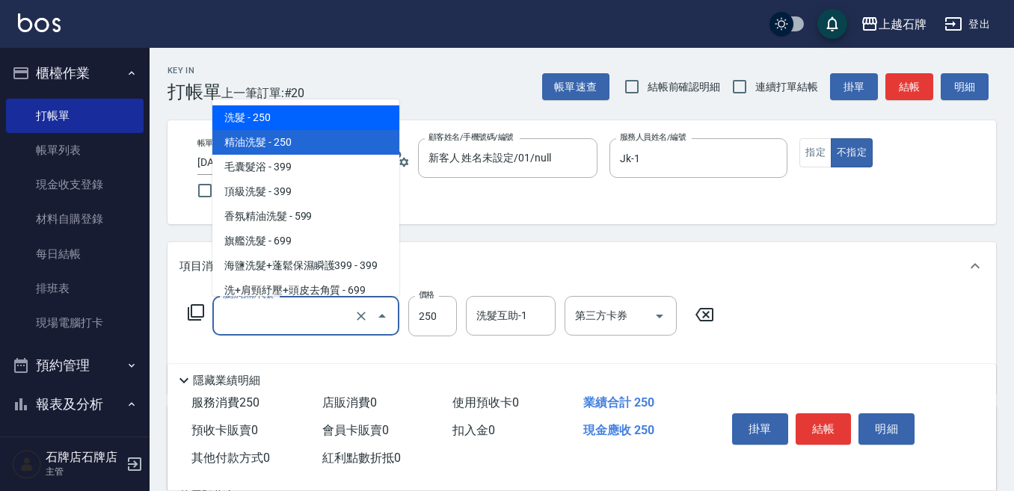
click at [321, 122] on span "洗髮 - 250" at bounding box center [305, 117] width 187 height 25
type input "洗髮(101)"
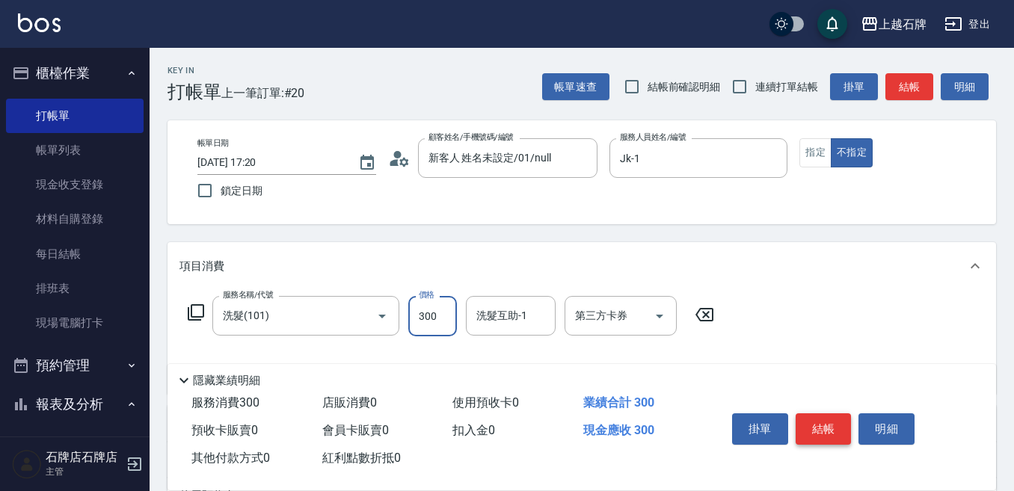
type input "300"
click at [818, 413] on button "結帳" at bounding box center [823, 428] width 56 height 31
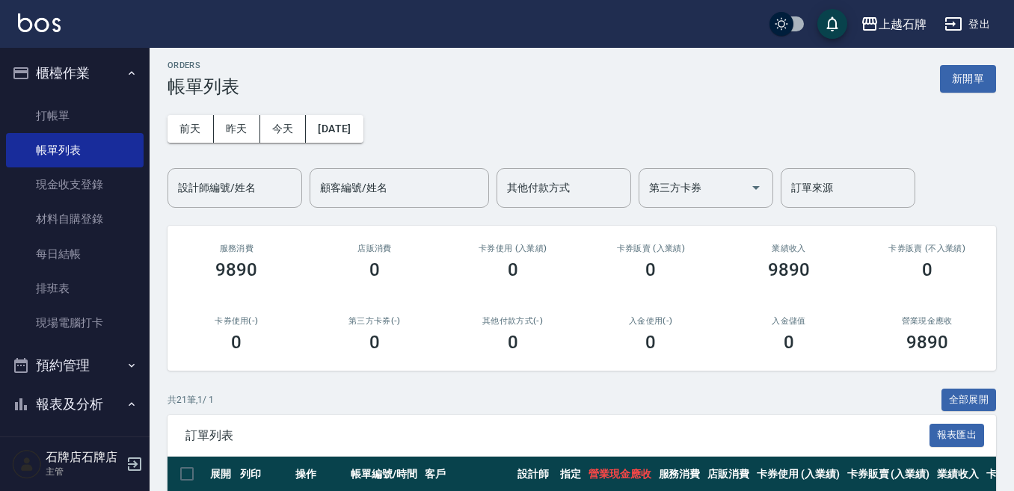
scroll to position [150, 0]
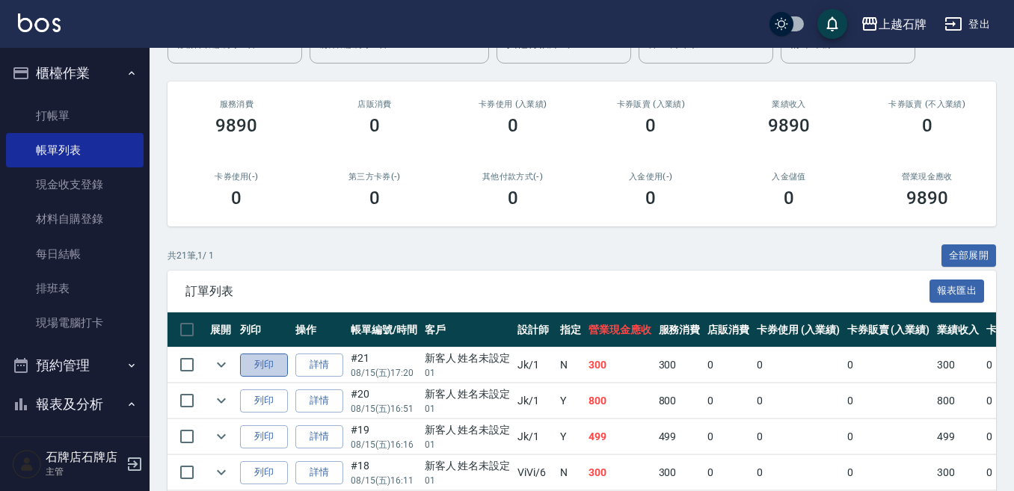
click at [258, 372] on button "列印" at bounding box center [264, 365] width 48 height 23
click at [771, 117] on div "業績收入 9890" at bounding box center [789, 117] width 138 height 73
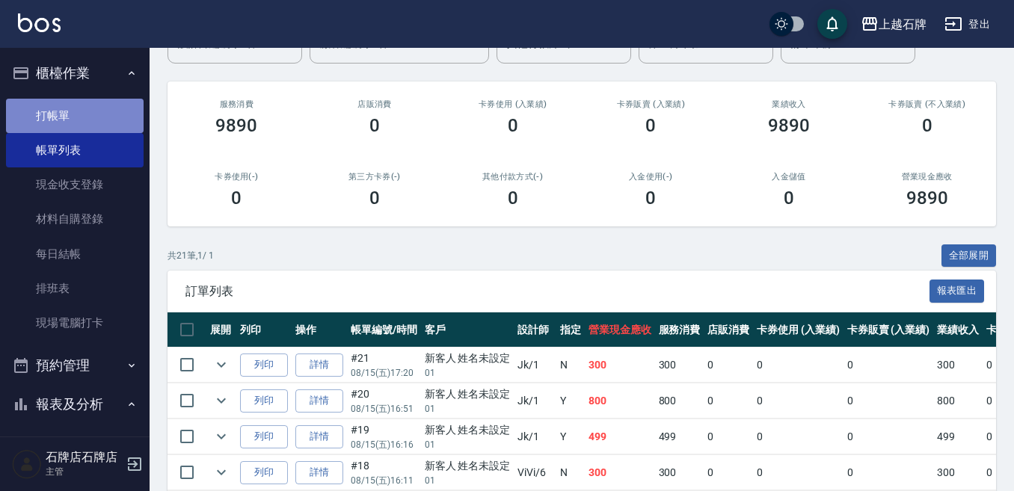
click at [101, 120] on link "打帳單" at bounding box center [75, 116] width 138 height 34
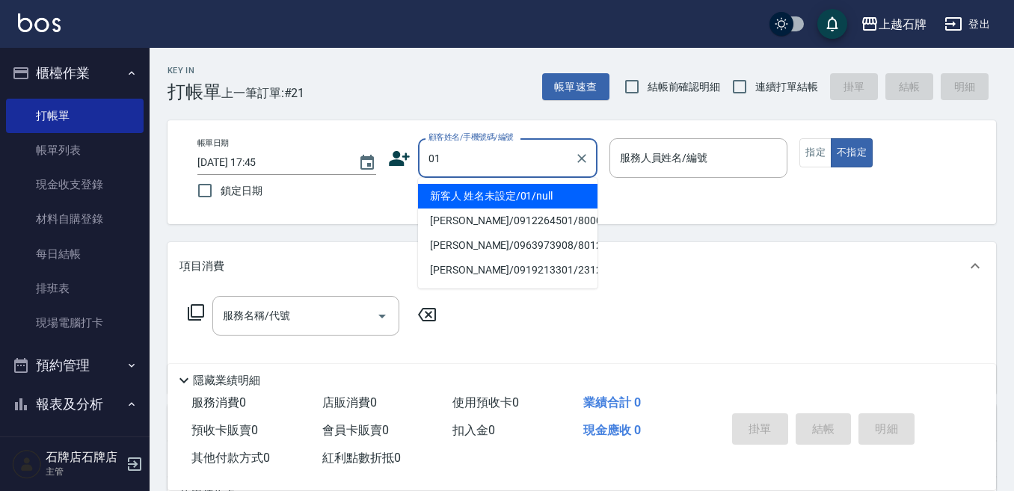
type input "新客人 姓名未設定/01/null"
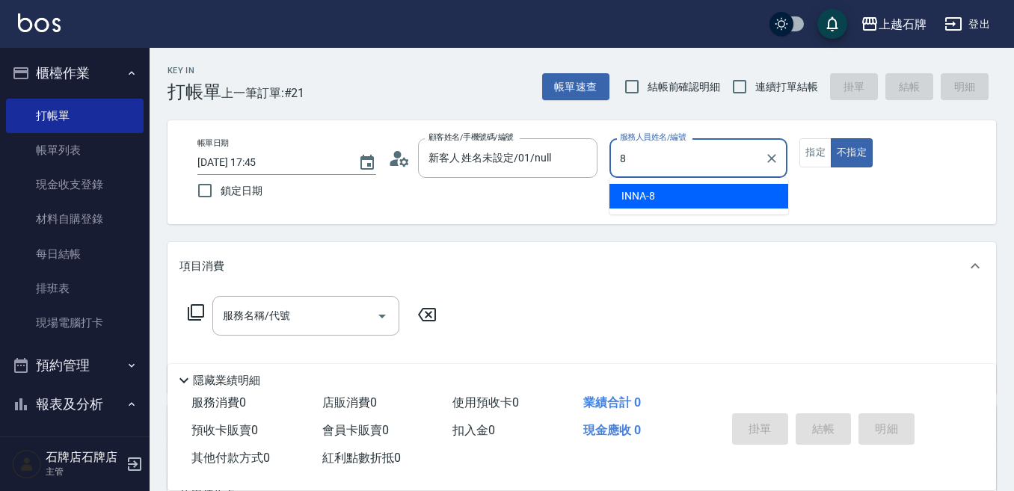
type input "INNA-8"
type button "false"
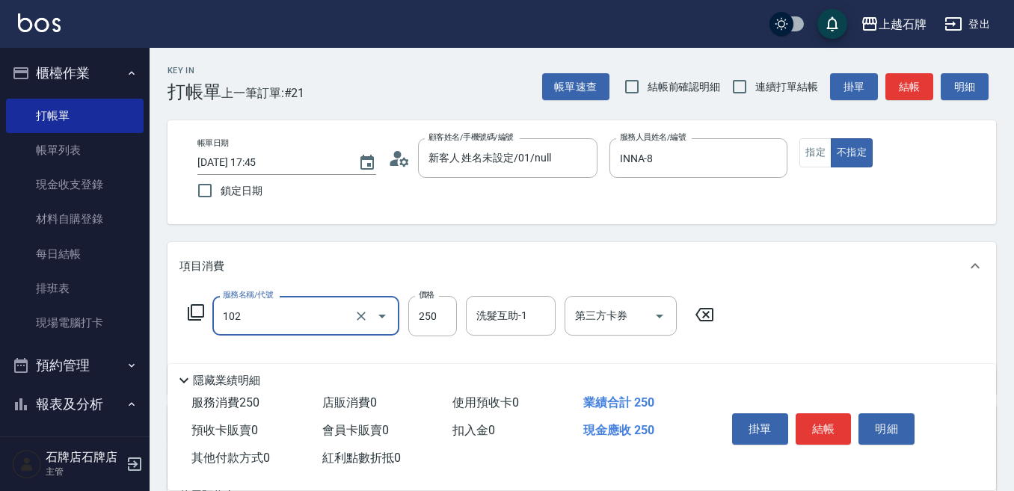
type input "精油洗髮(102)"
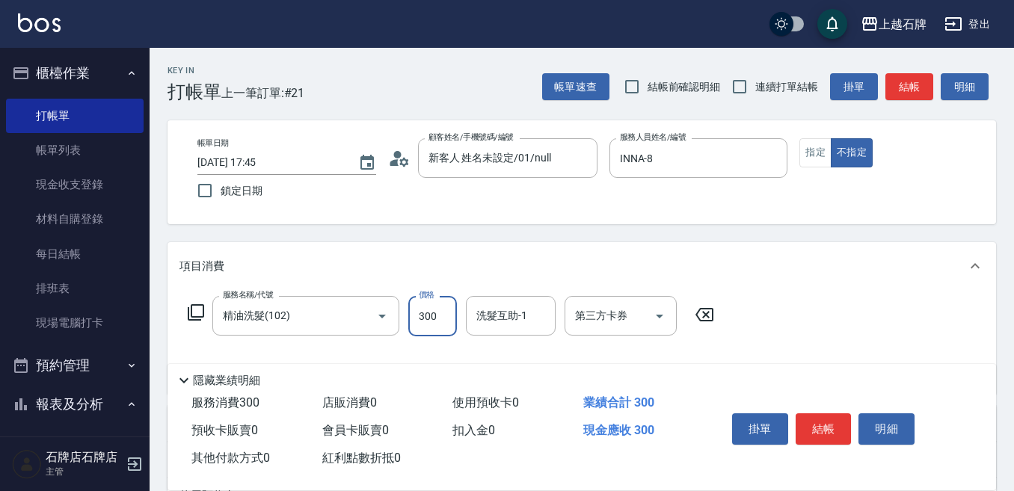
type input "300"
click at [839, 422] on button "結帳" at bounding box center [823, 428] width 56 height 31
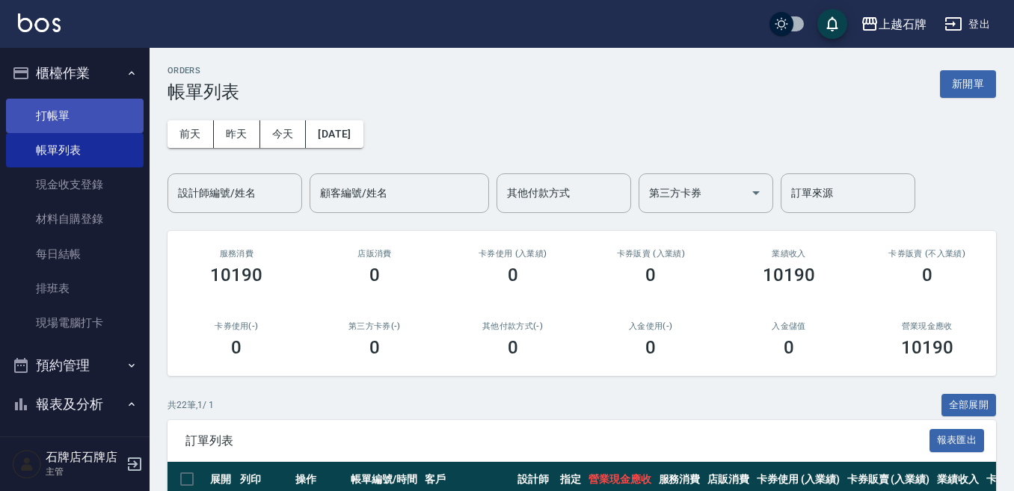
click at [43, 126] on link "打帳單" at bounding box center [75, 116] width 138 height 34
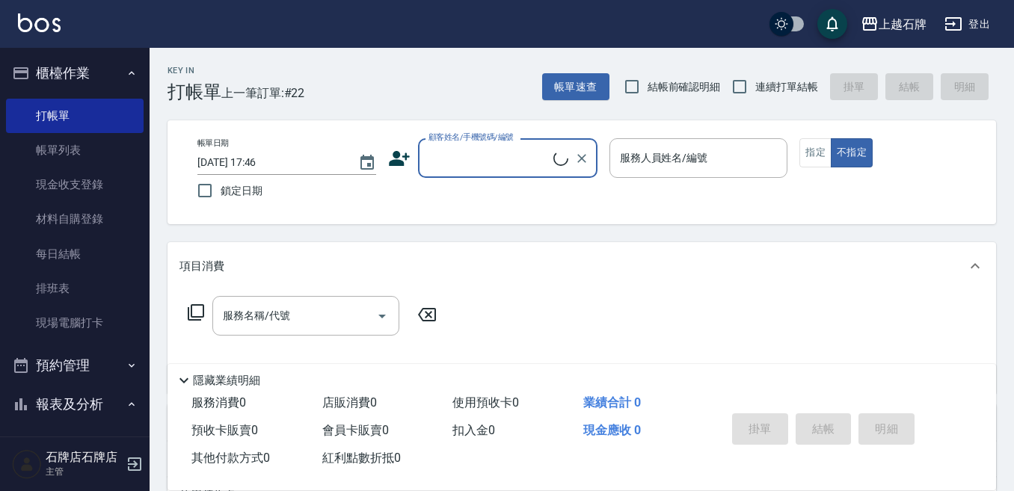
click at [553, 176] on div "顧客姓名/手機號碼/編號" at bounding box center [507, 158] width 179 height 40
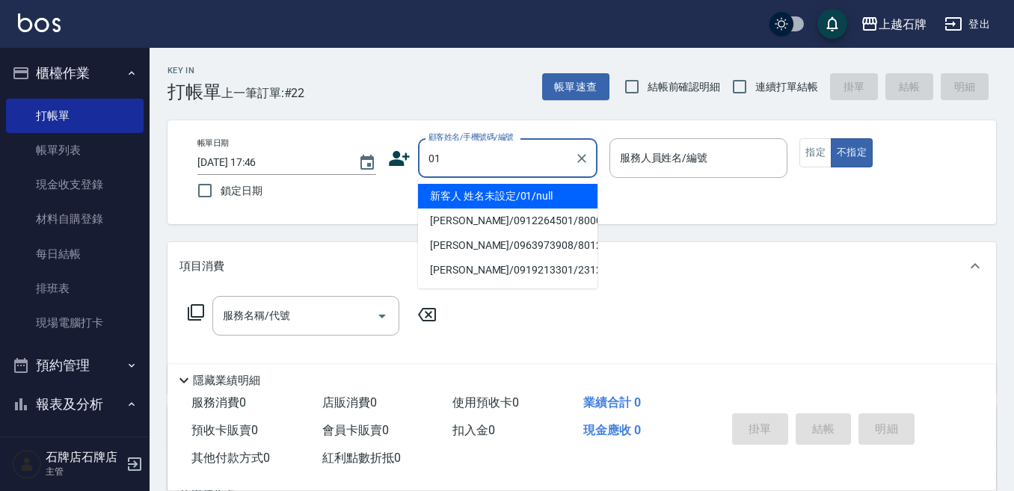
type input "新客人 姓名未設定/01/null"
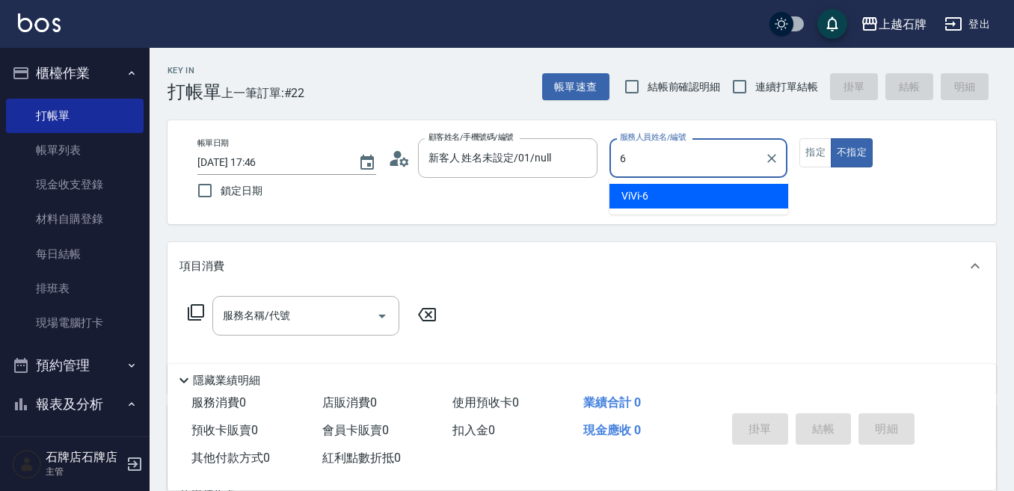
type input "ViVi-6"
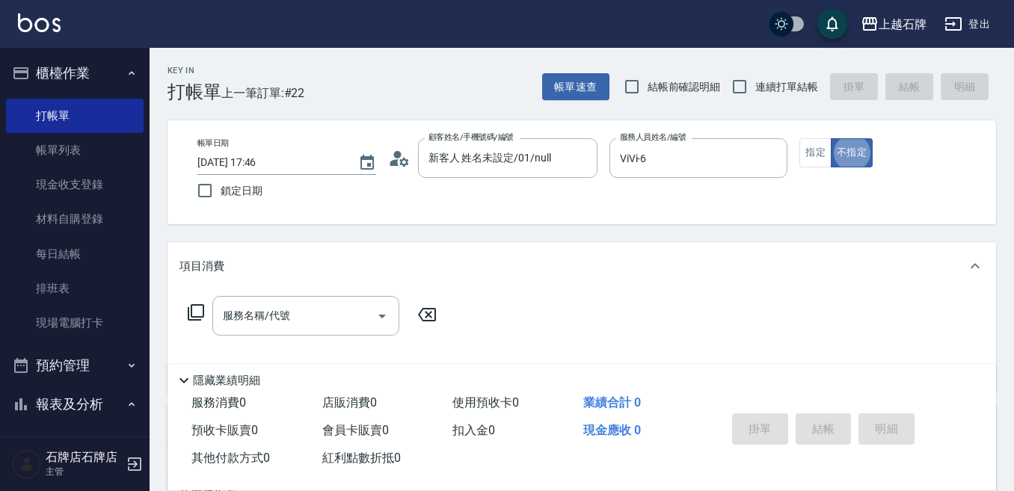
type button "false"
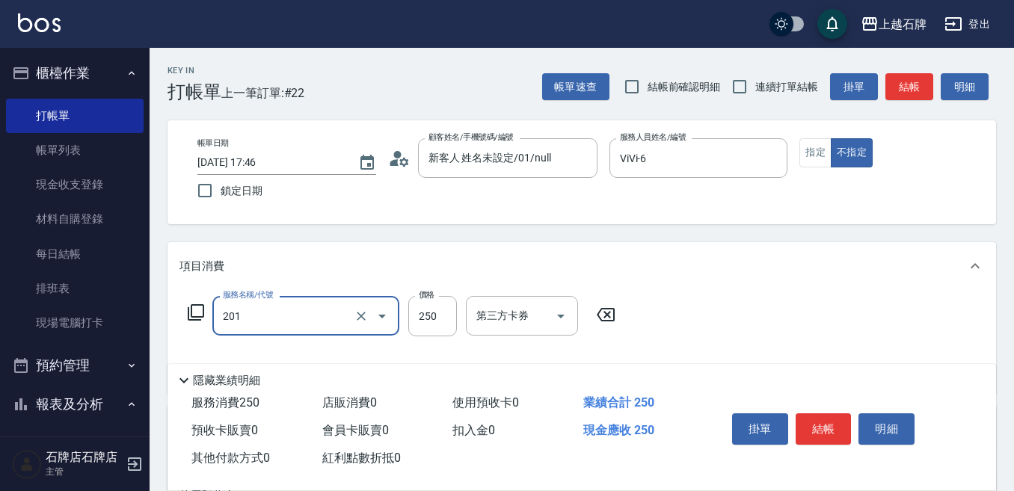
type input "B級單剪(201)"
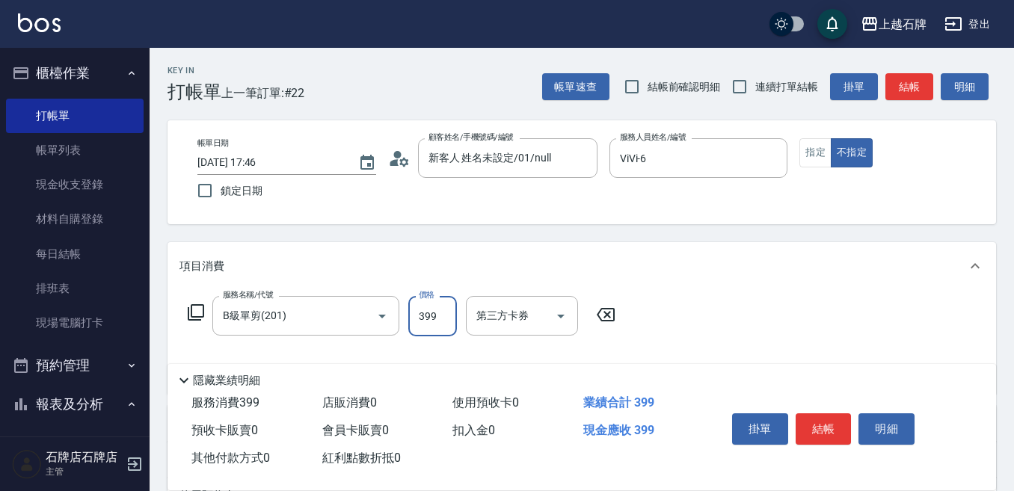
type input "399"
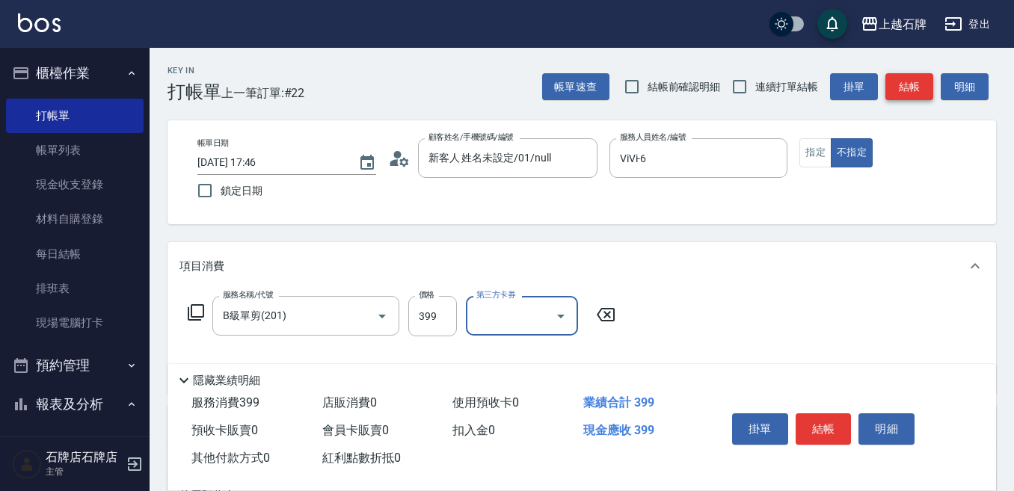
click at [925, 87] on button "結帳" at bounding box center [909, 87] width 48 height 28
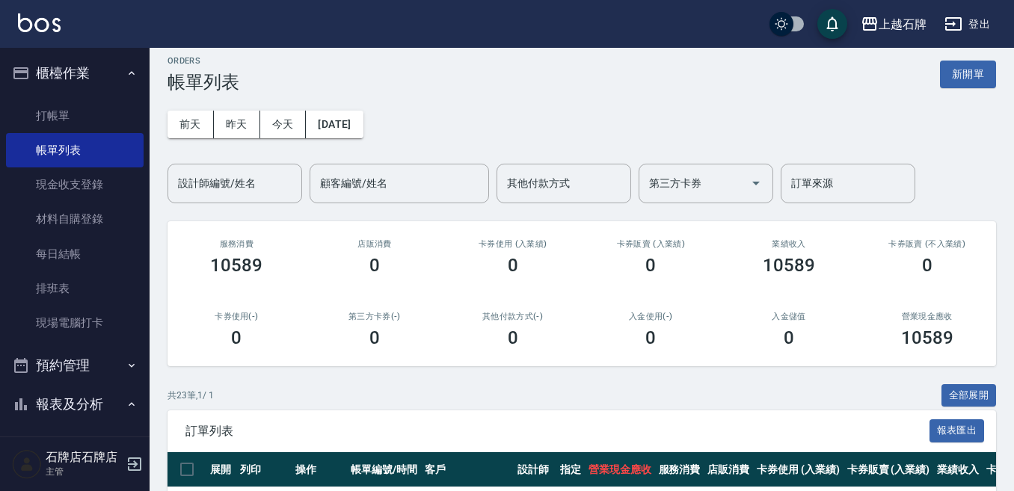
scroll to position [224, 0]
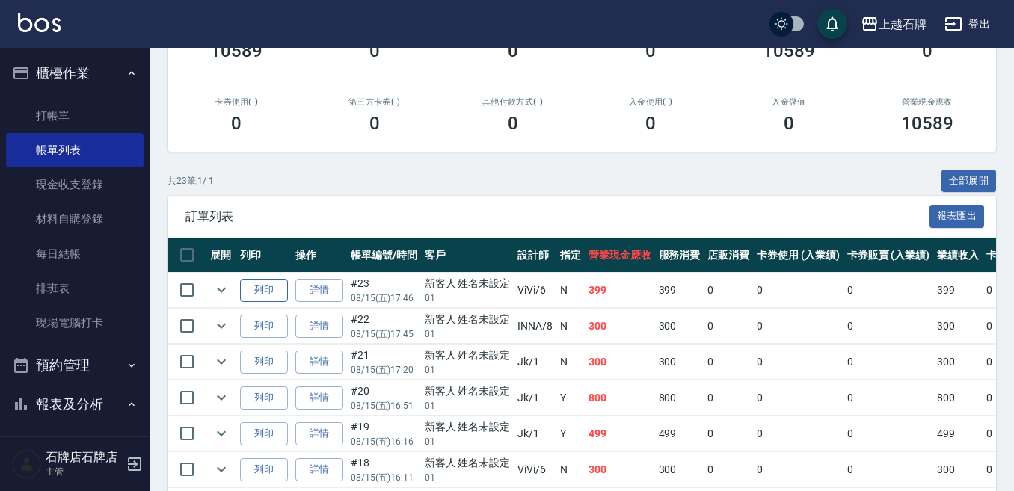
click at [267, 293] on button "列印" at bounding box center [264, 290] width 48 height 23
click at [86, 102] on link "打帳單" at bounding box center [75, 116] width 138 height 34
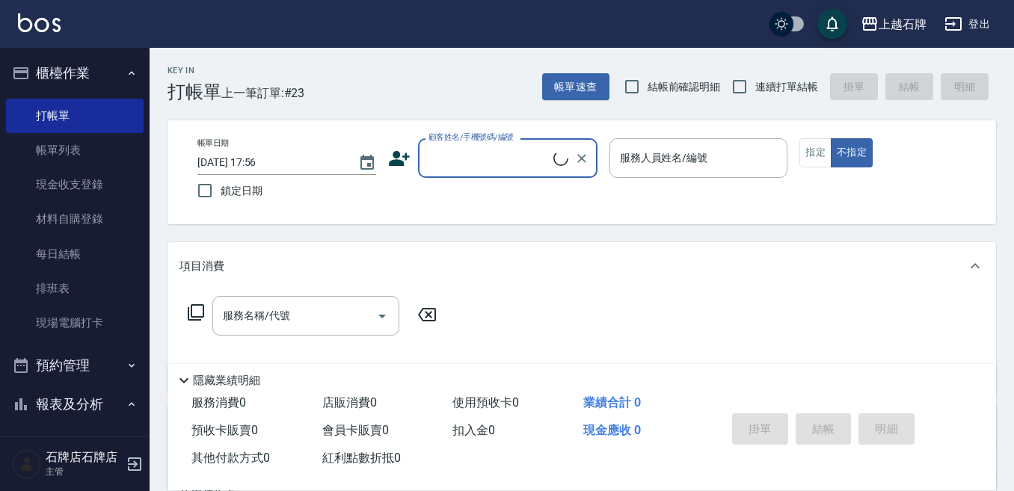
drag, startPoint x: 468, startPoint y: 159, endPoint x: 489, endPoint y: 159, distance: 20.9
click at [470, 159] on input "顧客姓名/手機號碼/編號" at bounding box center [489, 158] width 129 height 26
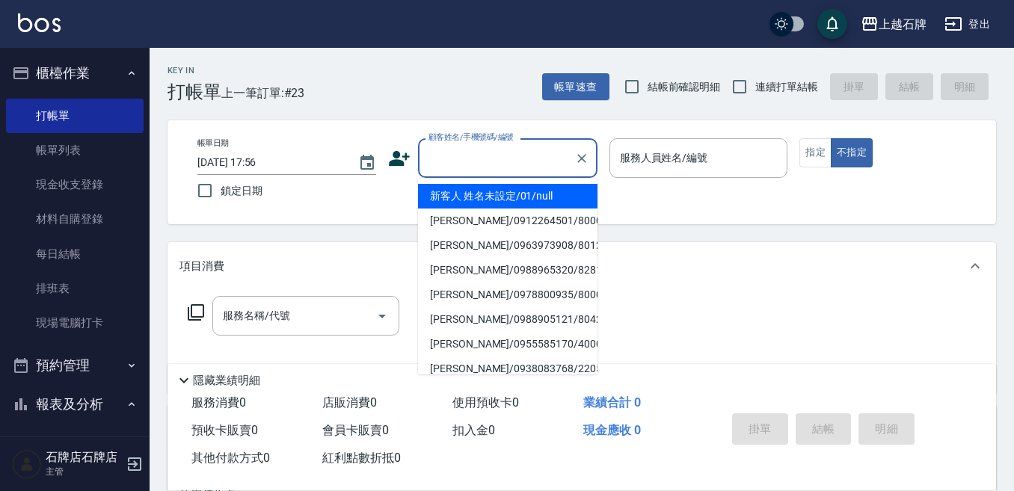
drag, startPoint x: 551, startPoint y: 200, endPoint x: 738, endPoint y: 197, distance: 186.9
click at [552, 200] on li "新客人 姓名未設定/01/null" at bounding box center [507, 196] width 179 height 25
type input "1"
type input "新客人 姓名未設定/01/null"
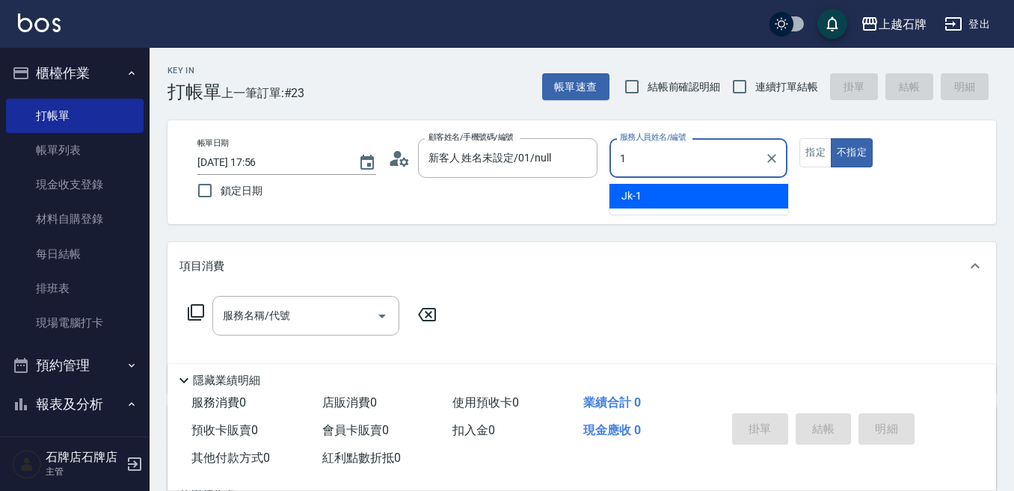
drag, startPoint x: 732, startPoint y: 197, endPoint x: 801, endPoint y: 182, distance: 71.1
click at [733, 196] on div "Jk -1" at bounding box center [698, 196] width 179 height 25
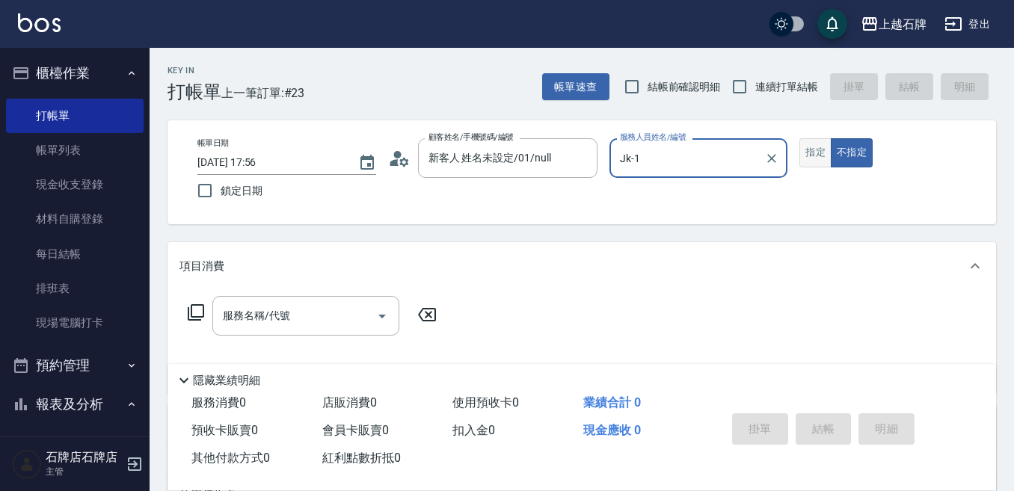
type input "Jk-1"
click at [807, 152] on button "指定" at bounding box center [815, 152] width 32 height 29
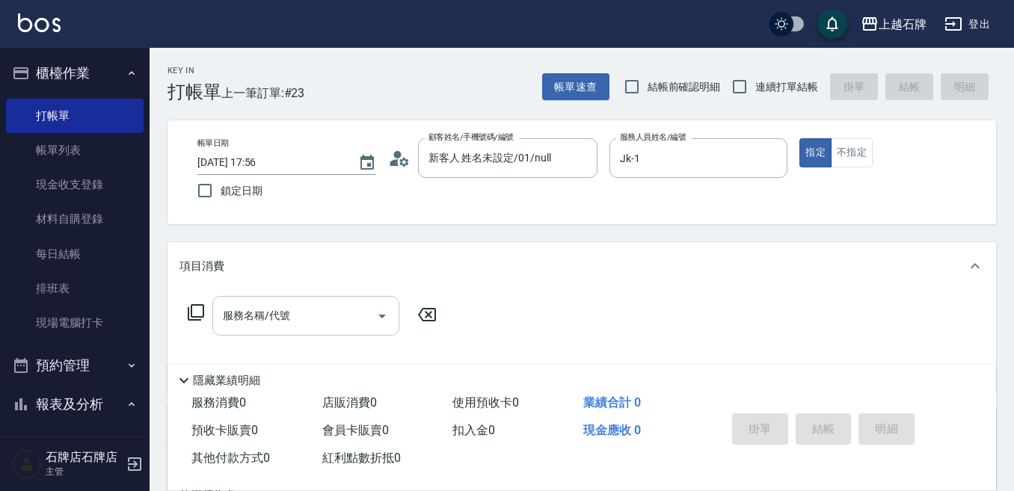
click at [327, 316] on input "服務名稱/代號" at bounding box center [294, 316] width 151 height 26
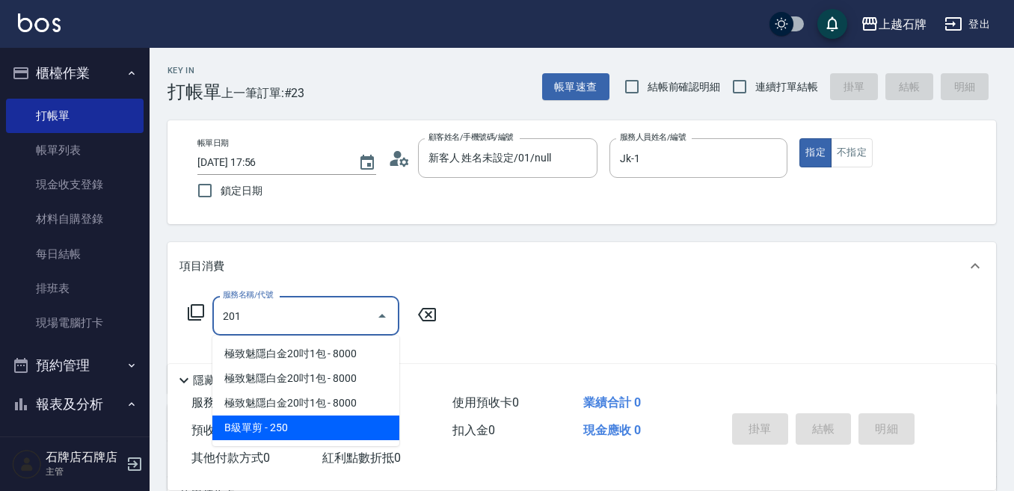
drag, startPoint x: 338, startPoint y: 425, endPoint x: 357, endPoint y: 419, distance: 20.1
click at [357, 419] on span "B級單剪 - 250" at bounding box center [305, 428] width 187 height 25
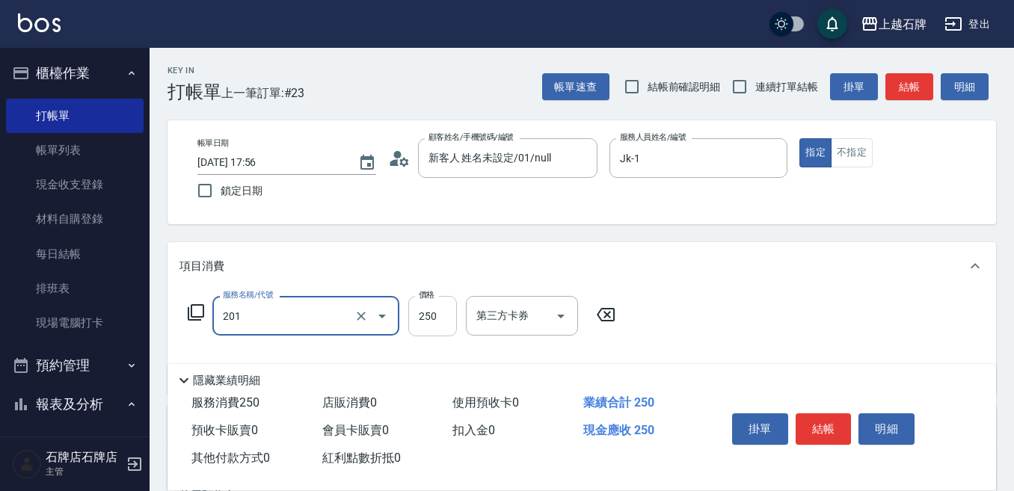
type input "B級單剪(201)"
drag, startPoint x: 439, startPoint y: 315, endPoint x: 525, endPoint y: 309, distance: 86.2
click at [441, 315] on input "250" at bounding box center [432, 316] width 49 height 40
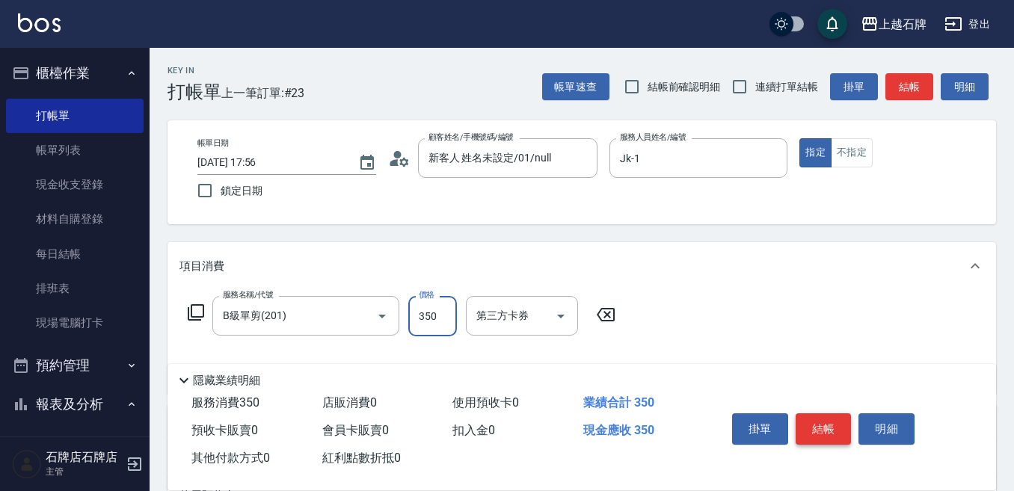
type input "350"
click at [824, 413] on button "結帳" at bounding box center [823, 428] width 56 height 31
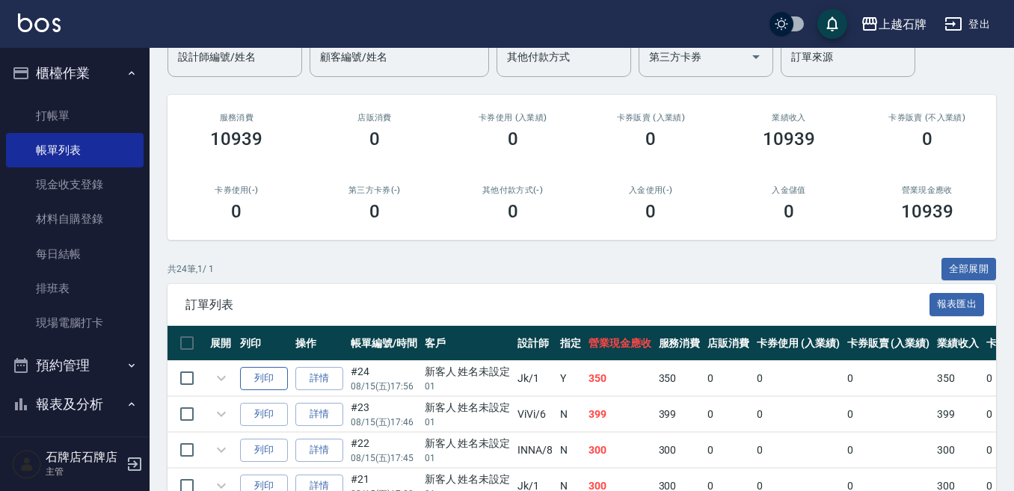
scroll to position [150, 0]
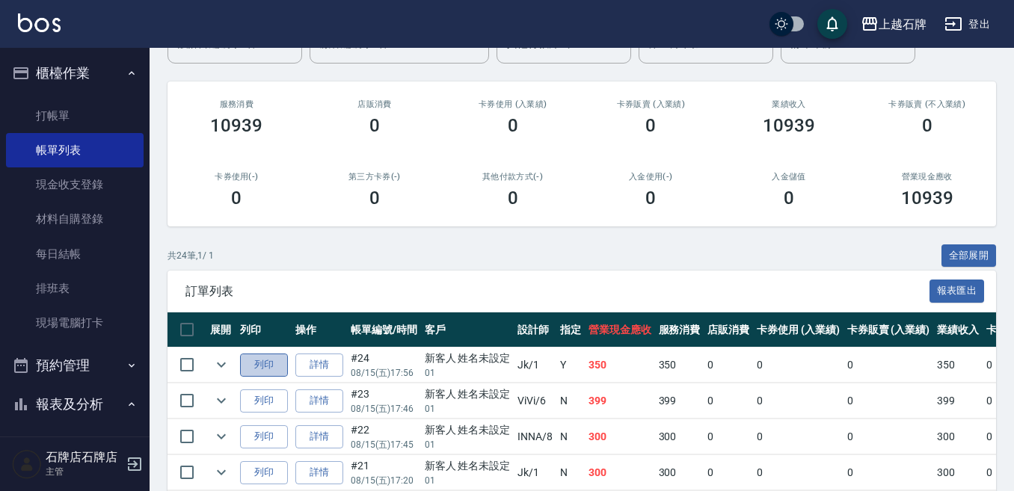
click at [280, 361] on button "列印" at bounding box center [264, 365] width 48 height 23
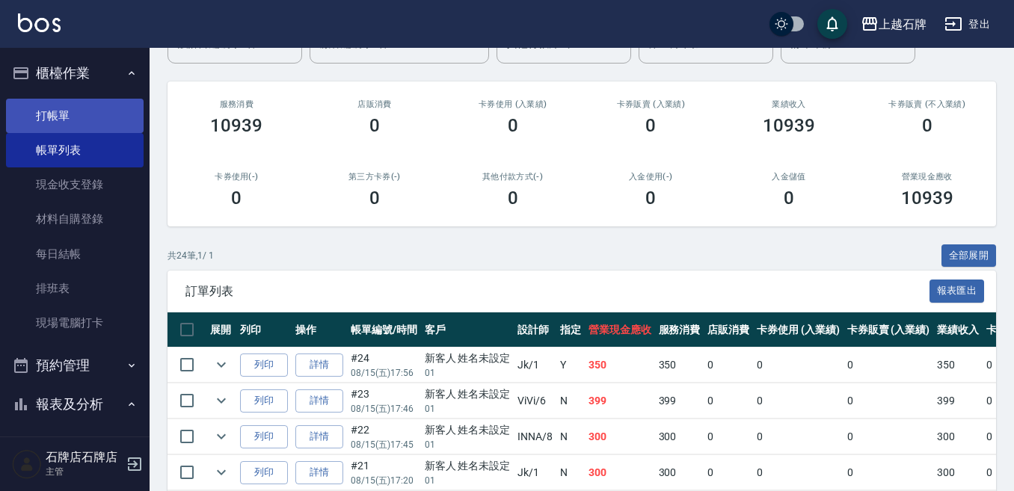
click at [59, 120] on link "打帳單" at bounding box center [75, 116] width 138 height 34
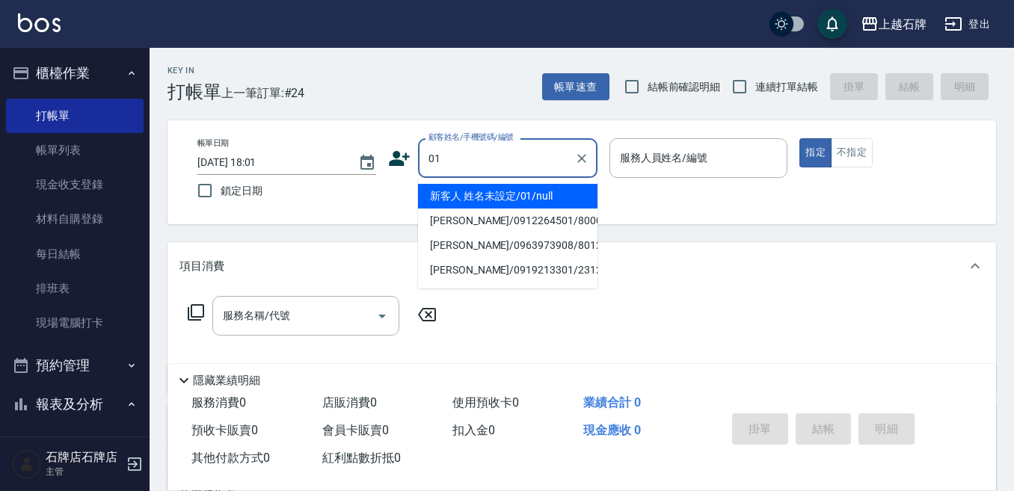
type input "新客人 姓名未設定/01/null"
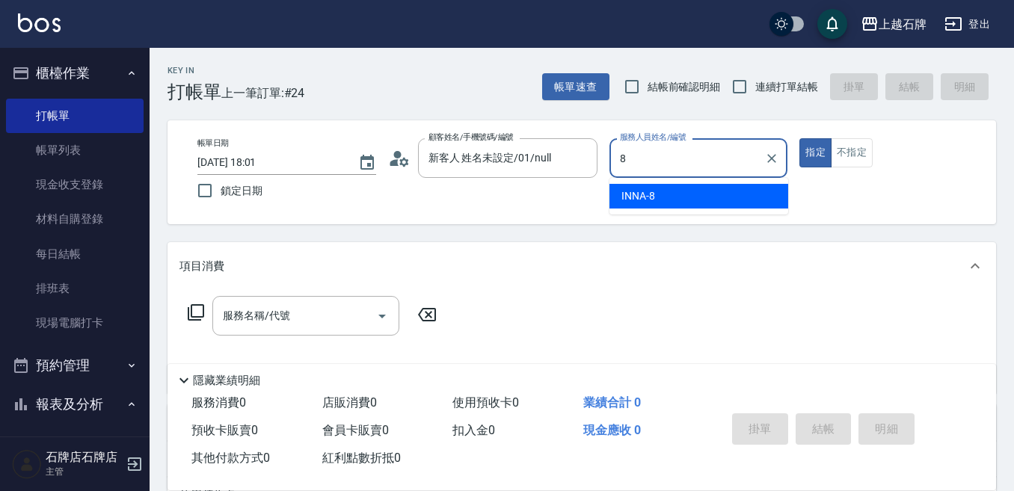
type input "8"
type button "true"
type input "INNA-8"
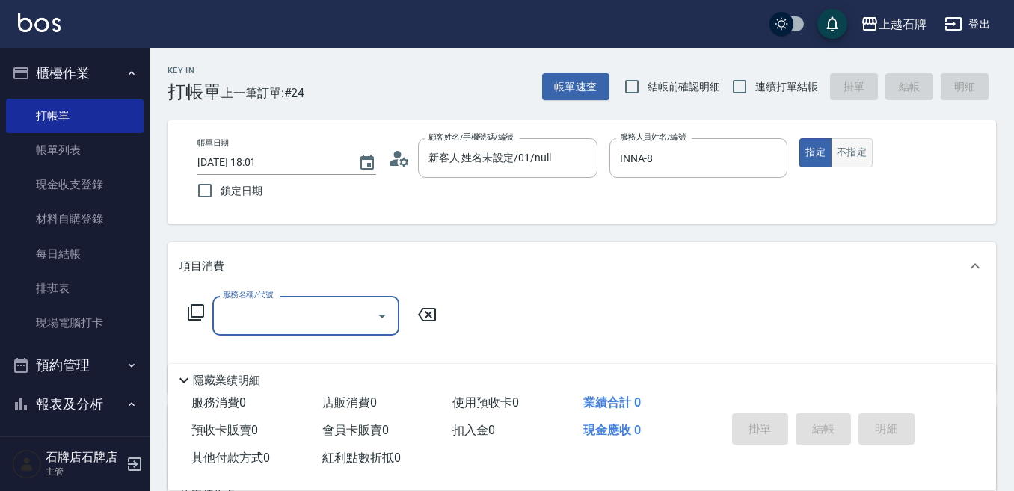
click at [855, 138] on div "帳單日期 [DATE] 18:01 鎖定日期 顧客姓名/手機號碼/編號 新客人 姓名未設定/01/null 顧客姓名/手機號碼/編號 服務人員姓名/編號 IN…" at bounding box center [581, 172] width 828 height 104
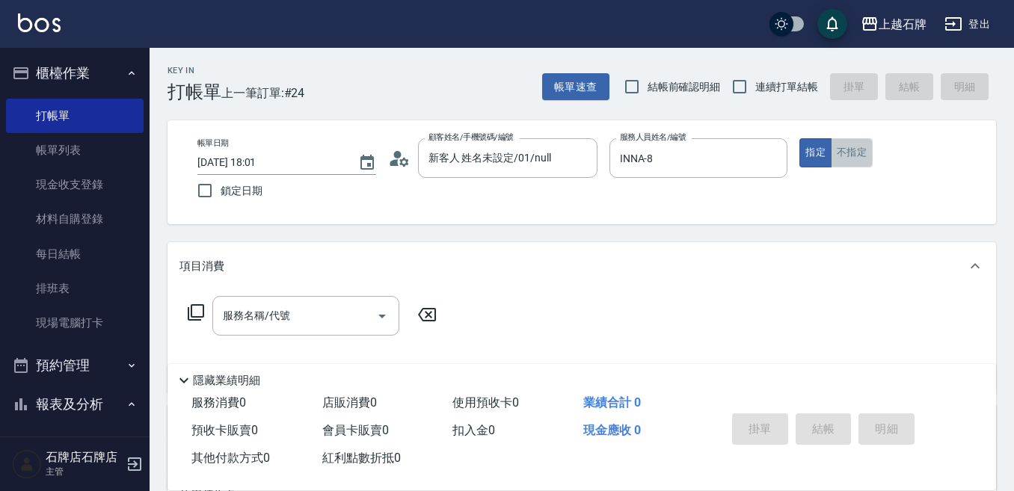
click at [851, 141] on button "不指定" at bounding box center [852, 152] width 42 height 29
type button "false"
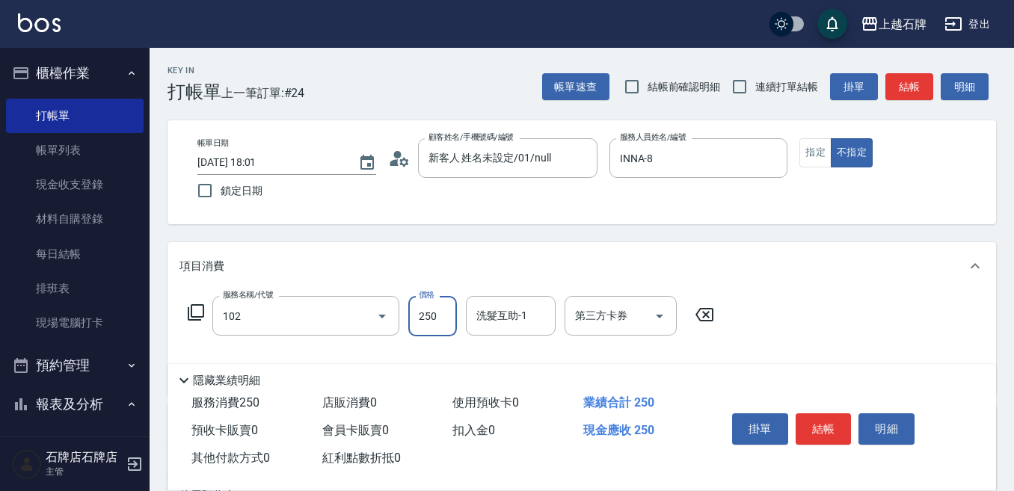
type input "精油洗髮(102)"
click at [827, 161] on button "指定" at bounding box center [815, 152] width 32 height 29
click at [371, 320] on button "Open" at bounding box center [382, 316] width 24 height 24
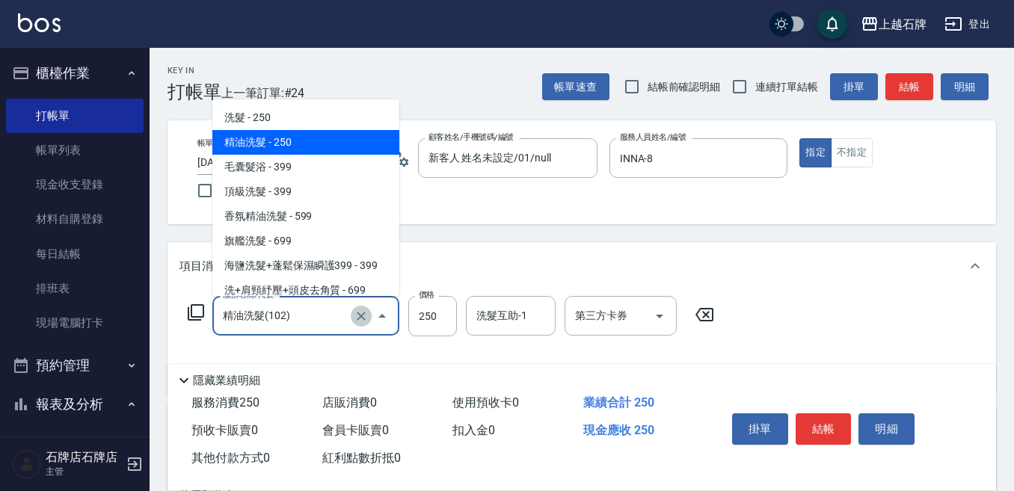
click at [360, 316] on icon "Clear" at bounding box center [361, 316] width 9 height 9
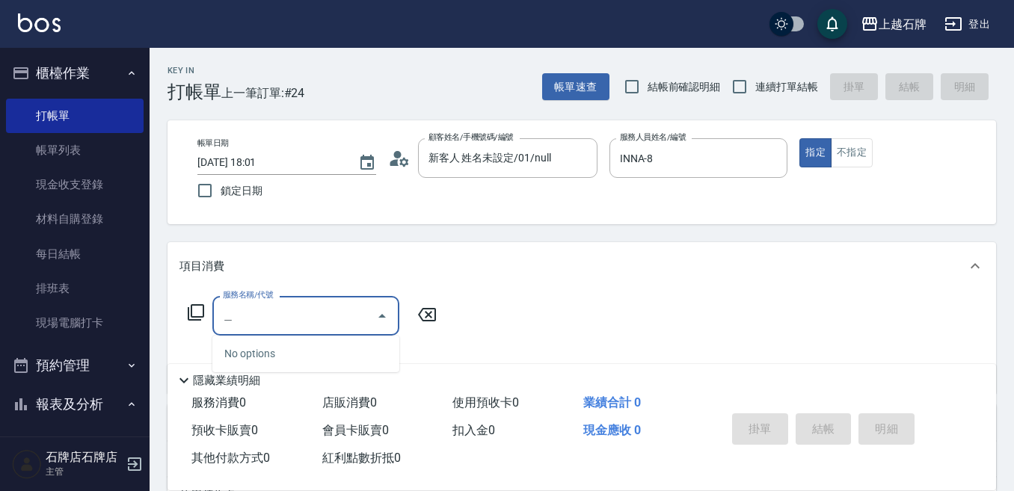
type input "俺"
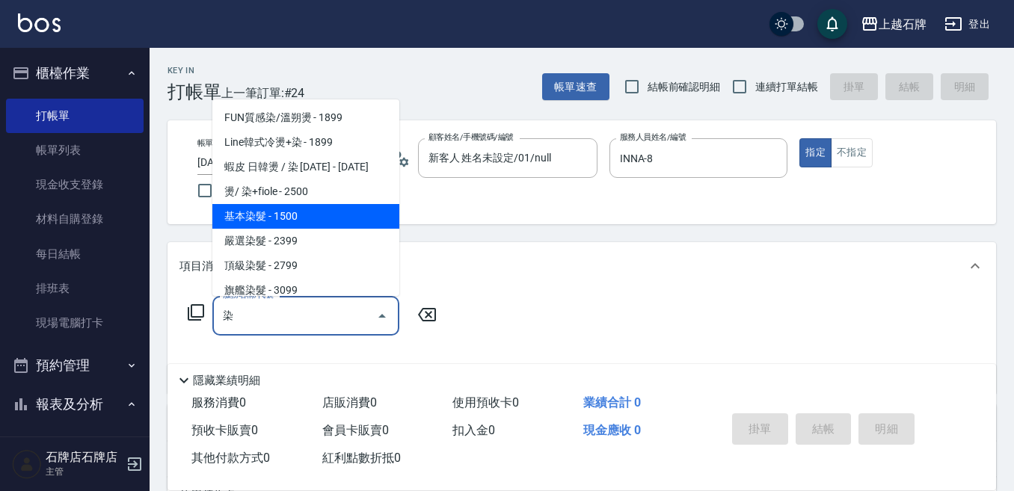
click at [243, 221] on span "基本染髮 - 1500" at bounding box center [305, 216] width 187 height 25
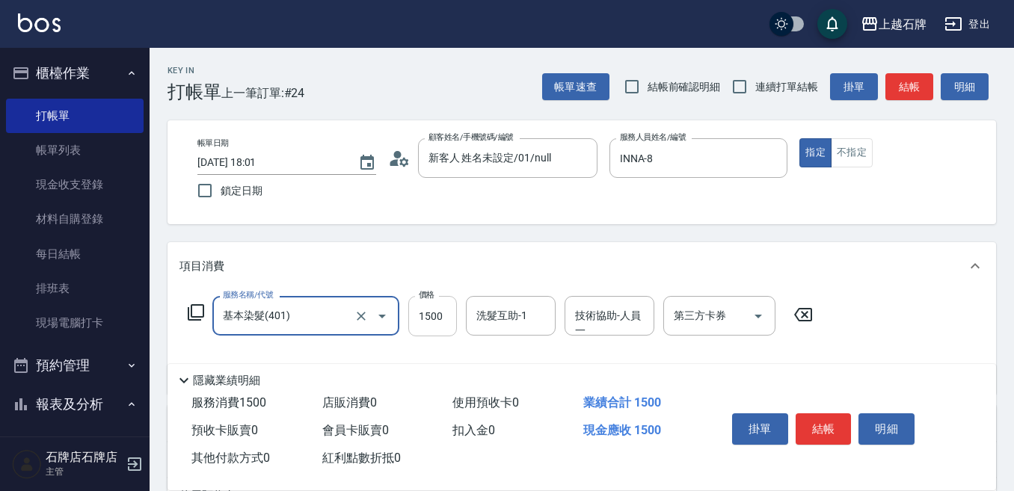
type input "基本染髮(401)"
click at [425, 324] on input "1500" at bounding box center [432, 316] width 49 height 40
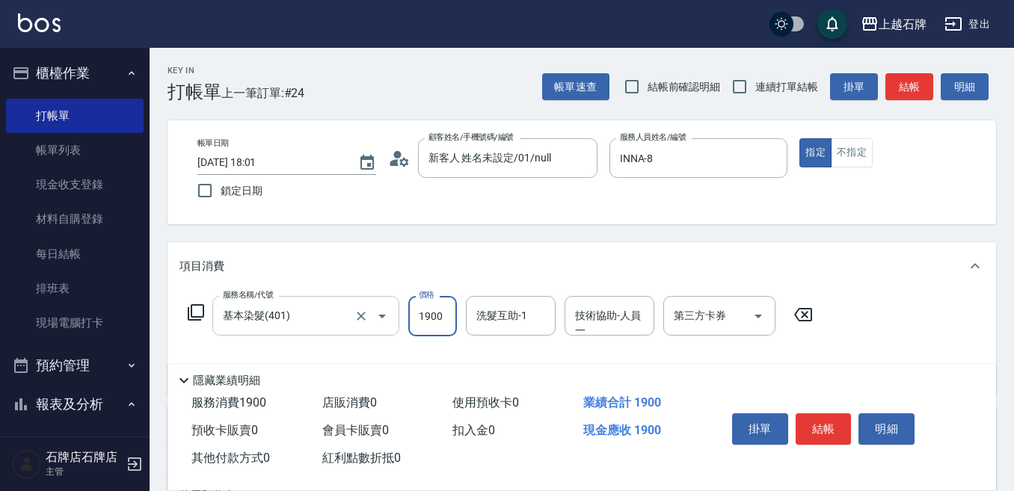
type input "1900"
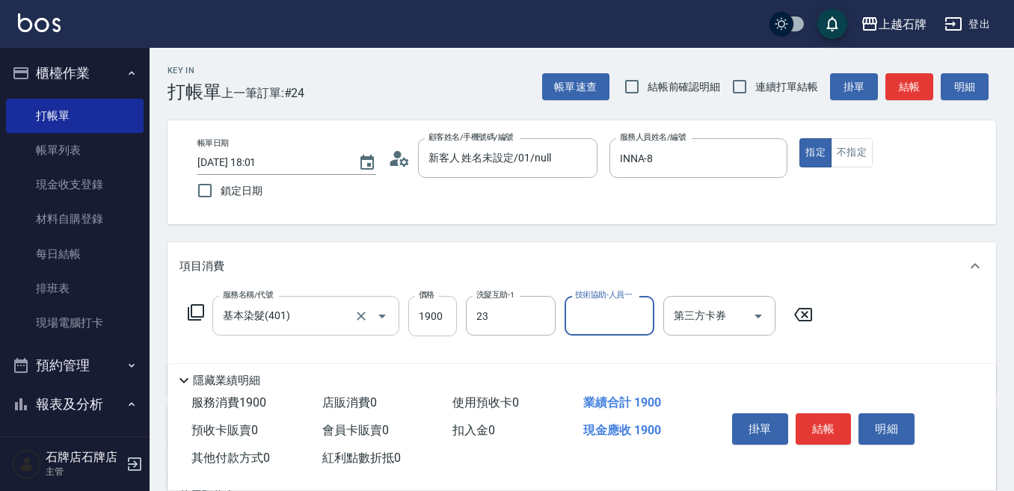
type input "靜美-23"
click at [815, 413] on button "結帳" at bounding box center [823, 428] width 56 height 31
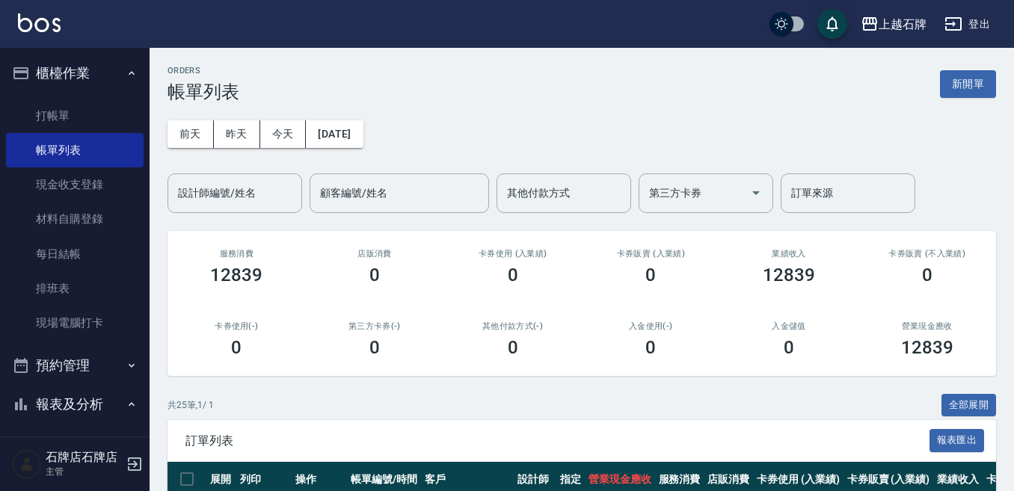
scroll to position [299, 0]
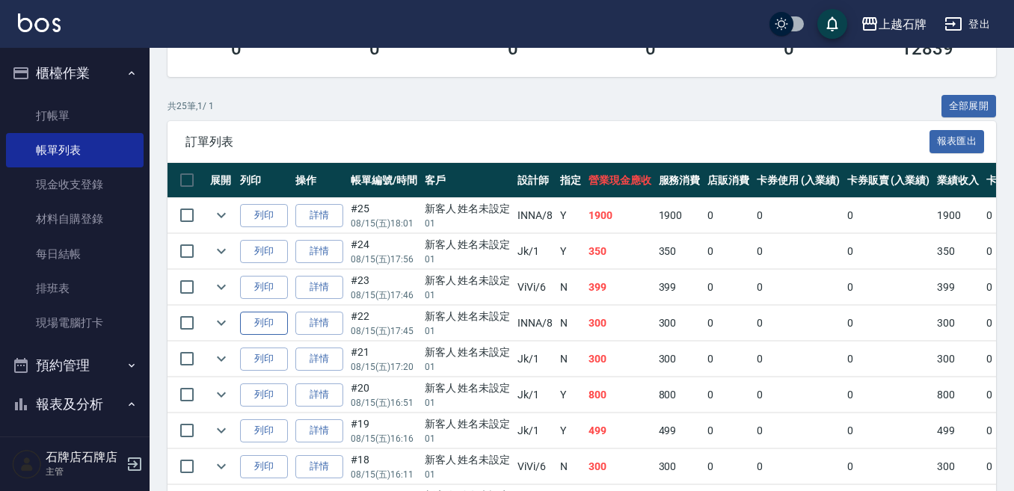
click at [280, 321] on button "列印" at bounding box center [264, 323] width 48 height 23
click at [259, 223] on button "列印" at bounding box center [264, 215] width 48 height 23
click at [257, 327] on button "列印" at bounding box center [264, 323] width 48 height 23
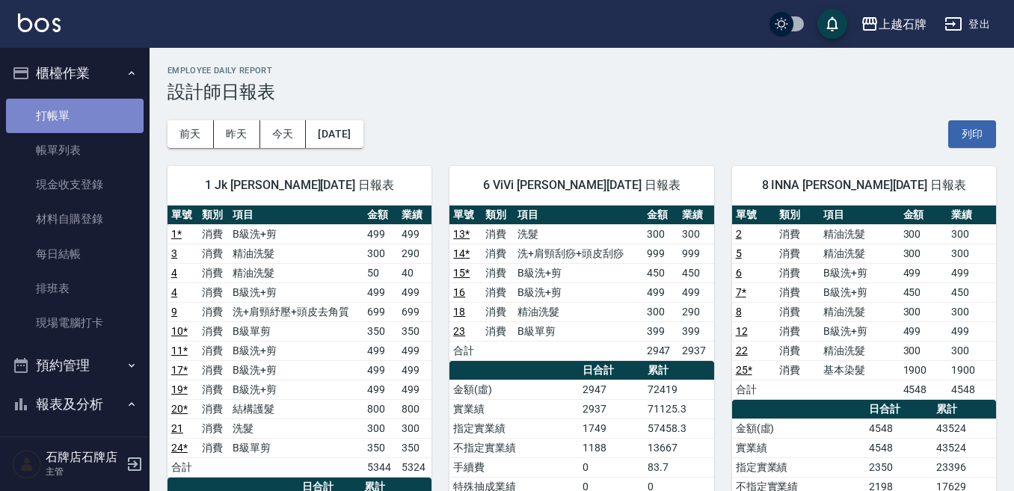
click at [76, 123] on link "打帳單" at bounding box center [75, 116] width 138 height 34
